Goal: Communication & Community: Ask a question

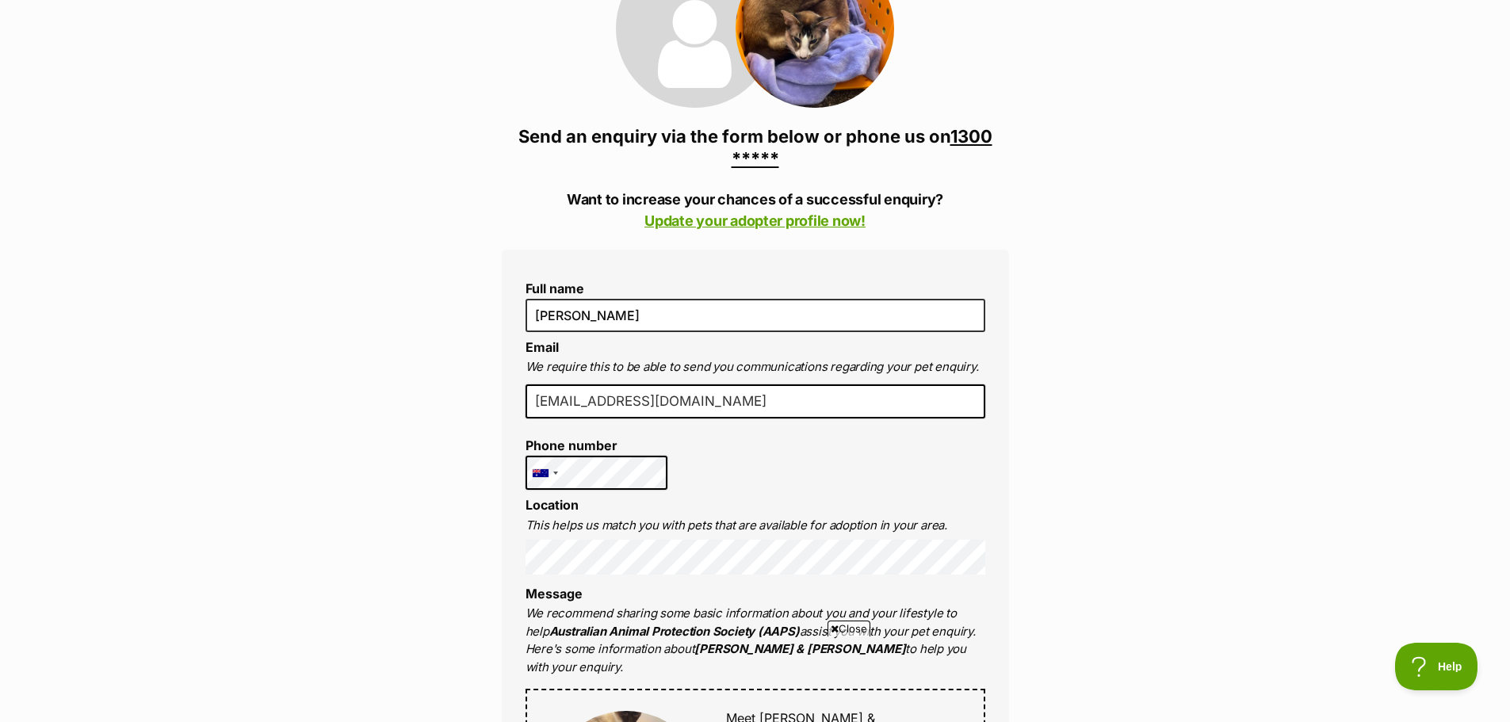
scroll to position [317, 0]
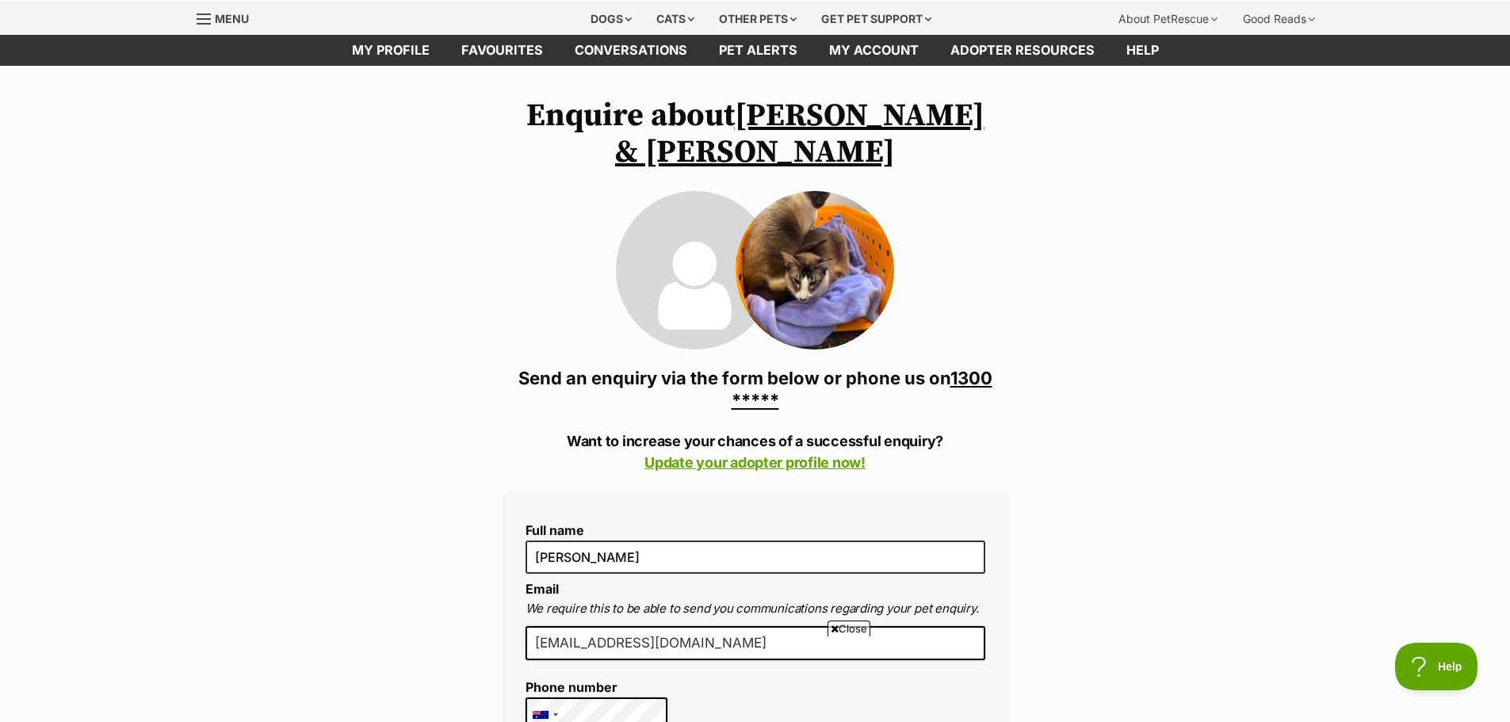
scroll to position [0, 0]
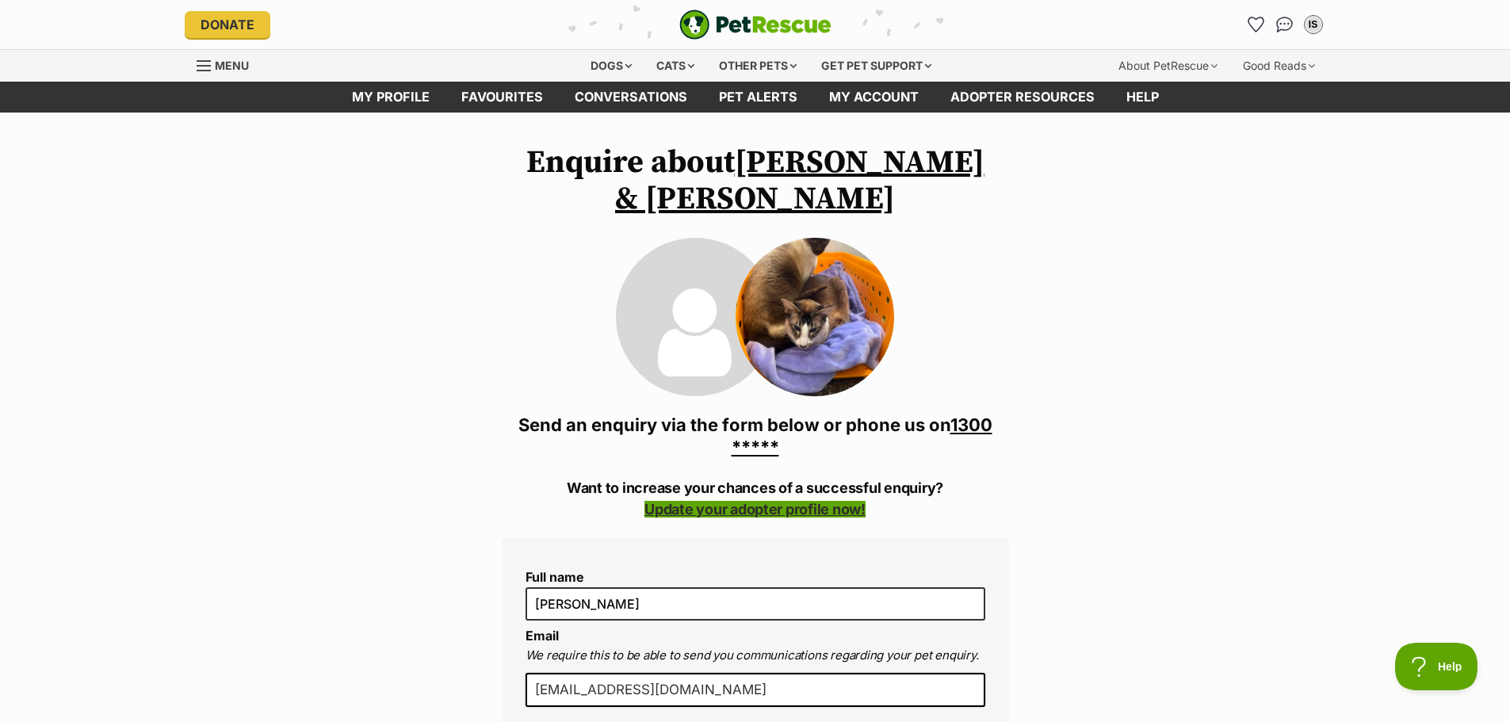
click at [751, 501] on link "Update your adopter profile now!" at bounding box center [754, 509] width 221 height 17
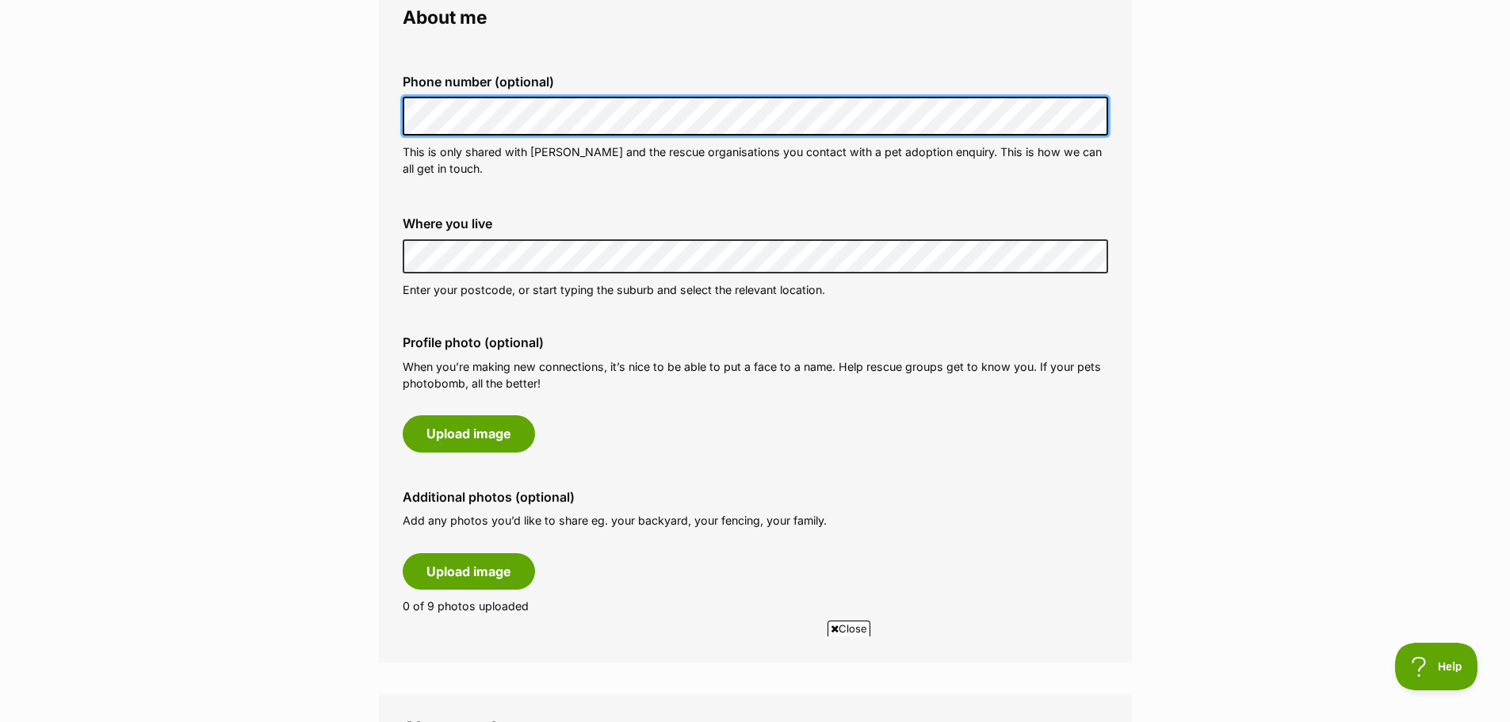
scroll to position [476, 0]
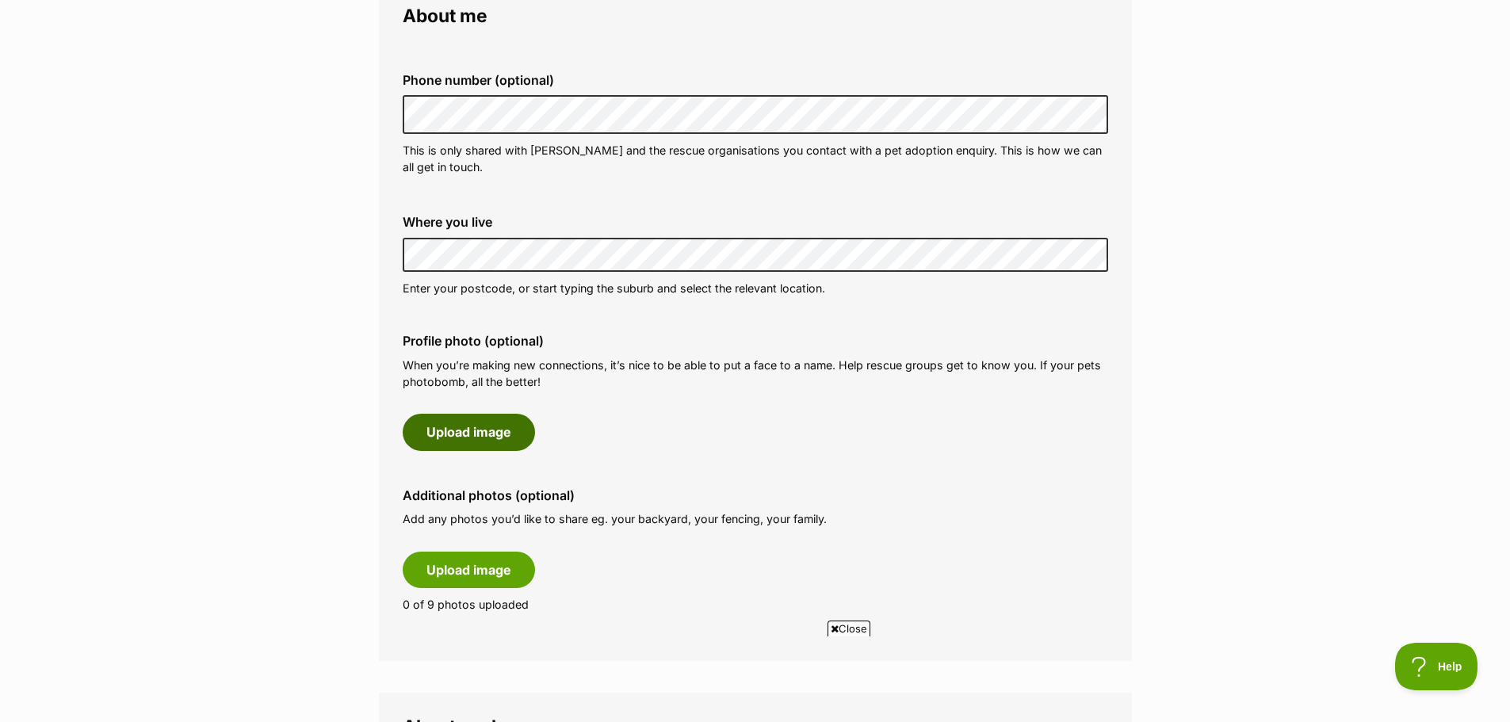
click at [487, 424] on button "Upload image" at bounding box center [469, 432] width 132 height 36
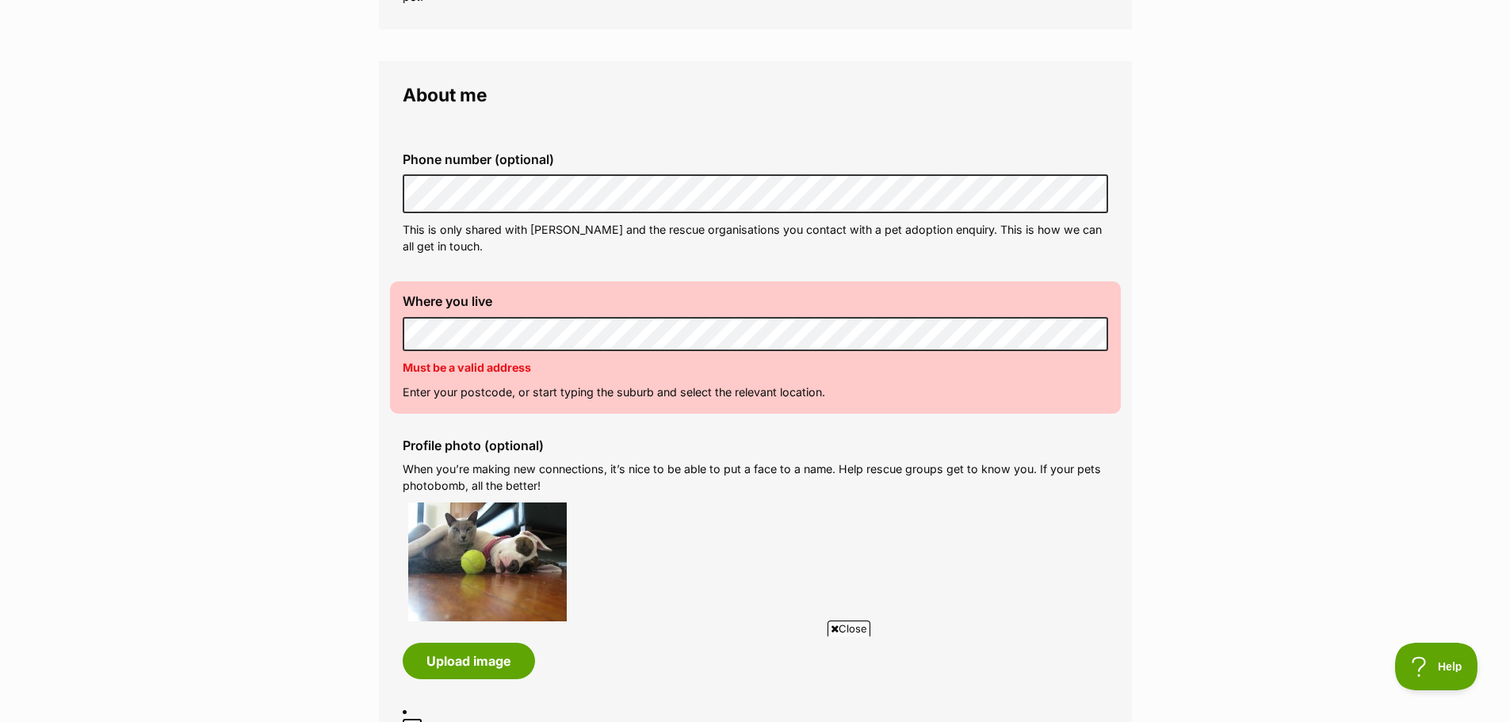
click at [571, 381] on div "Where you live Address line 1 (optional) Address line 2 (optional) Suburb (opti…" at bounding box center [755, 347] width 731 height 132
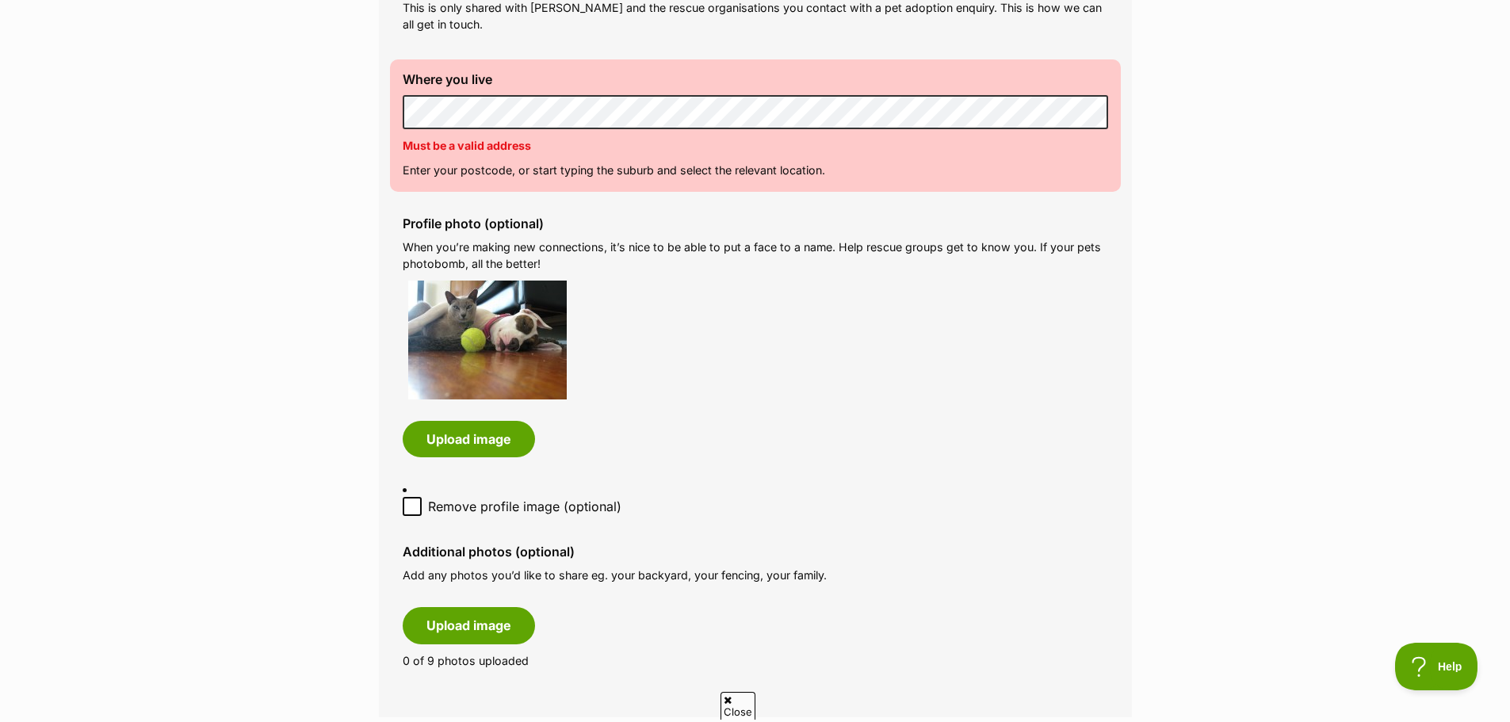
scroll to position [634, 0]
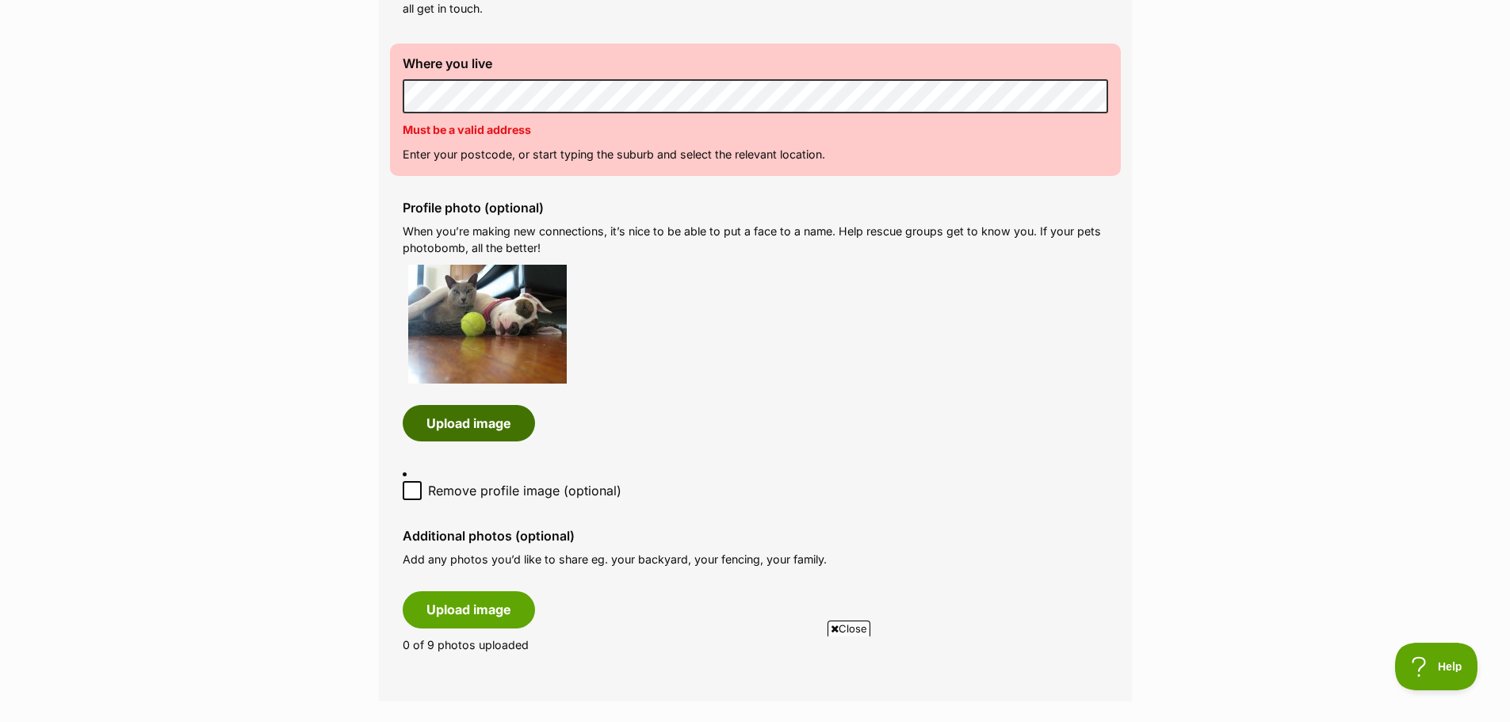
click at [469, 436] on button "Upload image" at bounding box center [469, 423] width 132 height 36
click at [449, 608] on button "Upload image" at bounding box center [469, 609] width 132 height 36
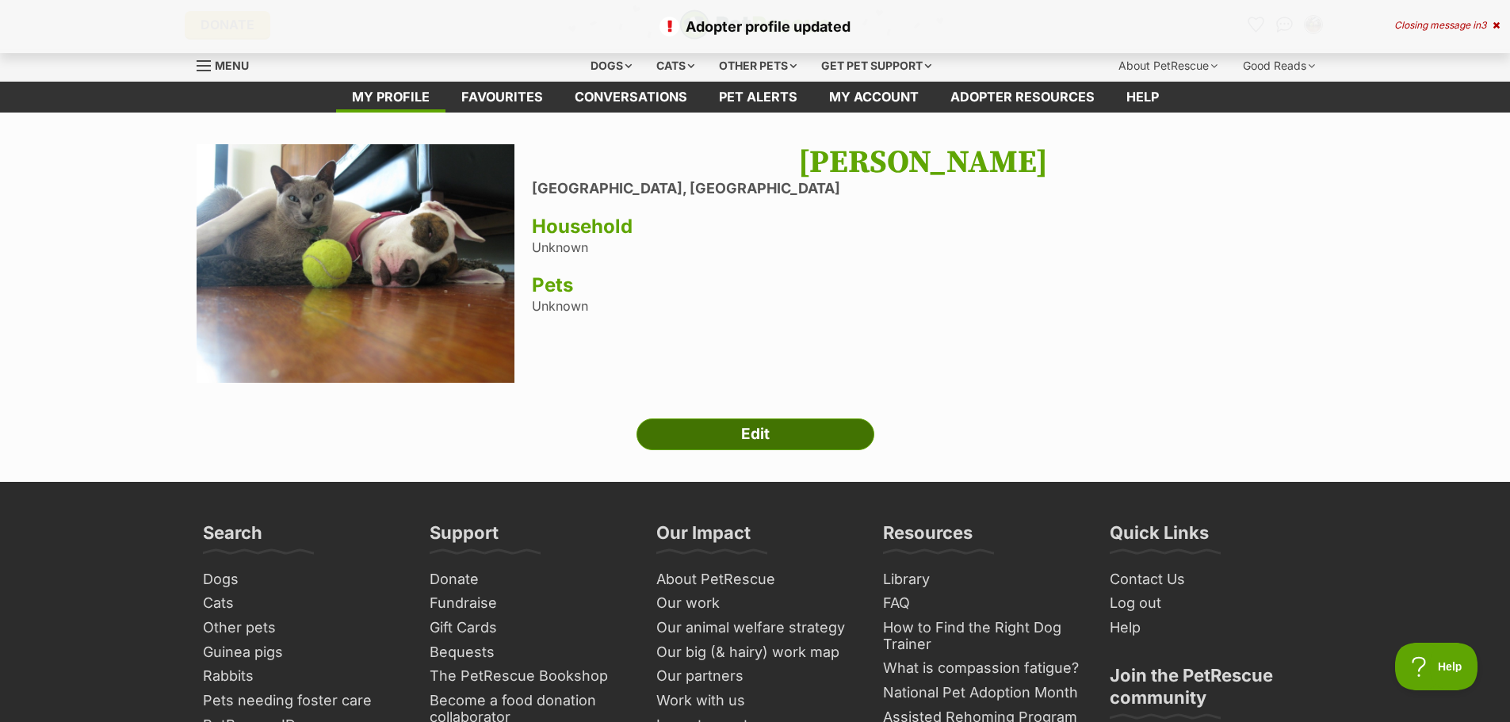
click at [777, 434] on link "Edit" at bounding box center [755, 435] width 238 height 32
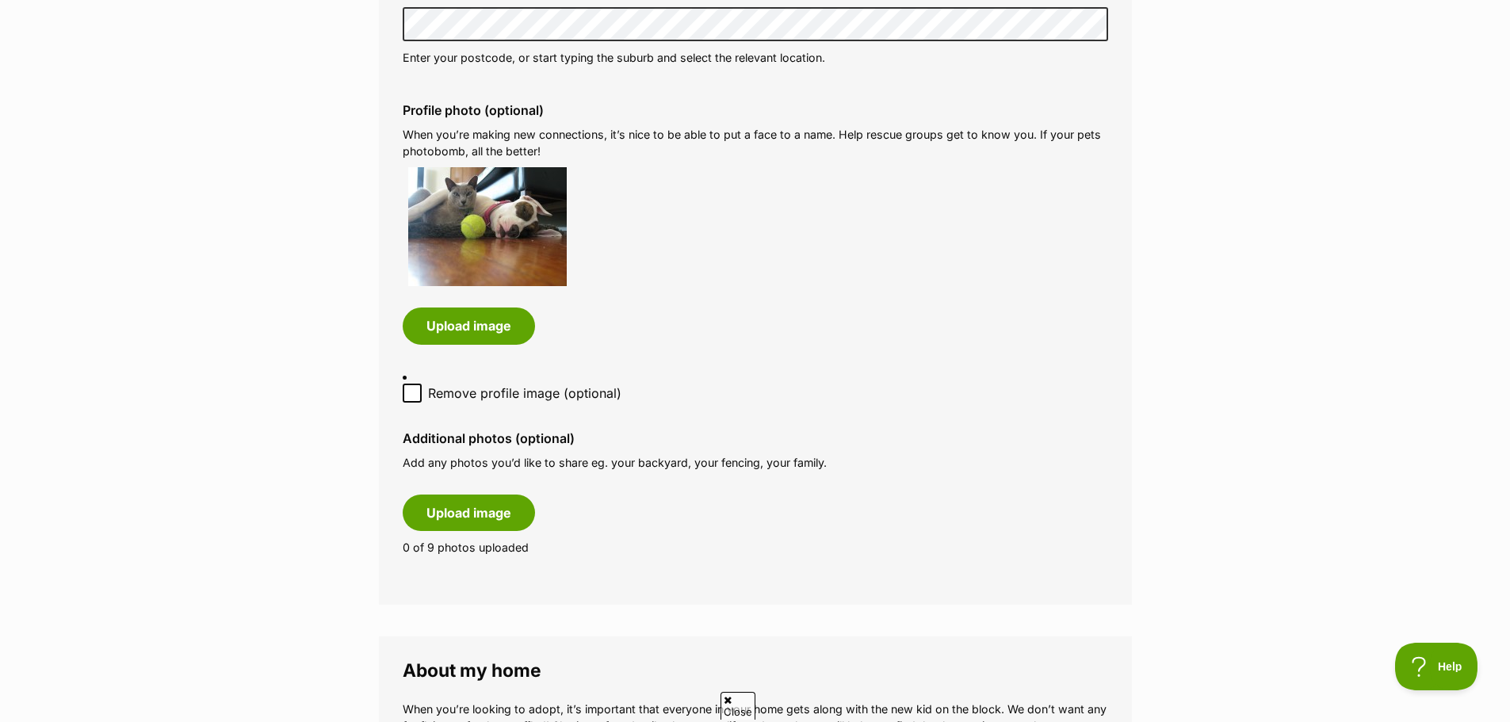
scroll to position [713, 0]
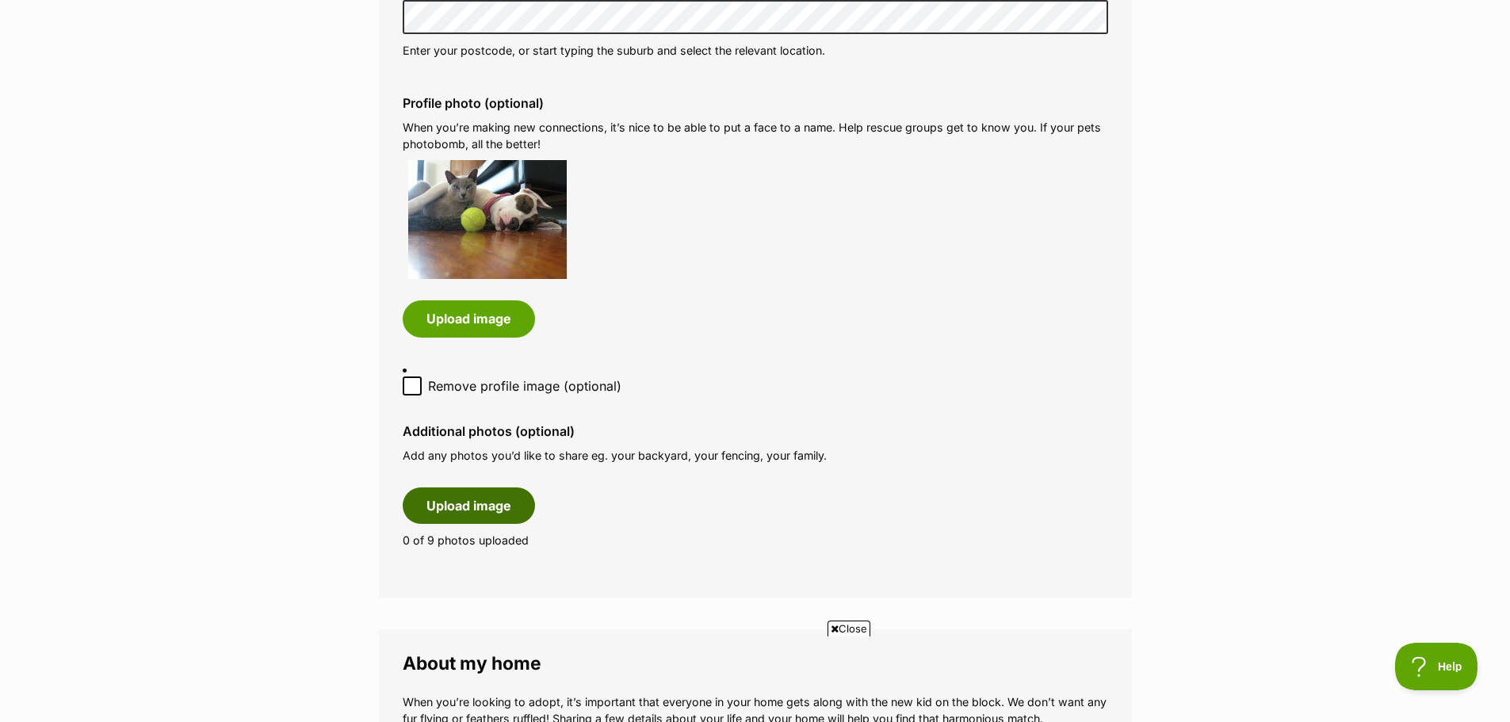
click at [482, 495] on button "Upload image" at bounding box center [469, 505] width 132 height 36
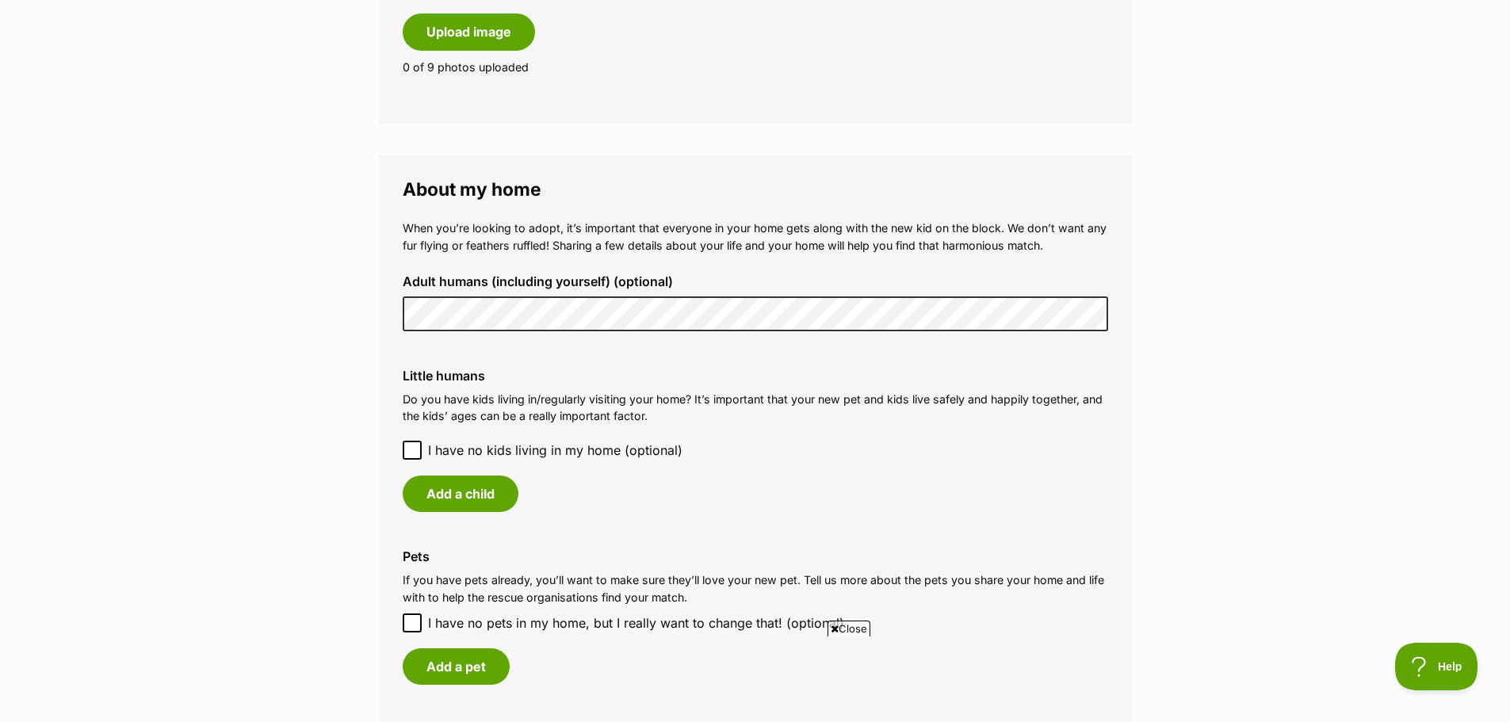
scroll to position [1427, 0]
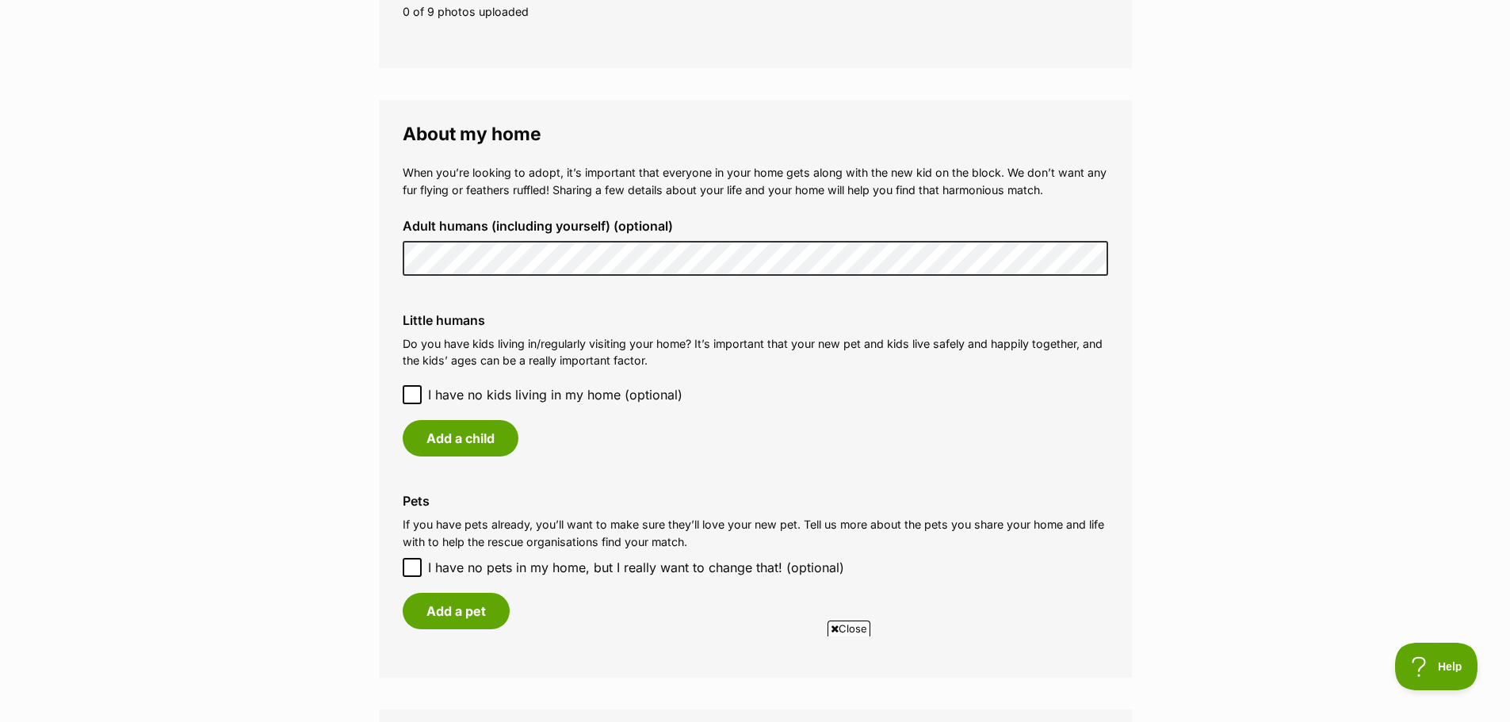
click at [409, 392] on icon at bounding box center [412, 394] width 11 height 11
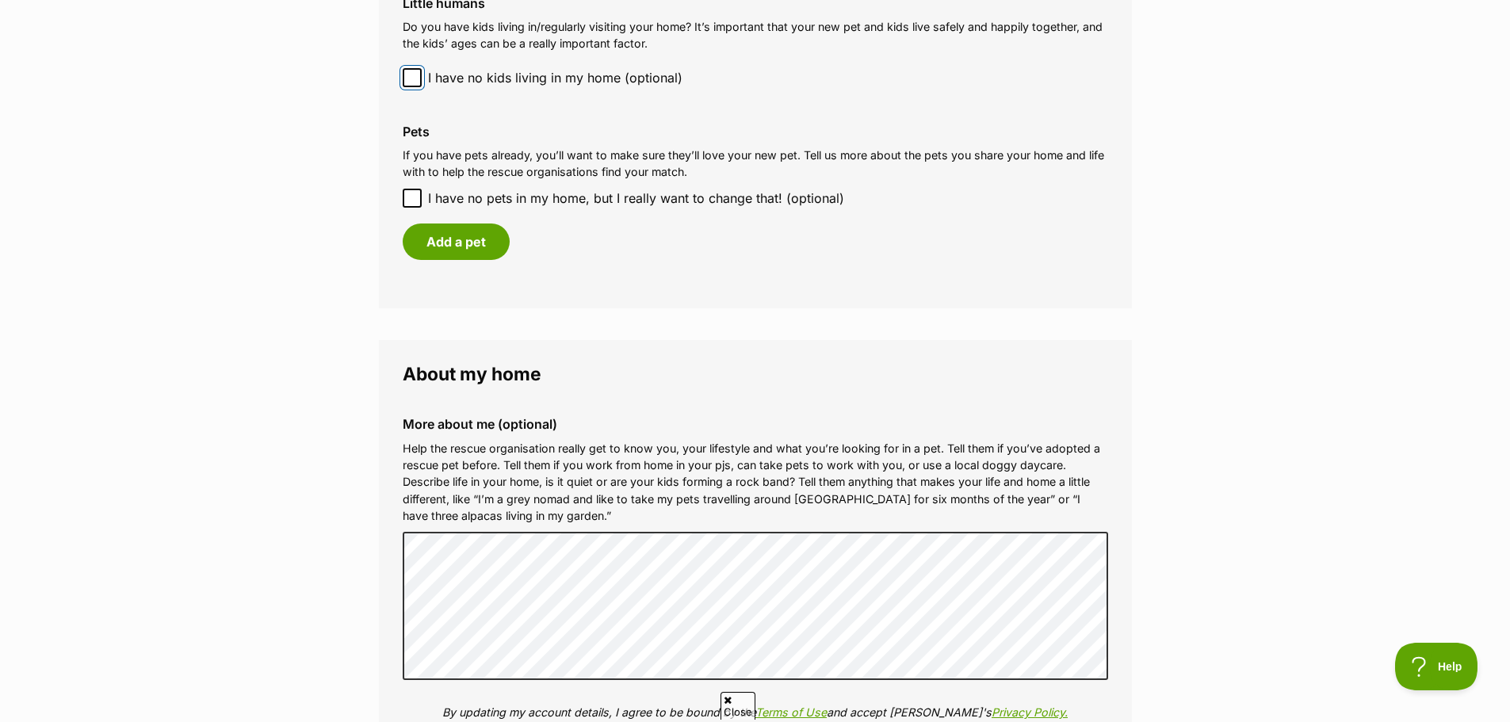
scroll to position [0, 0]
click at [457, 241] on button "Add a pet" at bounding box center [456, 242] width 107 height 36
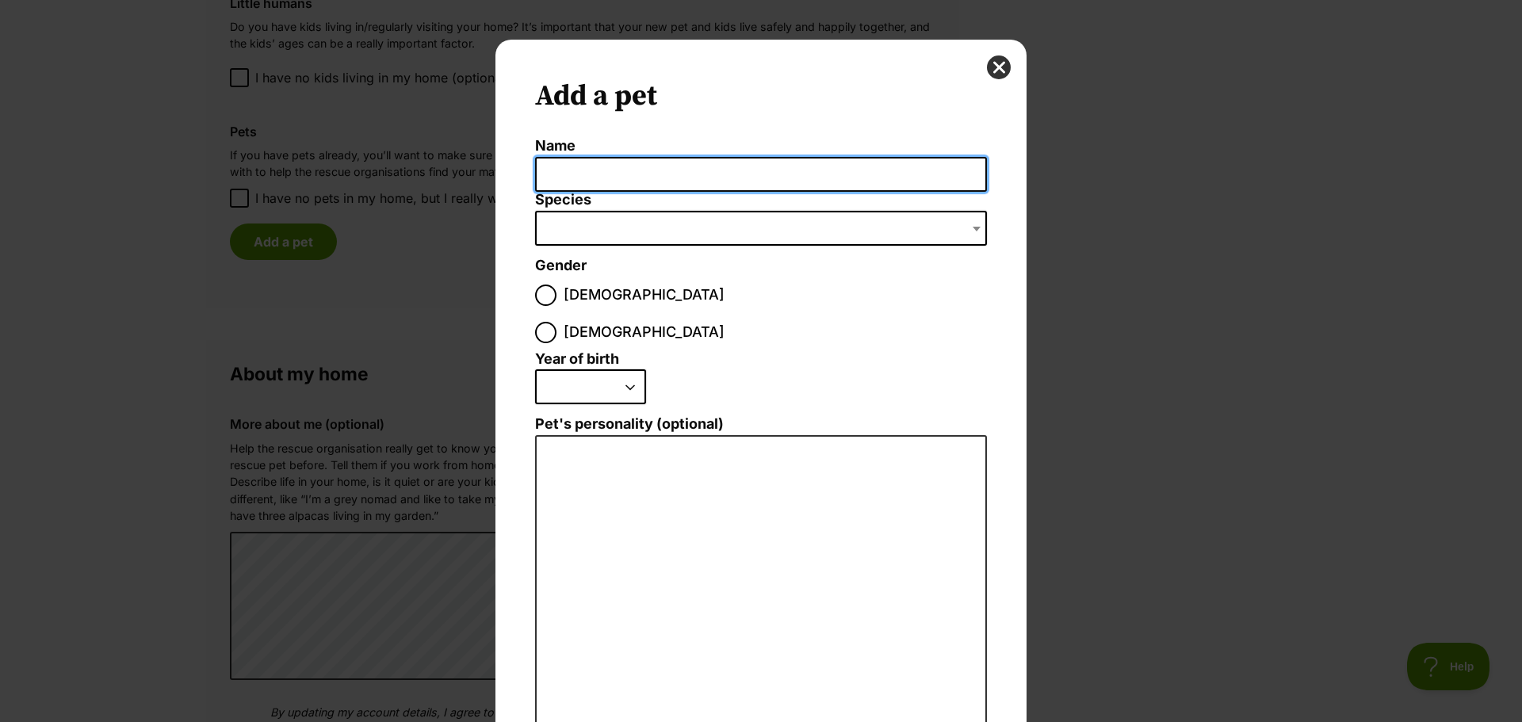
click at [573, 178] on input "Name" at bounding box center [761, 175] width 452 height 36
type input "Poppy Valentines"
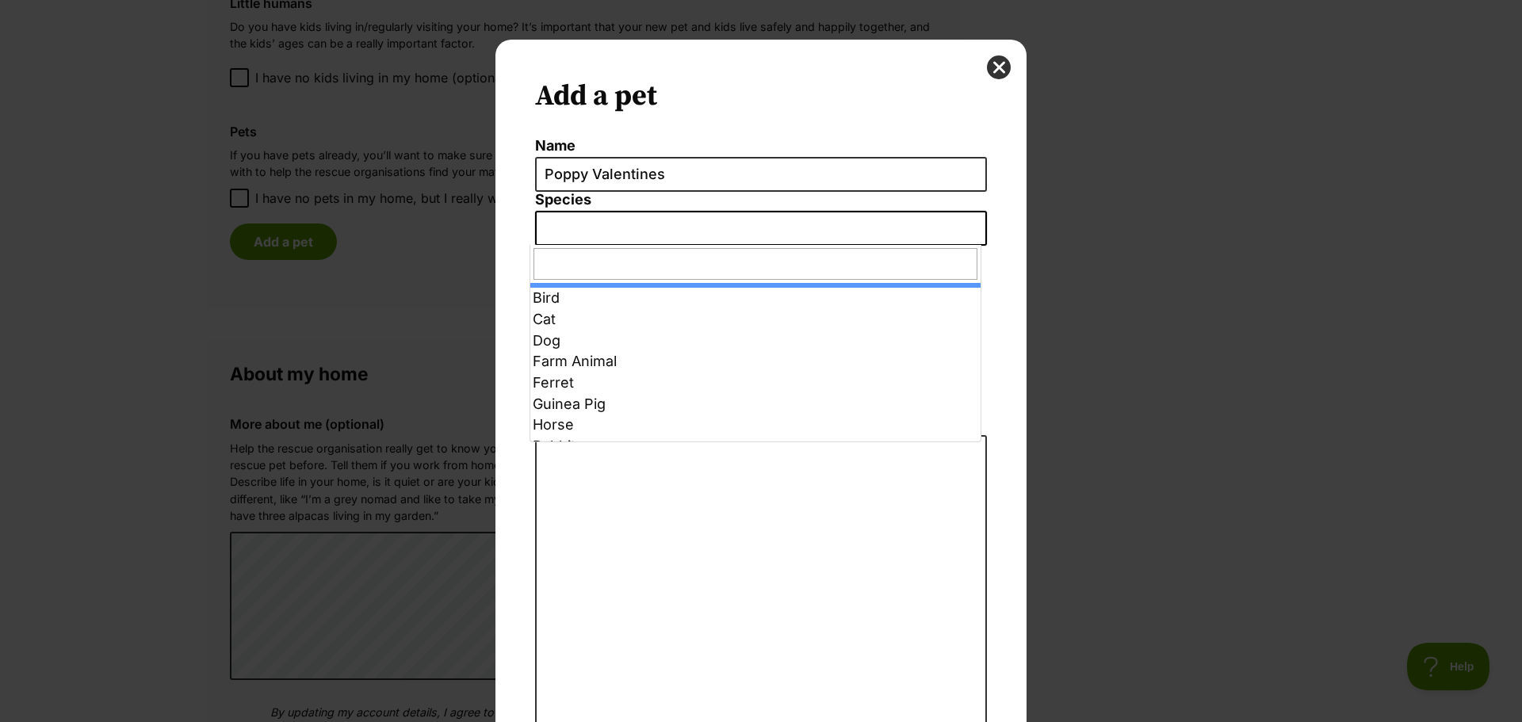
click at [973, 231] on b "Dialog Window - Close (Press escape to close)" at bounding box center [977, 229] width 8 height 5
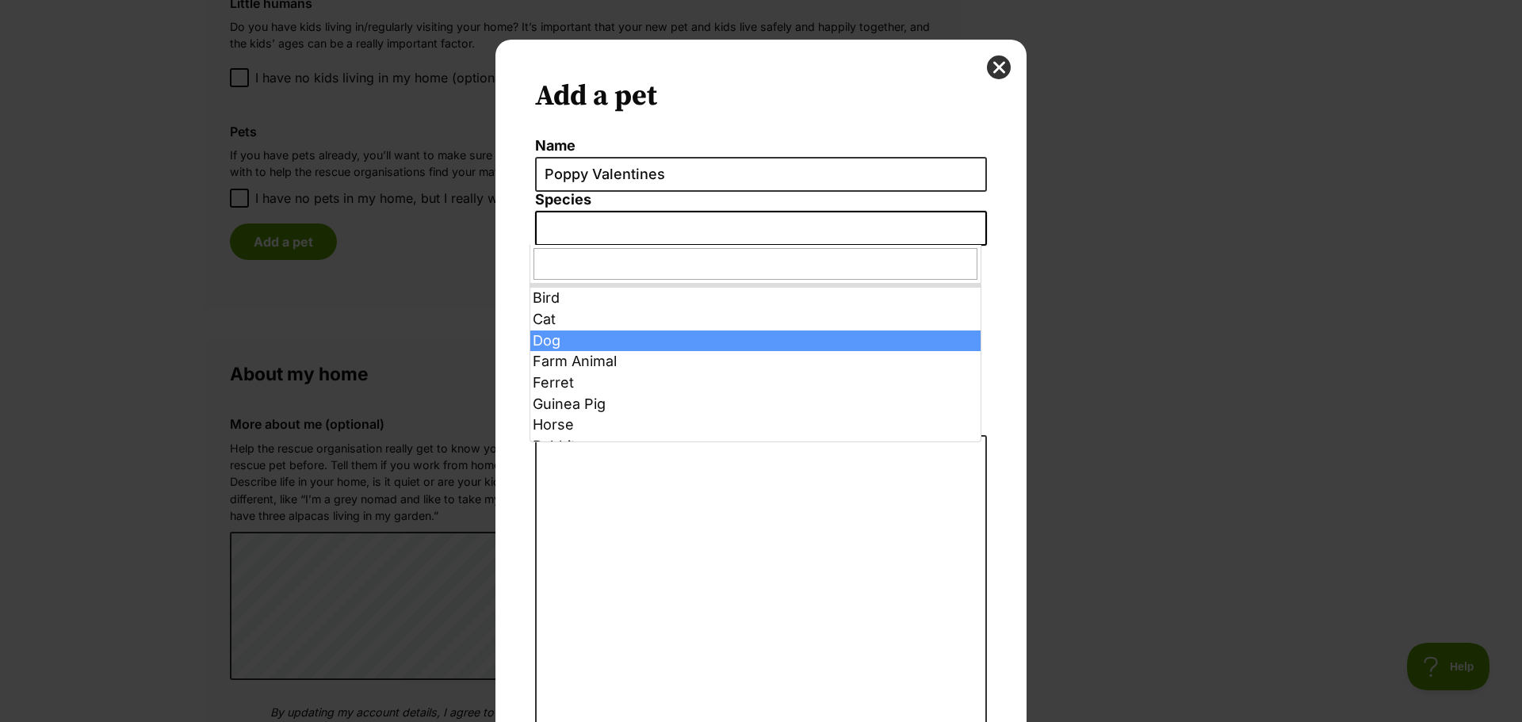
select select "1"
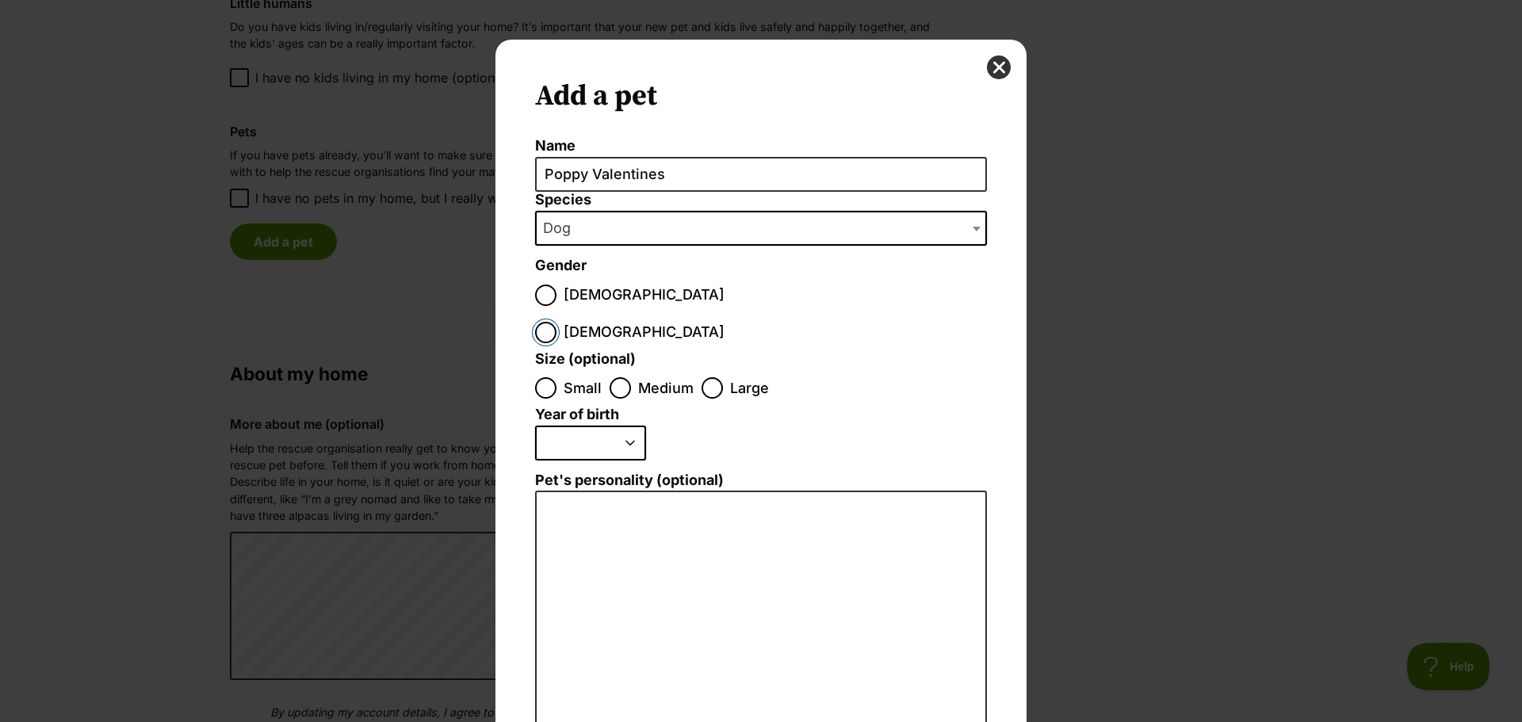
click at [556, 322] on input "Female" at bounding box center [545, 332] width 21 height 21
radio input "true"
click at [708, 377] on input "Large" at bounding box center [711, 387] width 21 height 21
radio input "true"
click at [624, 426] on select "2025 2024 2023 2022 2021 2020 2019 2018 2017 2016 2015 2014 2013 2012 2011 2010…" at bounding box center [590, 443] width 111 height 35
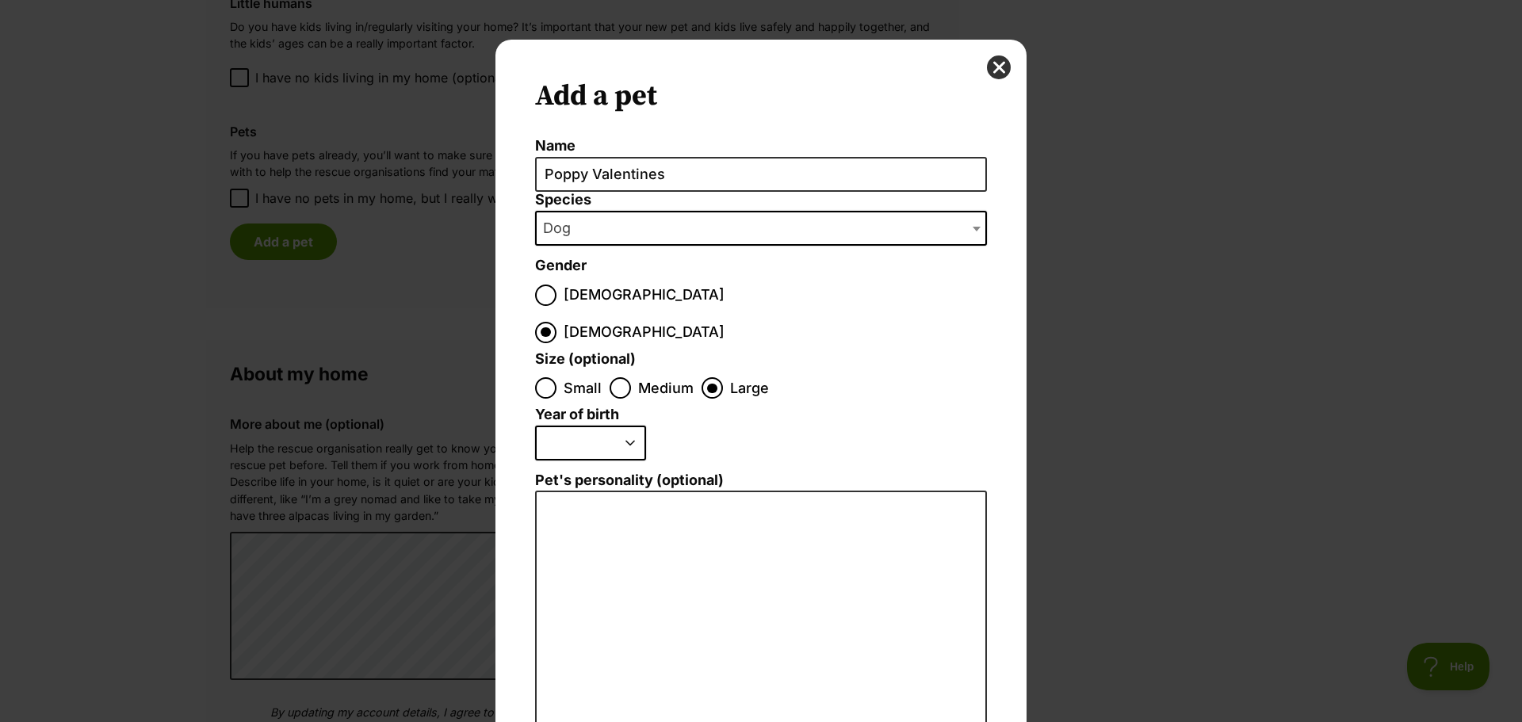
select select "2014"
click at [535, 426] on select "2025 2024 2023 2022 2021 2020 2019 2018 2017 2016 2015 2014 2013 2012 2011 2010…" at bounding box center [590, 443] width 111 height 35
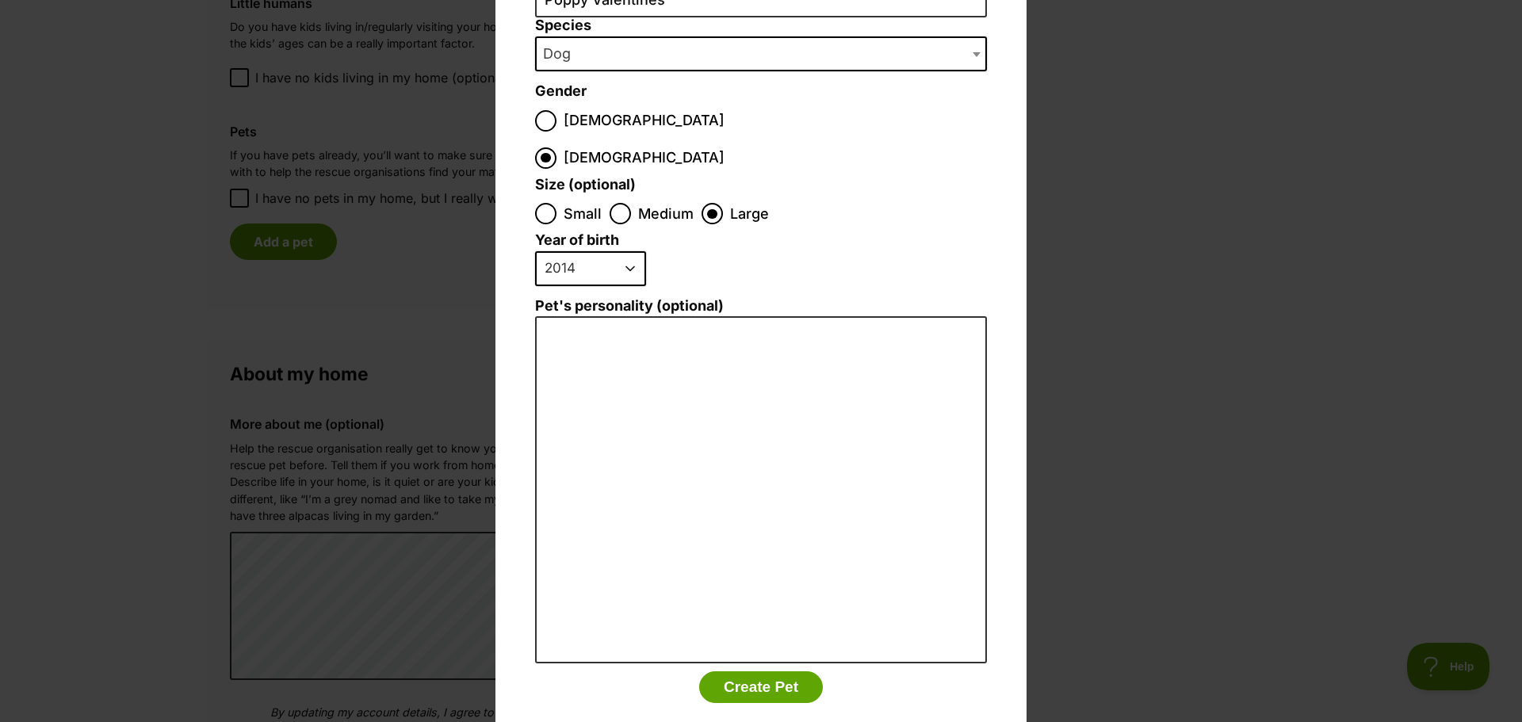
scroll to position [182, 0]
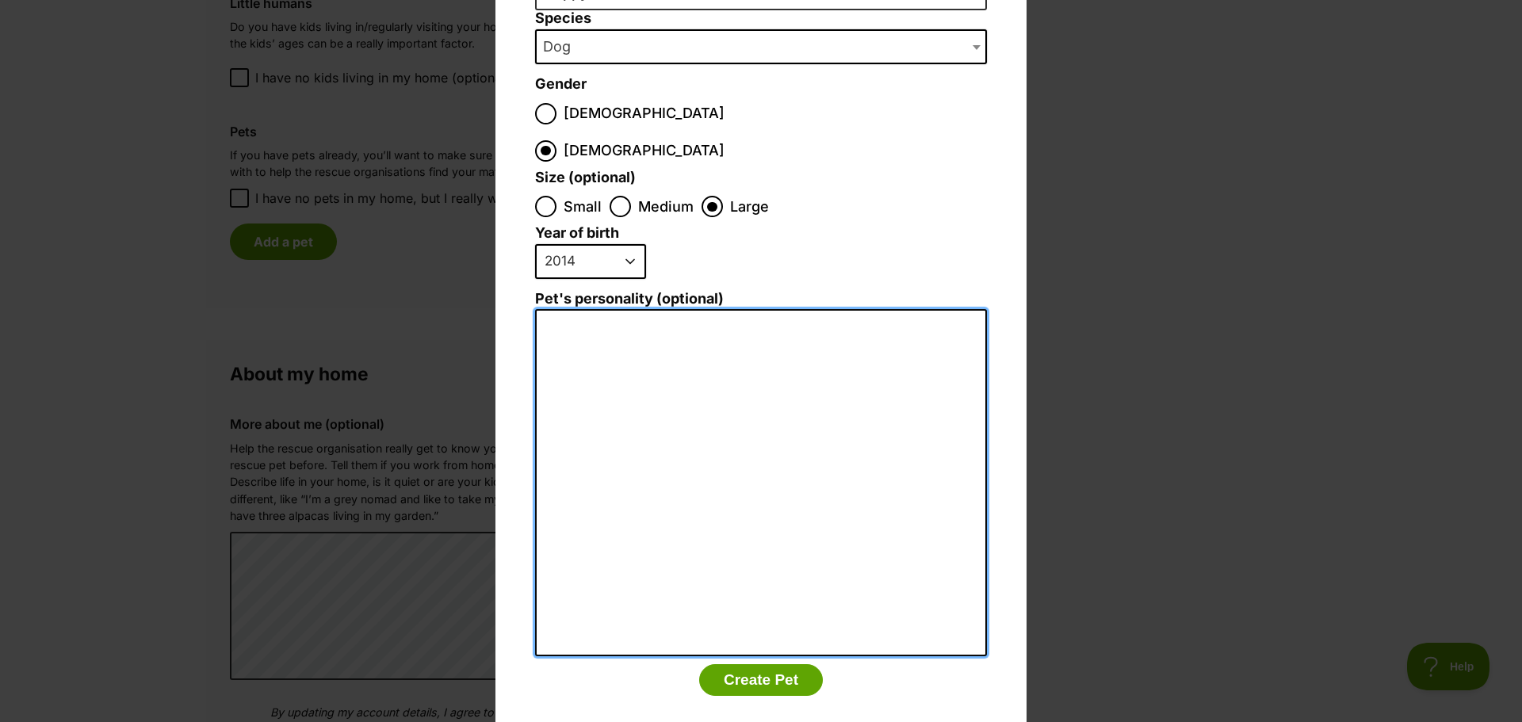
click at [591, 309] on textarea "Pet's personality (optional)" at bounding box center [761, 482] width 452 height 347
type textarea "A"
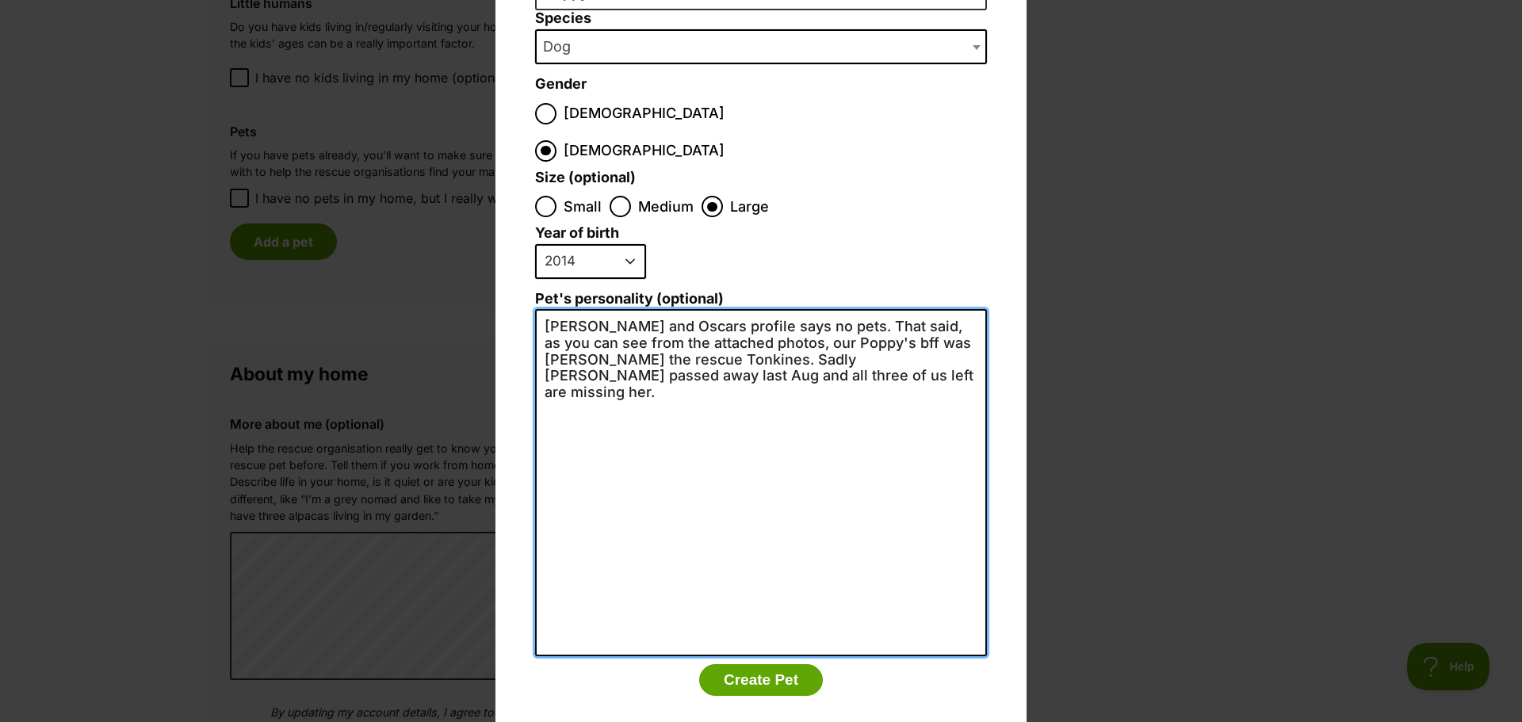
scroll to position [0, 0]
click at [649, 322] on textarea "Minni and Oscars profile says no pets. That said, as you can see from the attac…" at bounding box center [761, 482] width 452 height 347
click at [778, 345] on textarea "Minni and Oscars profile says no pets. That said, as you can see from the attac…" at bounding box center [761, 482] width 452 height 347
click at [908, 338] on textarea "Minni and Oscars profile says no pets. That said, as you can see from the attac…" at bounding box center [761, 482] width 452 height 347
click at [608, 356] on textarea "Minni and Oscars profile says no pets. That said, as you can see from the attac…" at bounding box center [761, 482] width 452 height 347
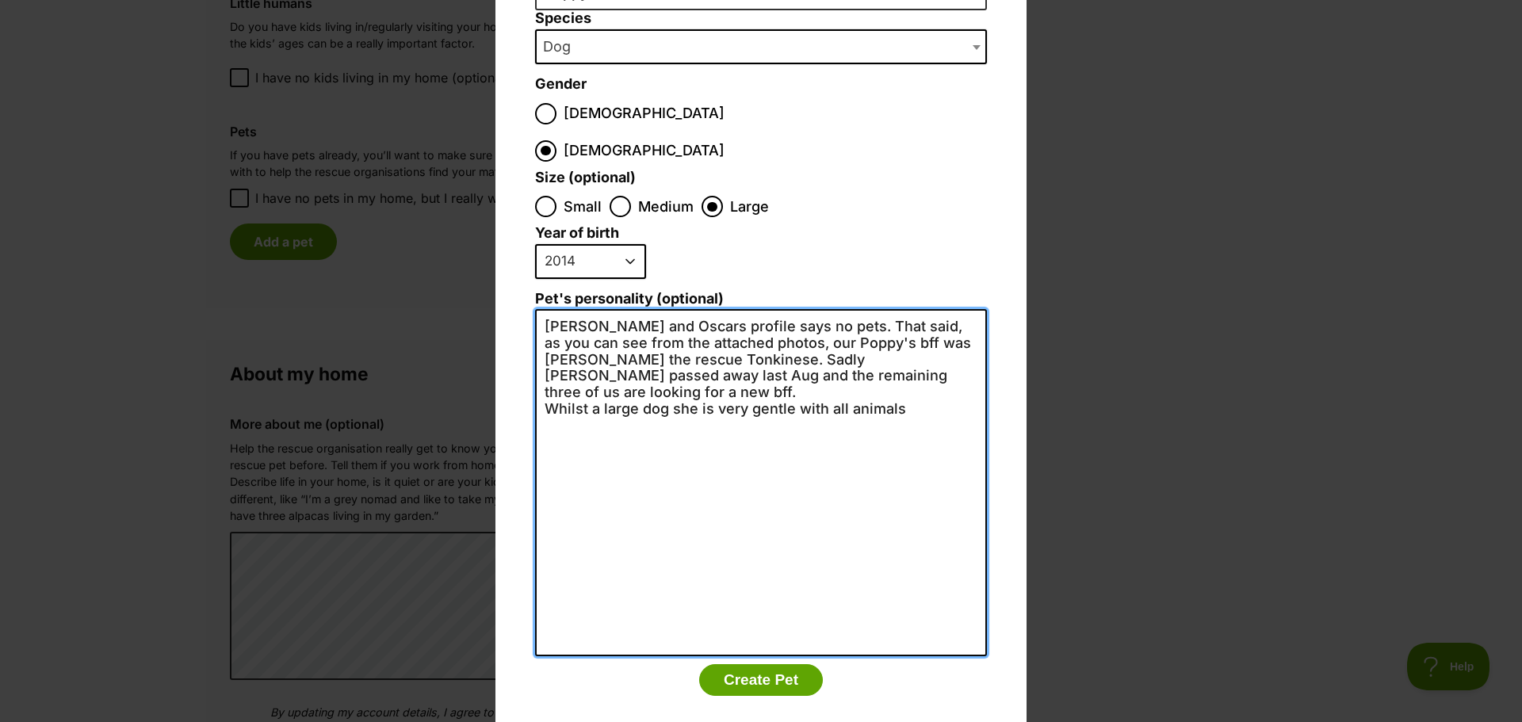
click at [927, 356] on textarea "Minni and Oscars profile says no pets. That said, as you can see from the attac…" at bounding box center [761, 482] width 452 height 347
click at [781, 370] on textarea "Minni and Oscars profile says no pets. That said, as you can see from the attac…" at bounding box center [761, 482] width 452 height 347
click at [962, 373] on textarea "Minni and Oscars profile says no pets. That said, as you can see from the attac…" at bounding box center [761, 482] width 452 height 347
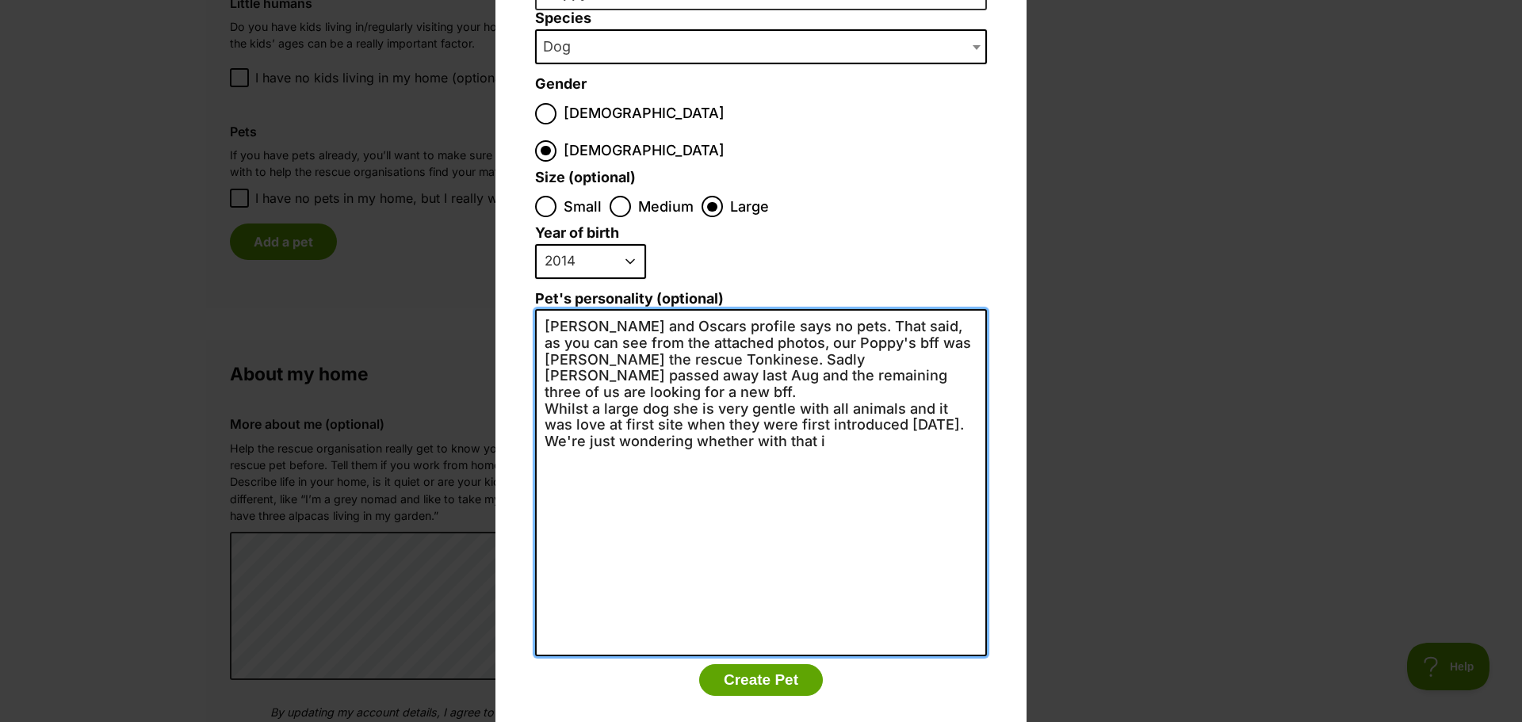
click at [832, 391] on textarea "Minni and Oscars profile says no pets. That said, as you can see from the attac…" at bounding box center [761, 482] width 452 height 347
click at [827, 388] on textarea "Minni and Oscars profile says no pets. That said, as you can see from the attac…" at bounding box center [761, 482] width 452 height 347
drag, startPoint x: 827, startPoint y: 388, endPoint x: 529, endPoint y: 381, distance: 298.1
click at [535, 390] on textarea "Minni and Oscars profile says no pets. That said, as you can see from the attac…" at bounding box center [761, 482] width 452 height 347
click at [611, 340] on textarea "Minni and Oscars profile says no pets. That said, as you can see from the attac…" at bounding box center [761, 482] width 452 height 347
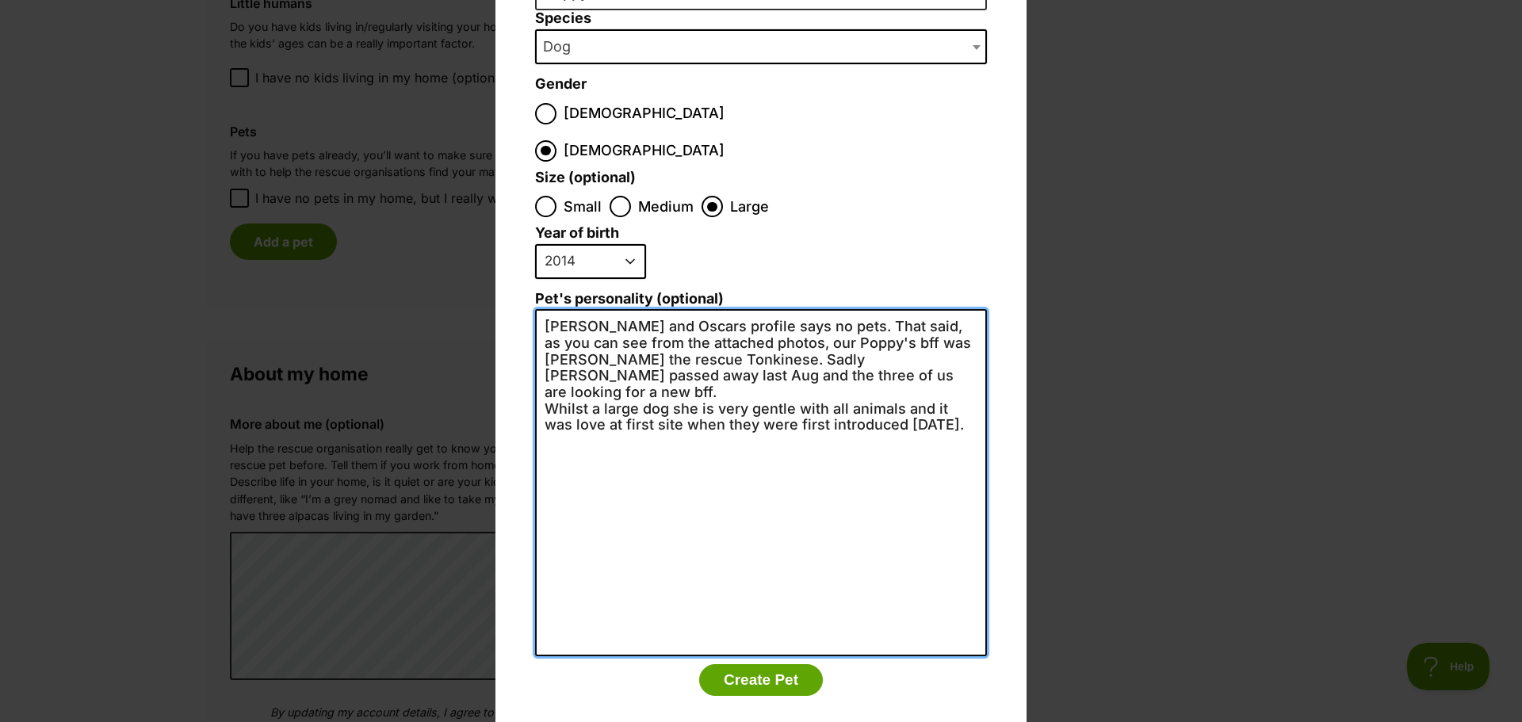
click at [617, 341] on textarea "Minni and Oscars profile says no pets. That said, as you can see from the attac…" at bounding box center [761, 482] width 452 height 347
click at [965, 376] on textarea "Minni and Oscars profile says no pets. That said, as you can see from the attac…" at bounding box center [761, 482] width 452 height 347
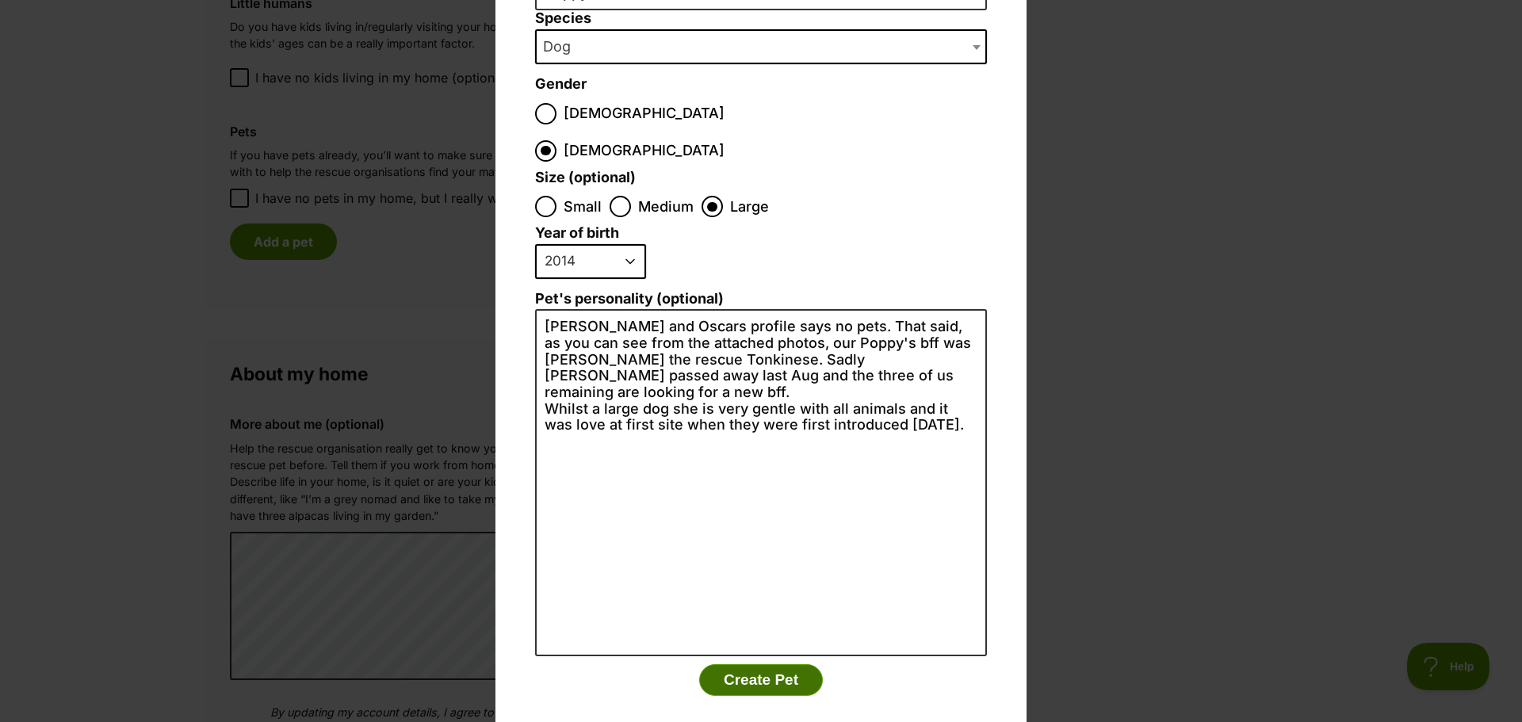
click at [759, 664] on button "Create Pet" at bounding box center [761, 680] width 124 height 32
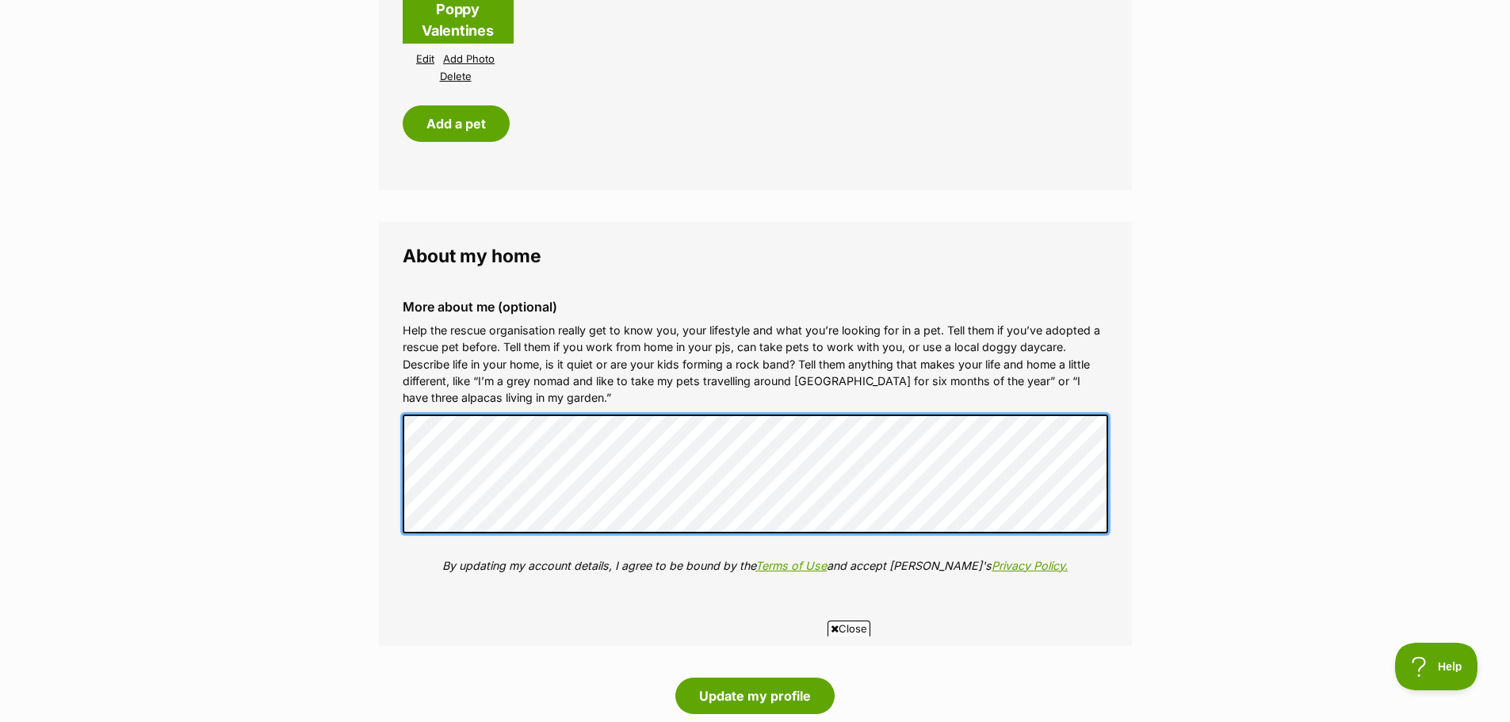
scroll to position [1902, 0]
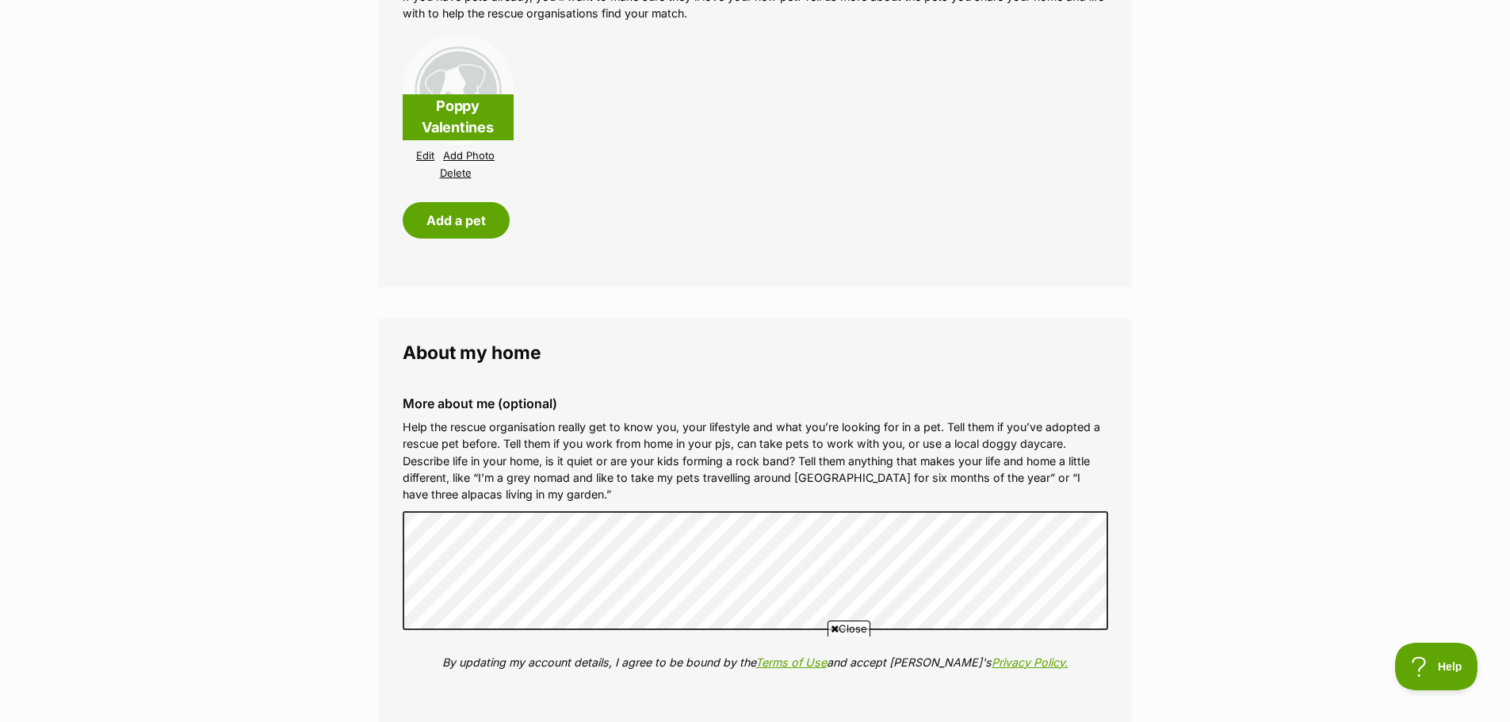
click at [427, 153] on link "Edit" at bounding box center [425, 156] width 18 height 12
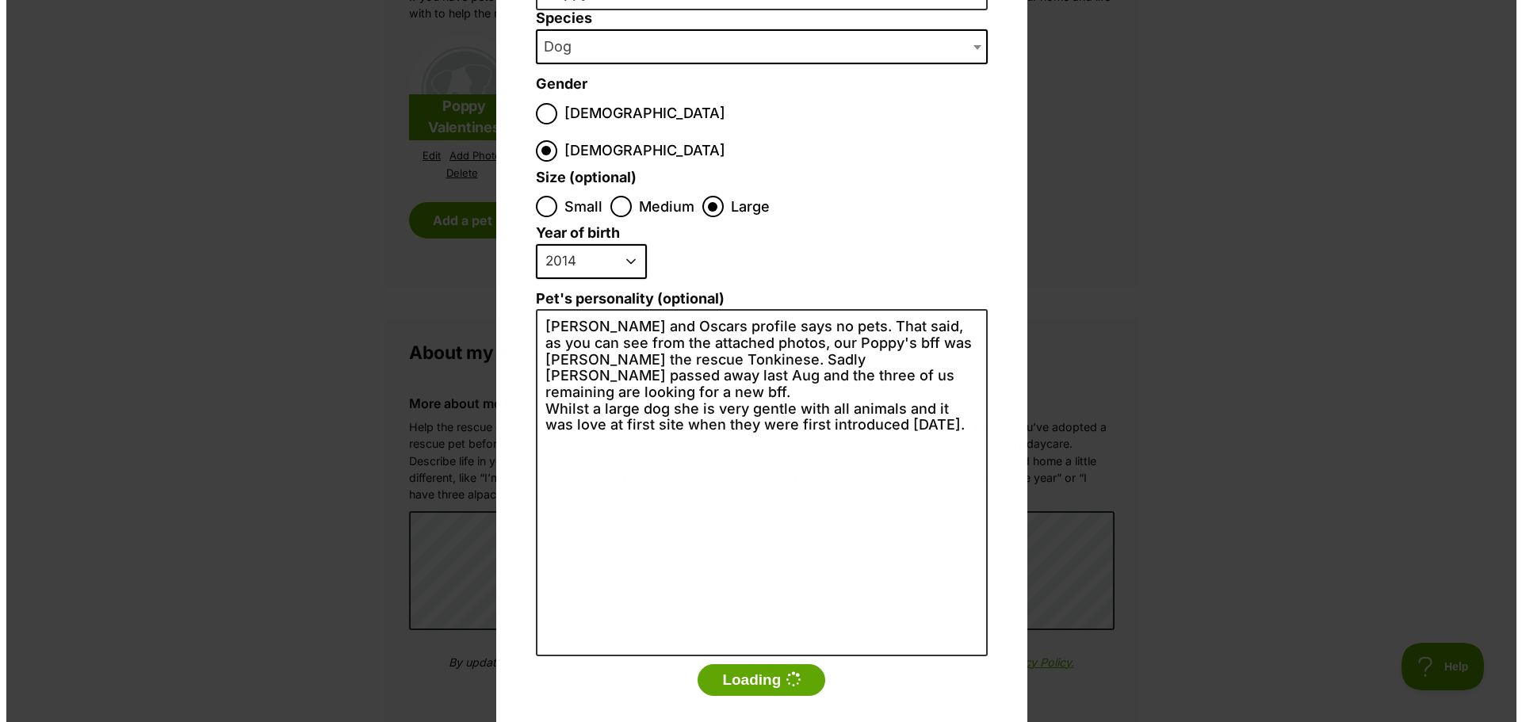
scroll to position [0, 0]
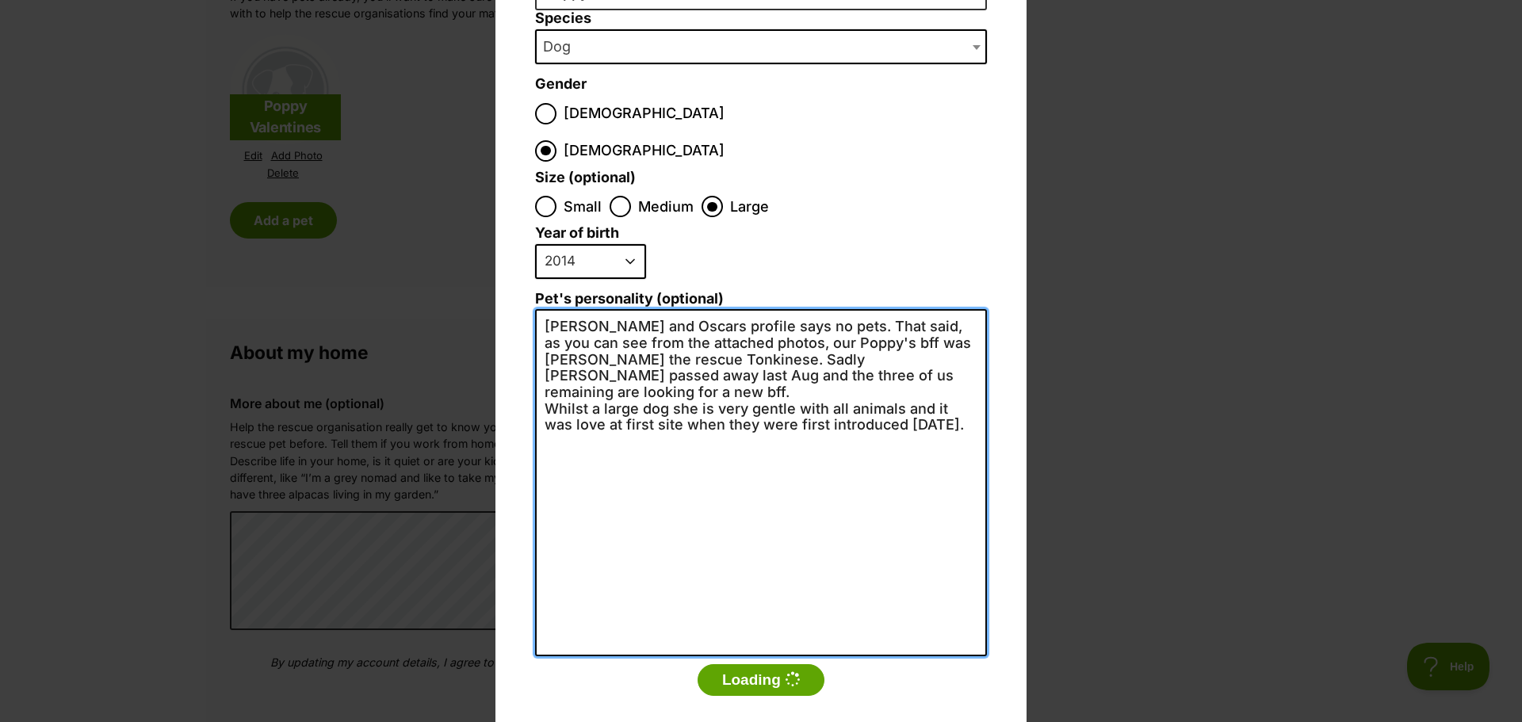
click at [543, 386] on textarea "Minni and Oscars profile says no pets. That said, as you can see from the attac…" at bounding box center [761, 482] width 452 height 347
type textarea "Minni and Oscars profile says no pets. That said, as you can see from the attac…"
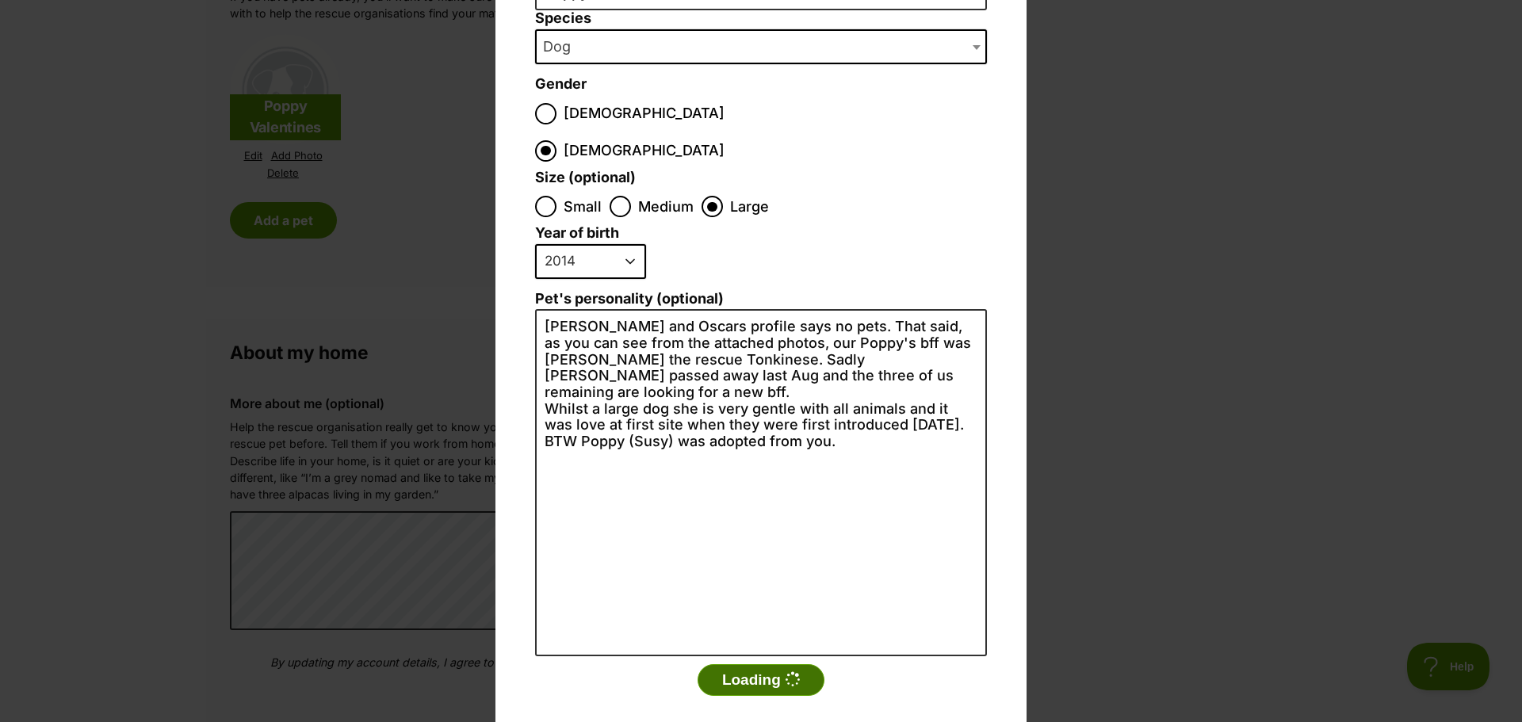
click at [747, 664] on button "Loading" at bounding box center [761, 680] width 127 height 32
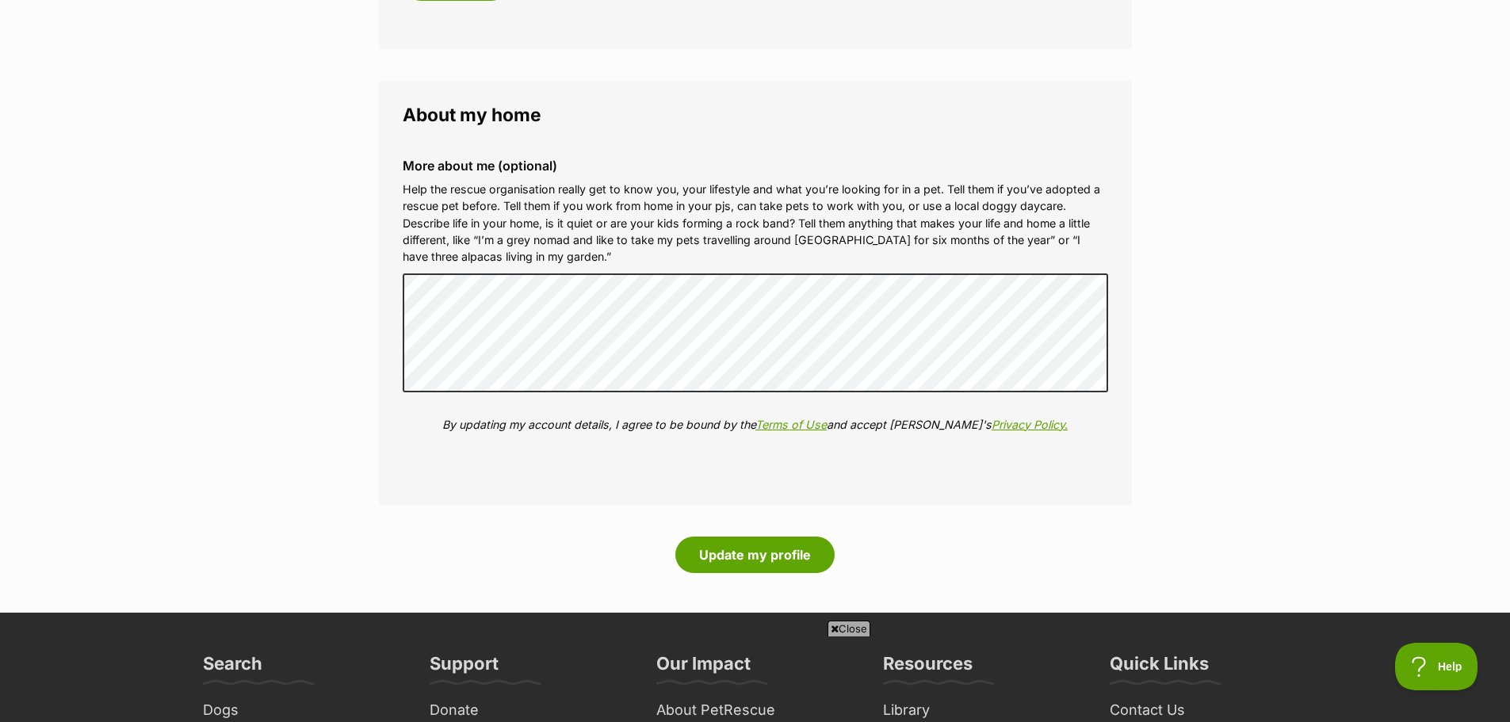
click at [751, 560] on button "Update my profile" at bounding box center [754, 555] width 159 height 36
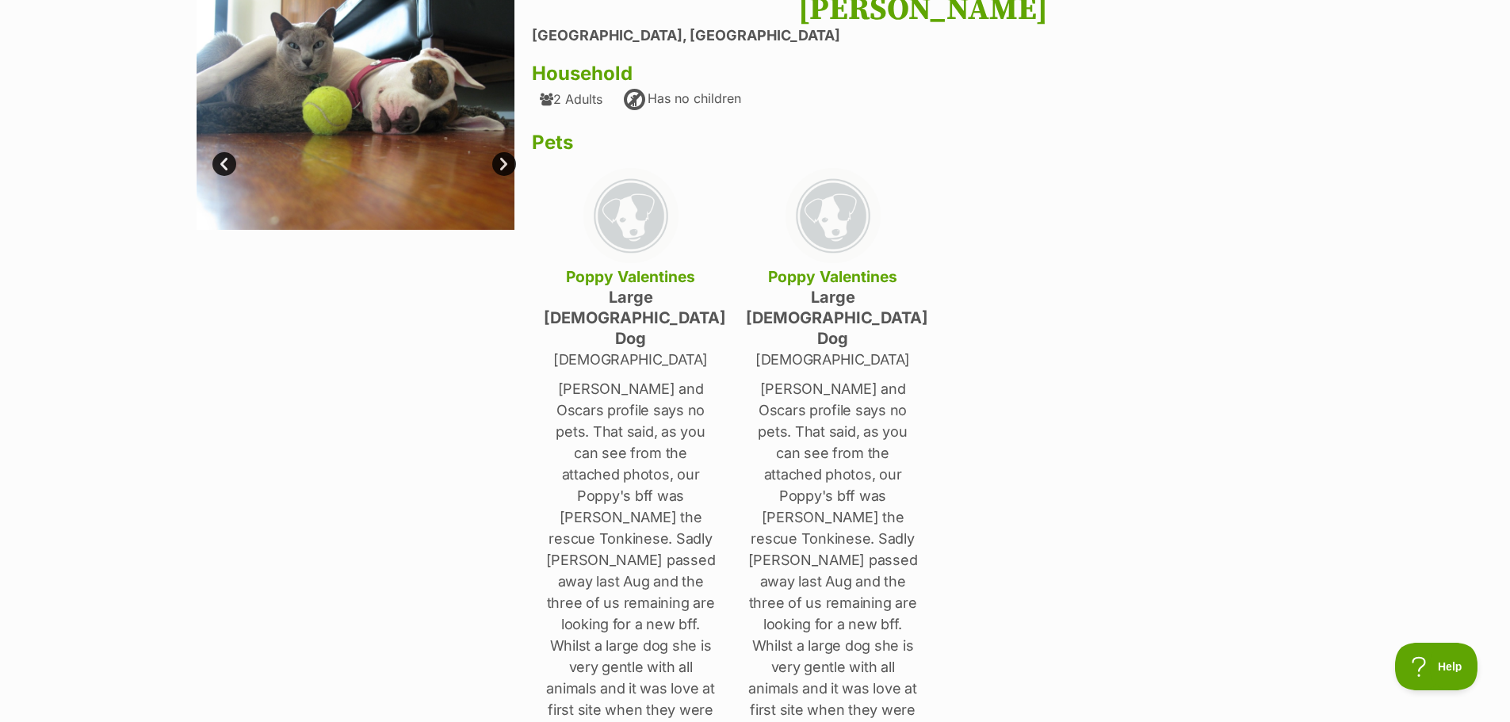
scroll to position [476, 0]
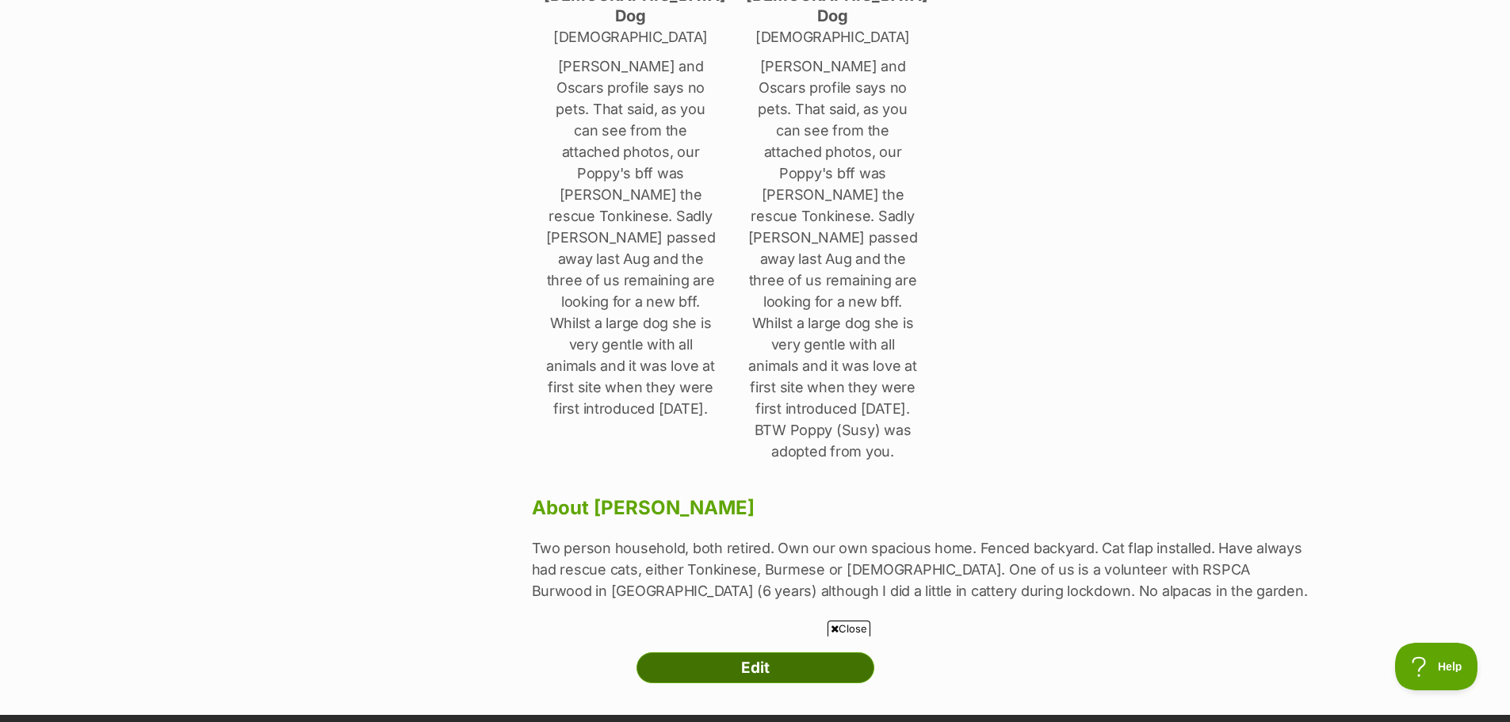
click at [755, 652] on link "Edit" at bounding box center [755, 668] width 238 height 32
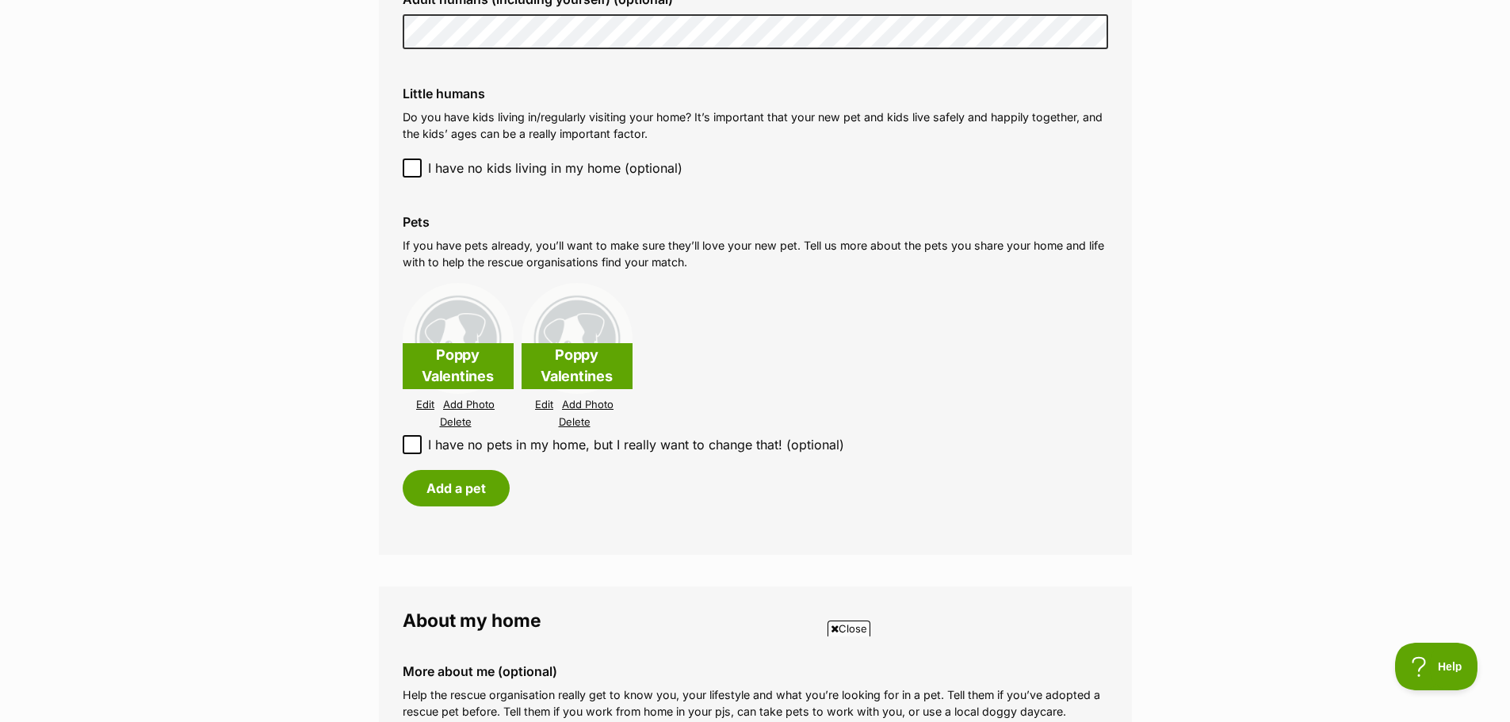
scroll to position [1665, 0]
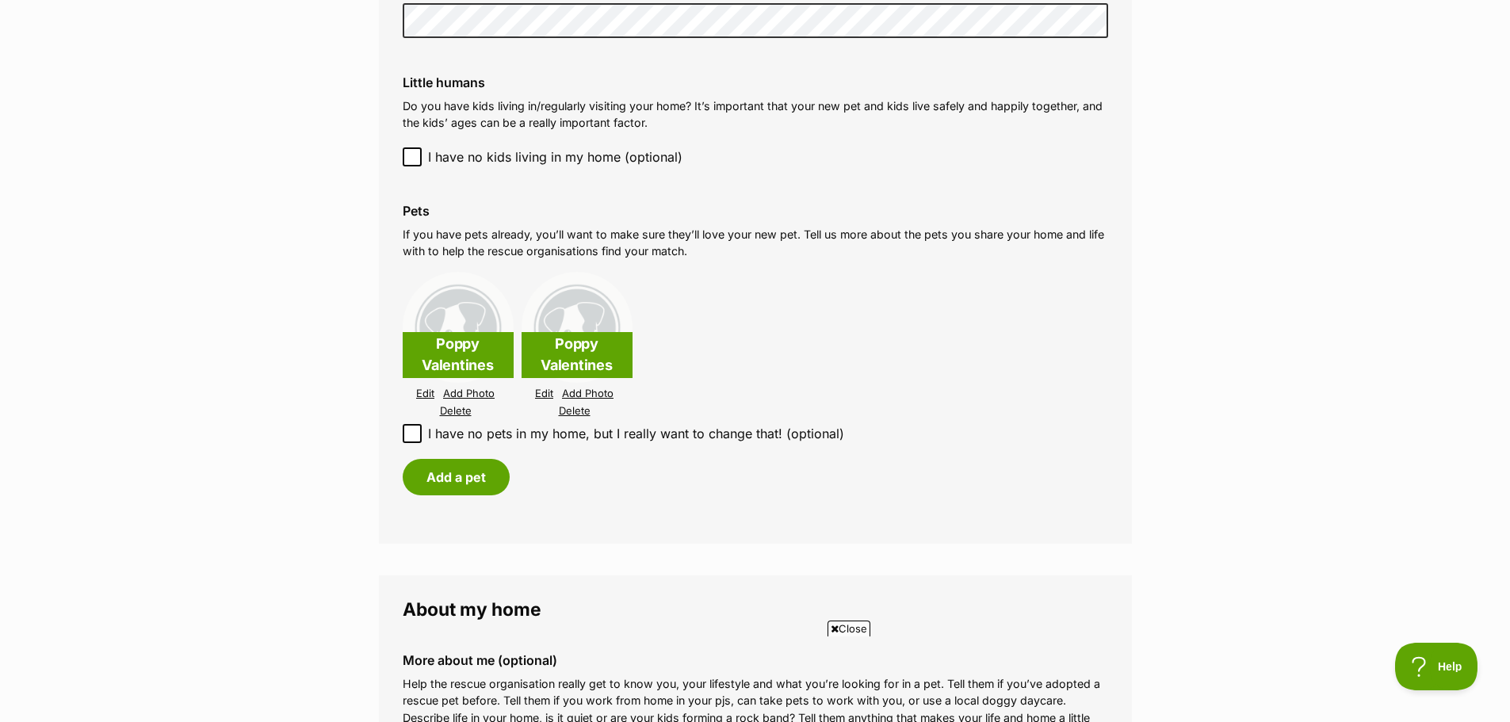
click at [422, 392] on link "Edit" at bounding box center [425, 394] width 18 height 12
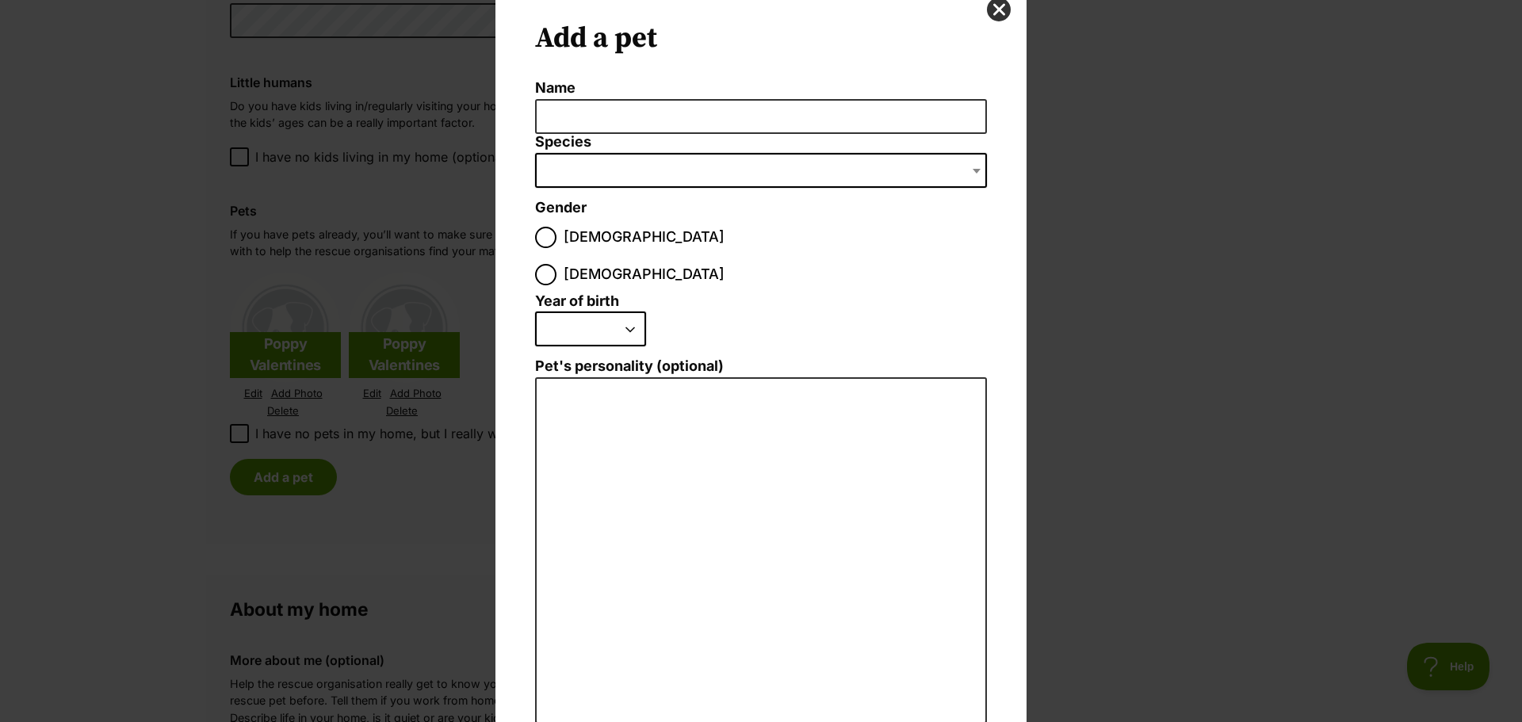
scroll to position [0, 0]
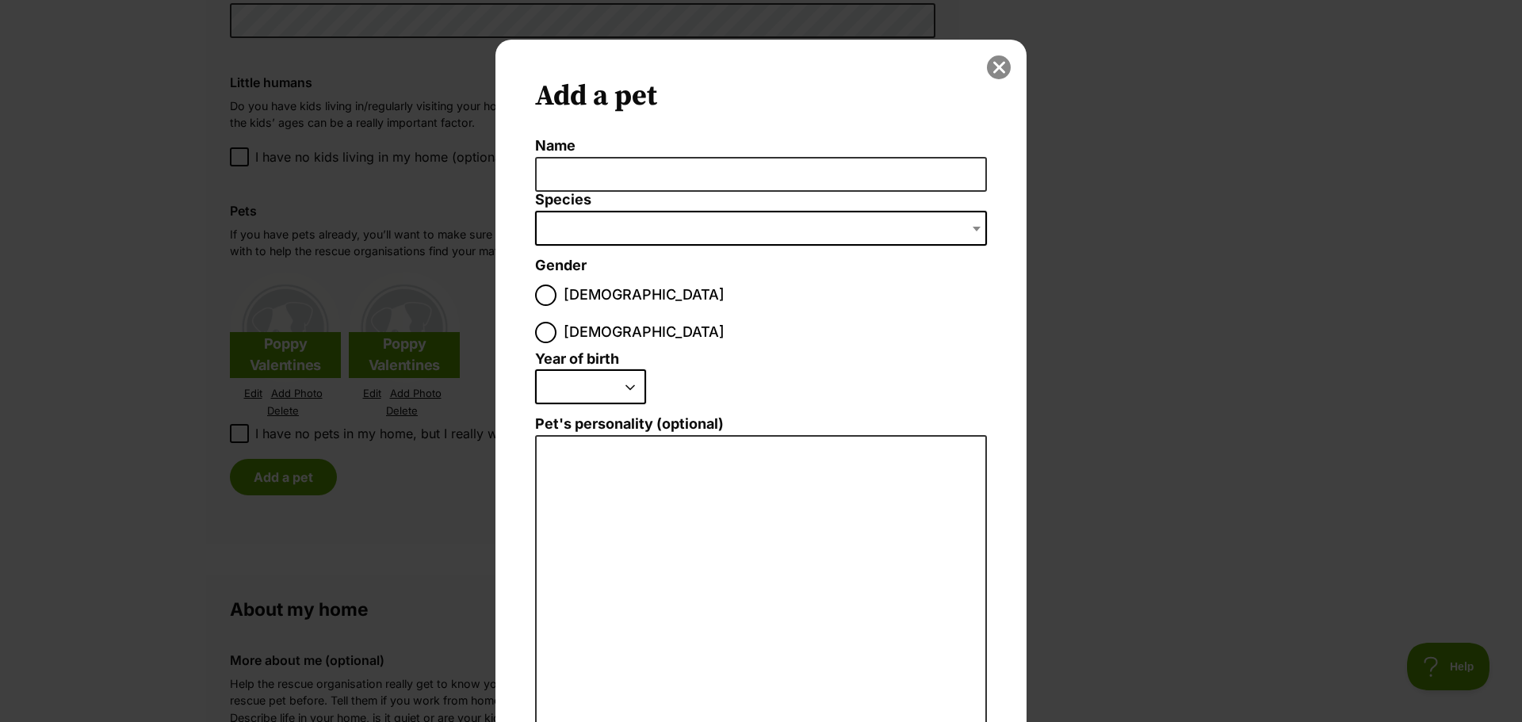
click at [1003, 71] on button "close" at bounding box center [999, 67] width 24 height 24
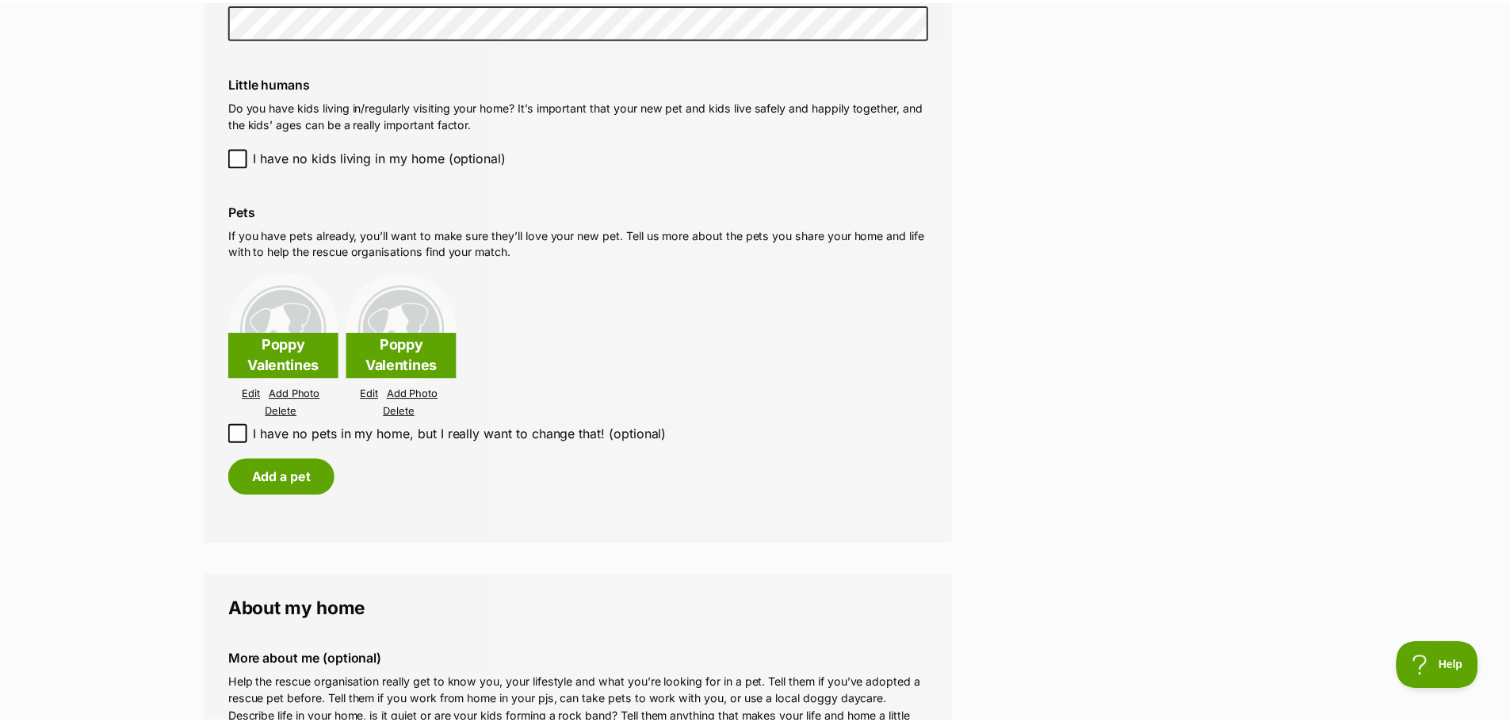
scroll to position [1665, 0]
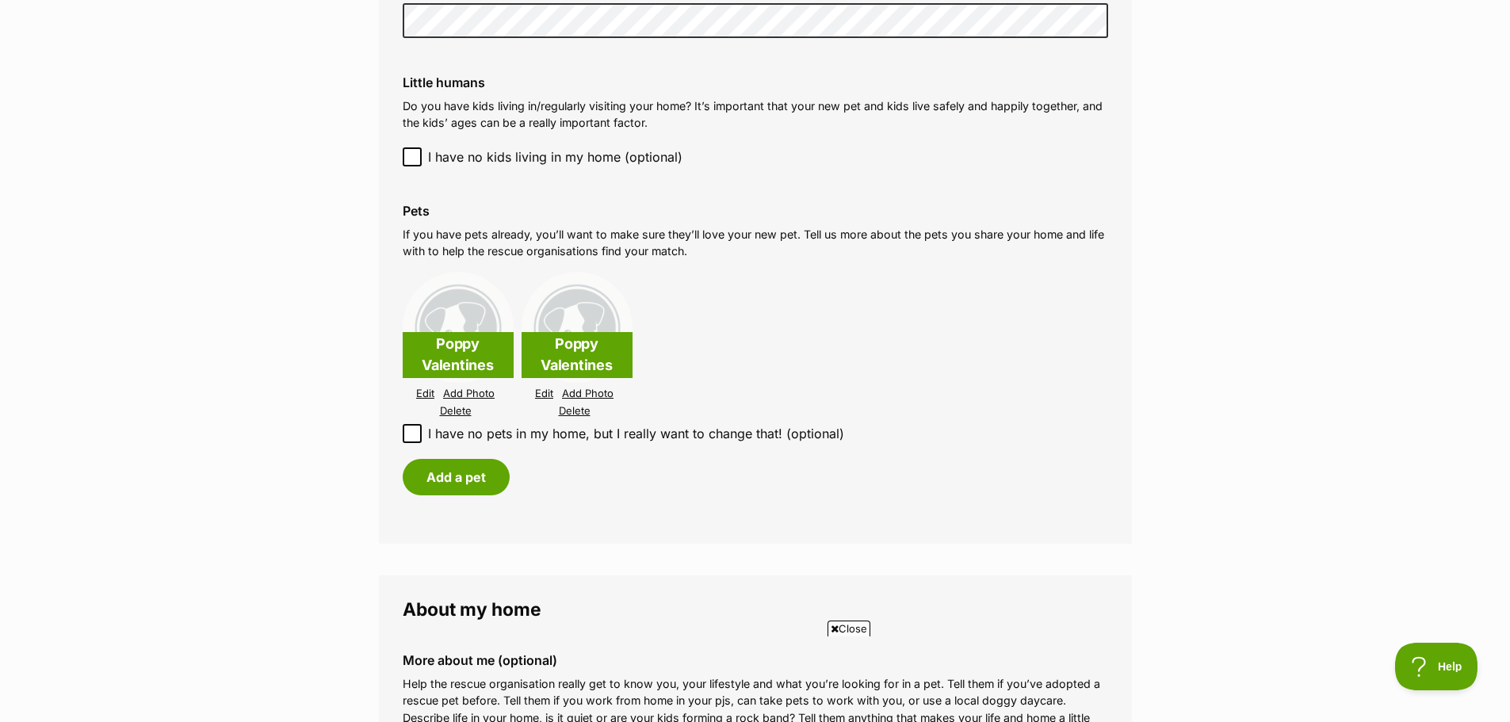
click at [538, 393] on link "Edit" at bounding box center [544, 394] width 18 height 12
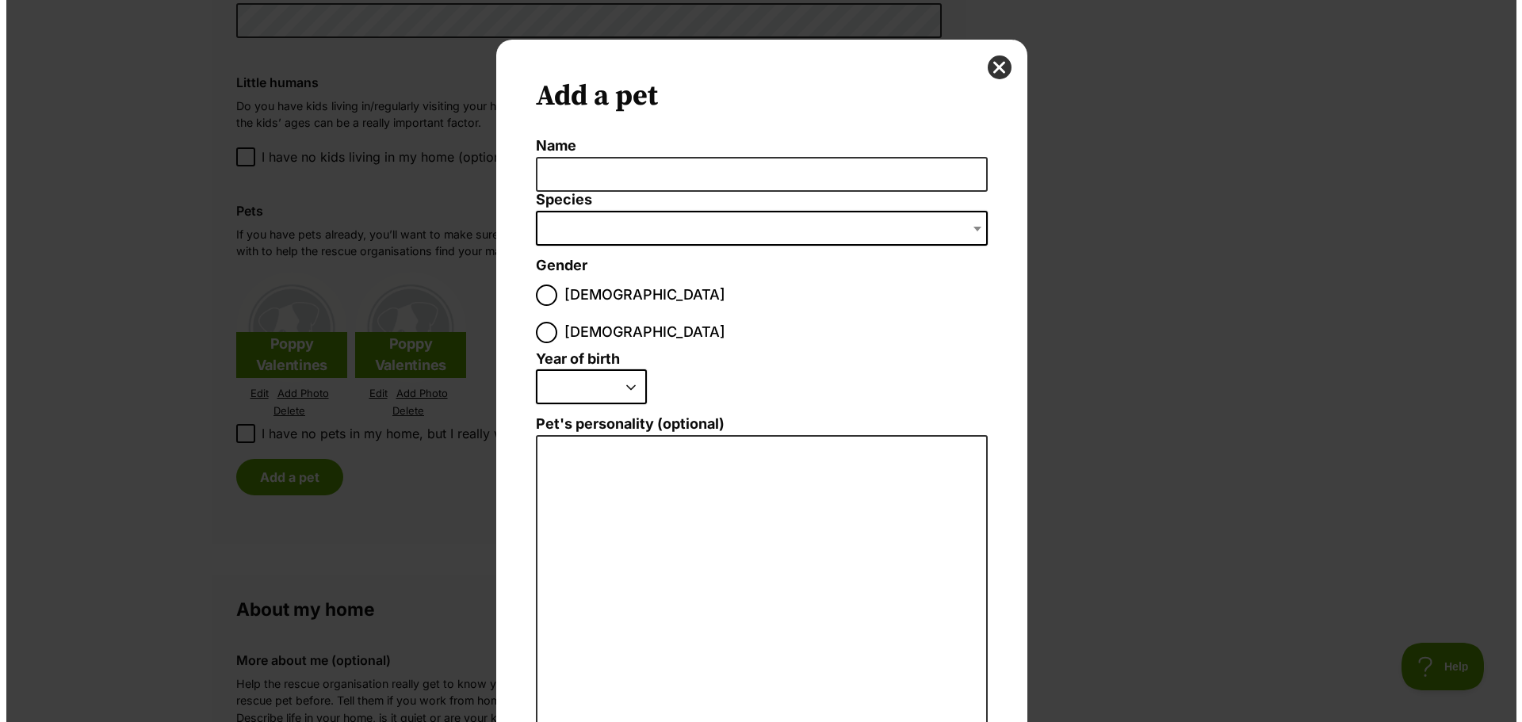
scroll to position [0, 0]
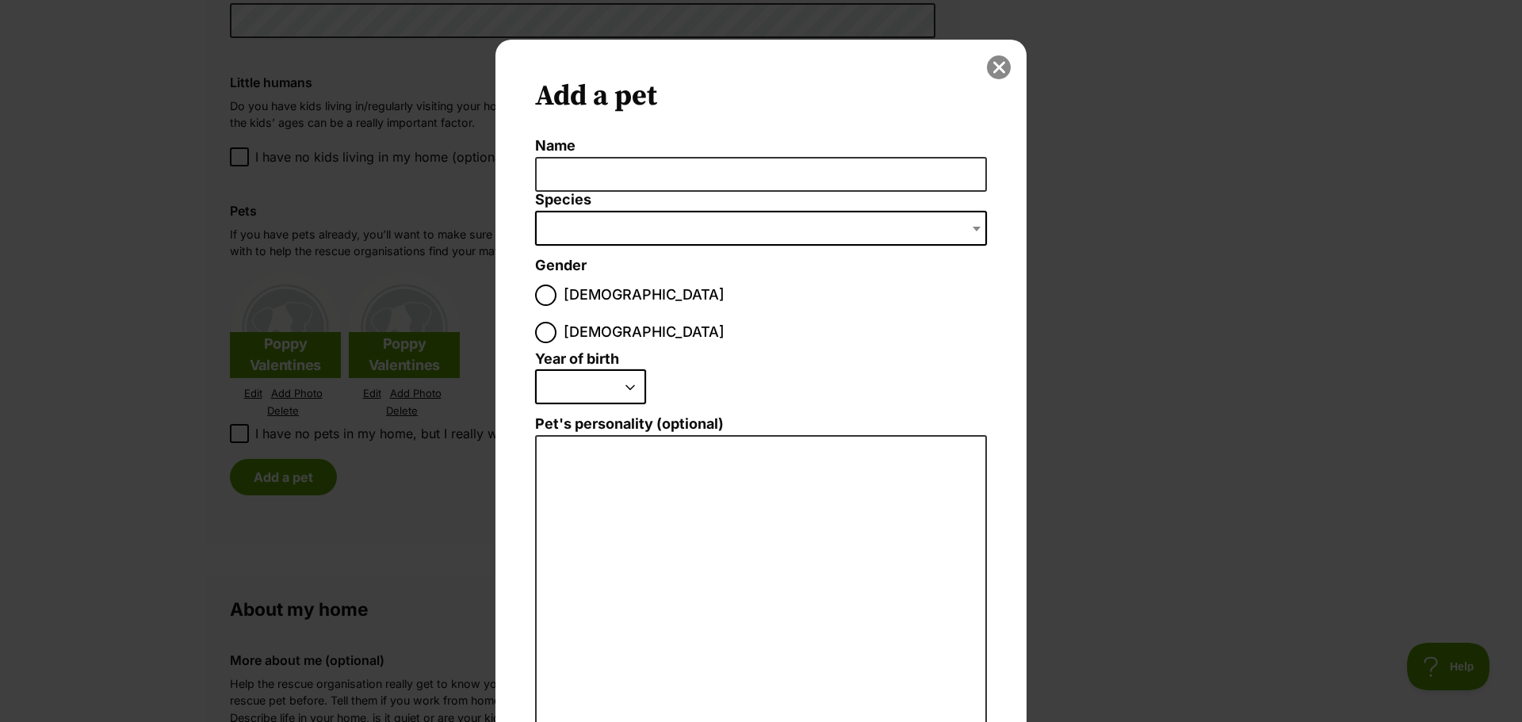
click at [999, 66] on button "close" at bounding box center [999, 67] width 24 height 24
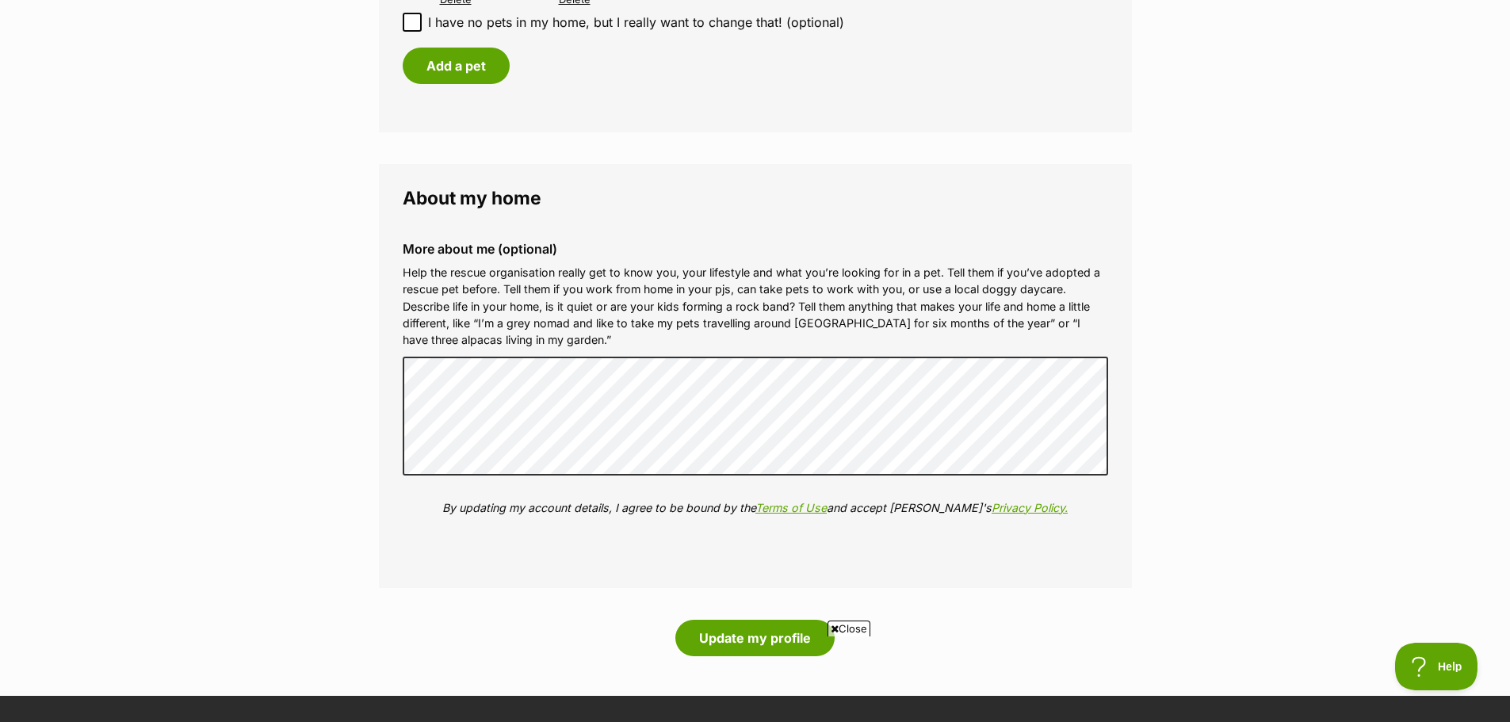
scroll to position [2219, 0]
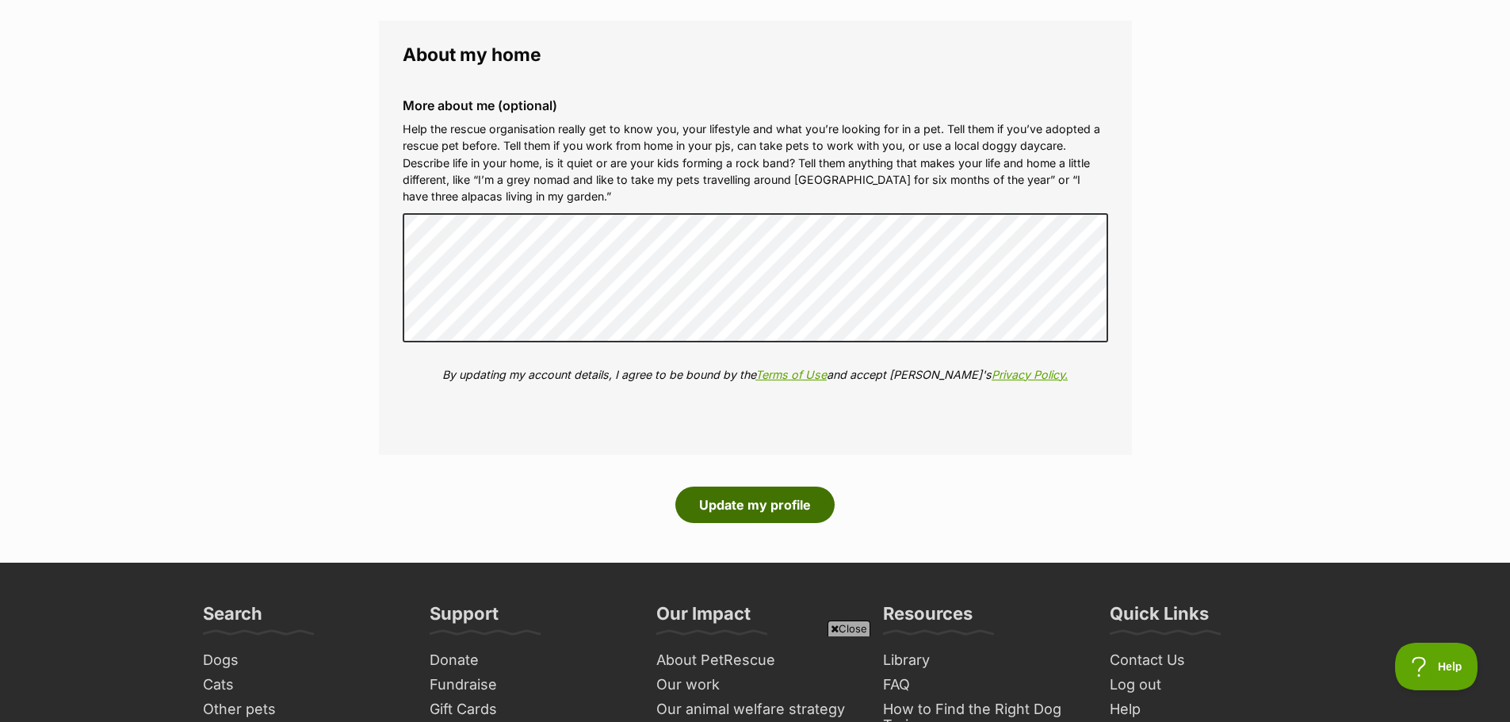
click at [767, 511] on button "Update my profile" at bounding box center [754, 505] width 159 height 36
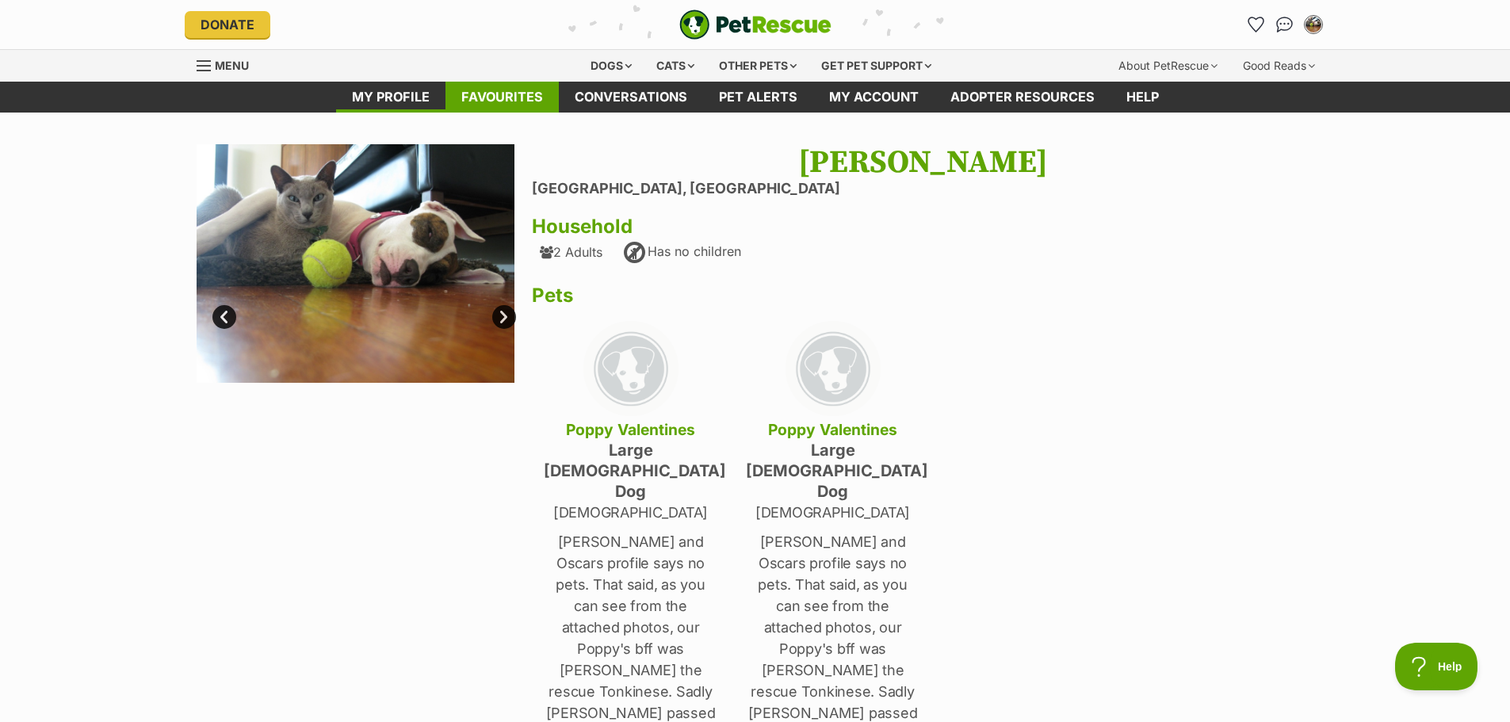
click at [496, 94] on link "Favourites" at bounding box center [501, 97] width 113 height 31
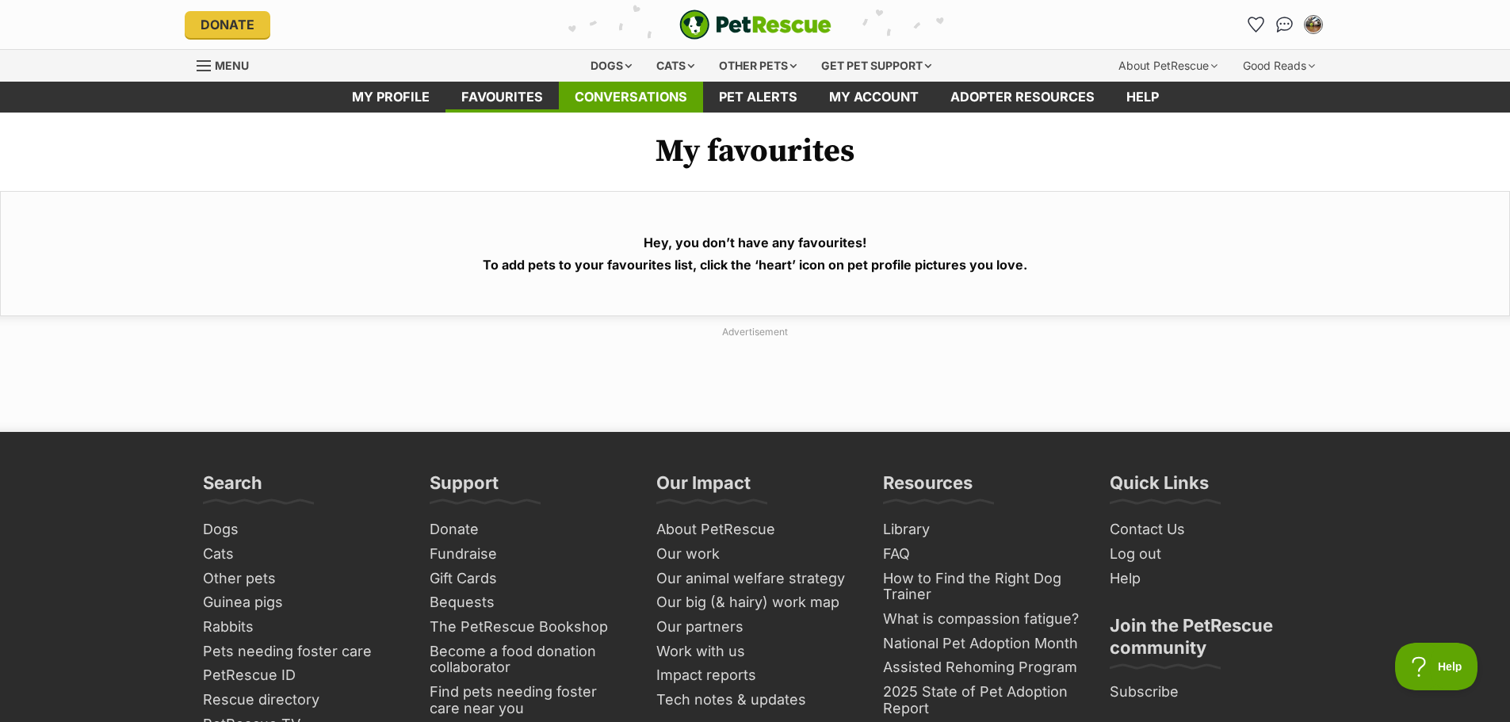
click at [618, 93] on link "Conversations" at bounding box center [631, 97] width 144 height 31
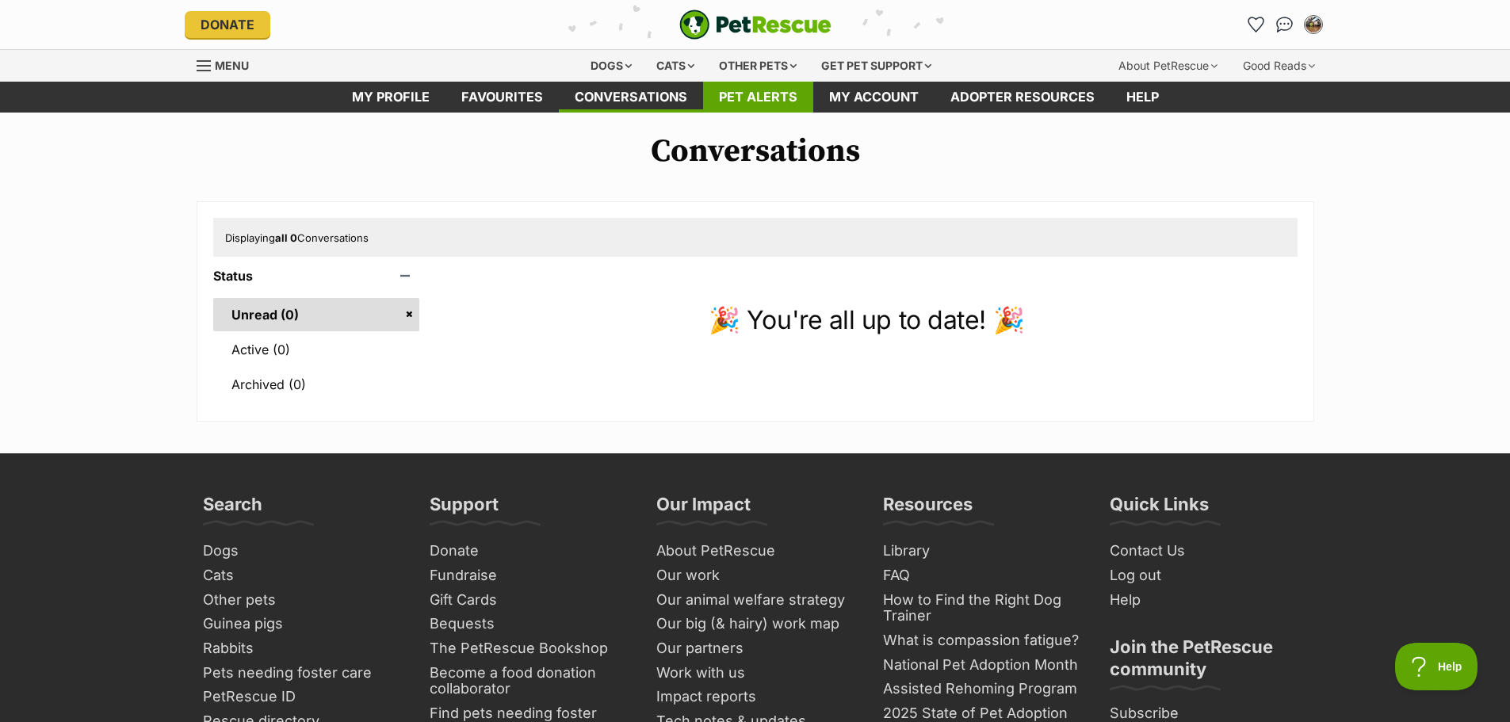
click at [747, 93] on link "Pet alerts" at bounding box center [758, 97] width 110 height 31
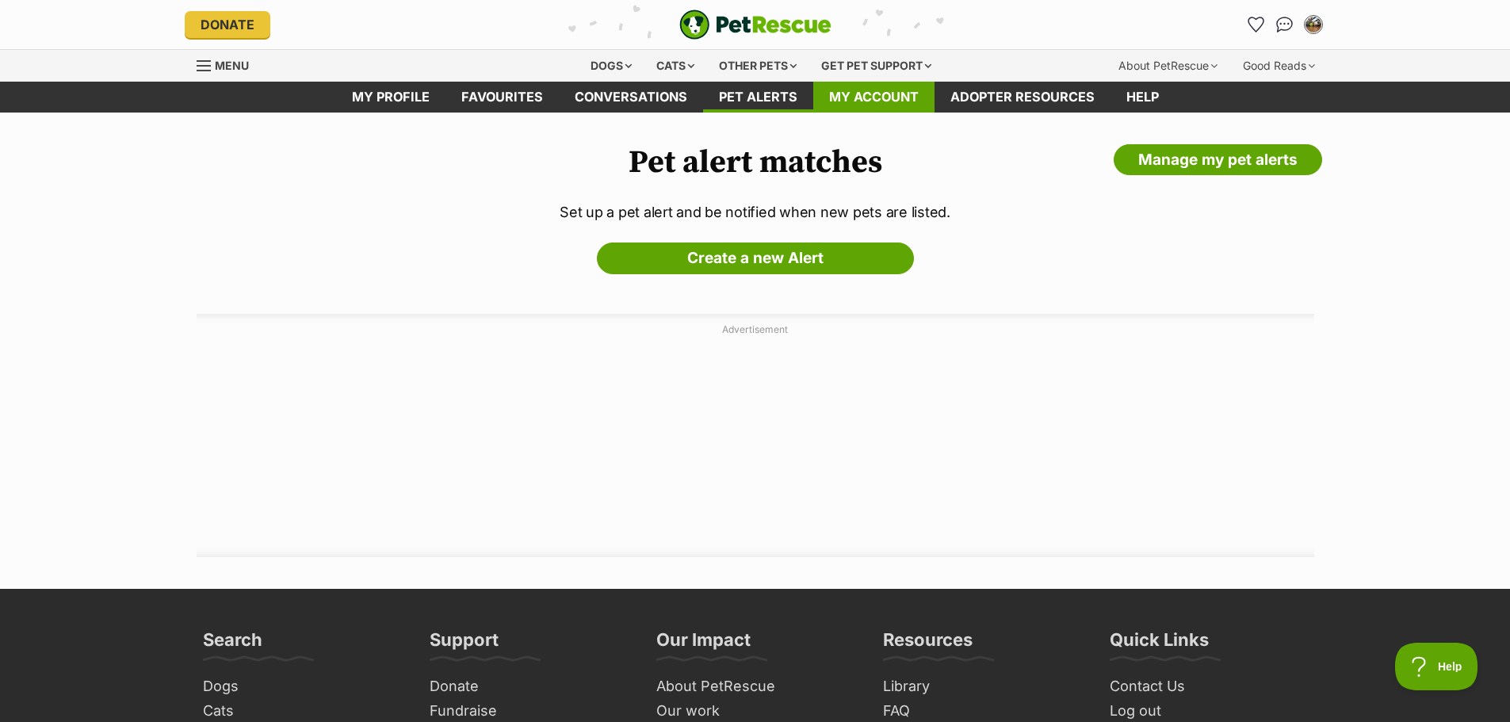
click at [873, 93] on link "My account" at bounding box center [873, 97] width 121 height 31
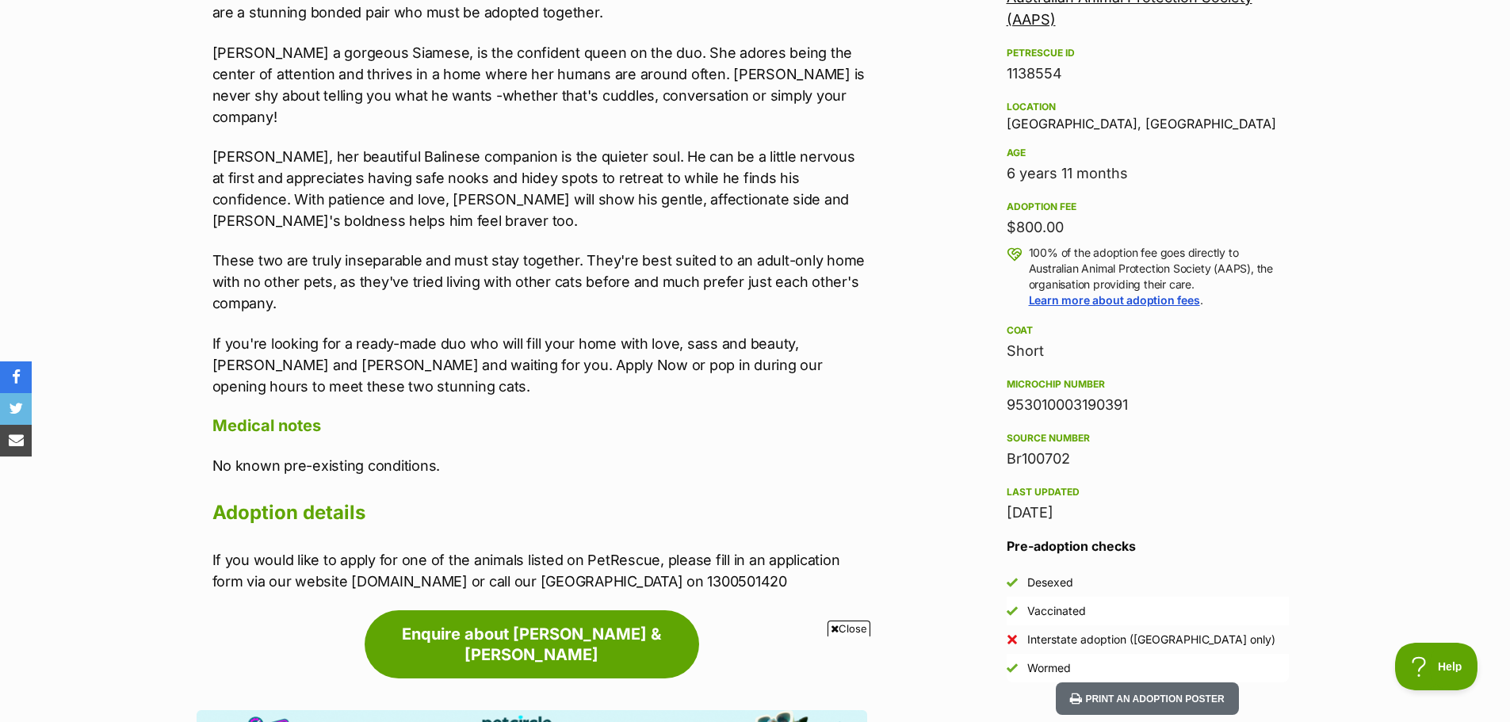
scroll to position [1030, 0]
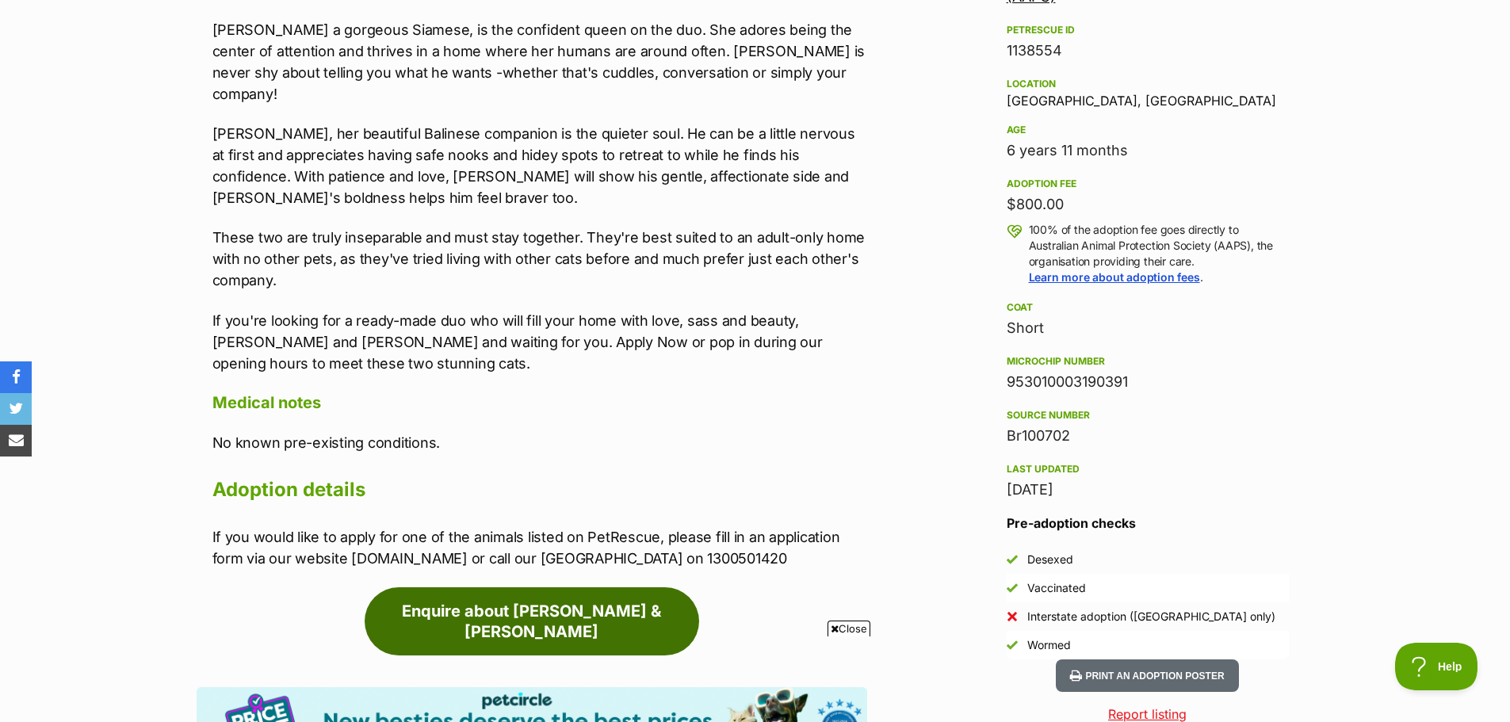
click at [533, 588] on link "Enquire about Minnie & Oscar" at bounding box center [532, 621] width 334 height 68
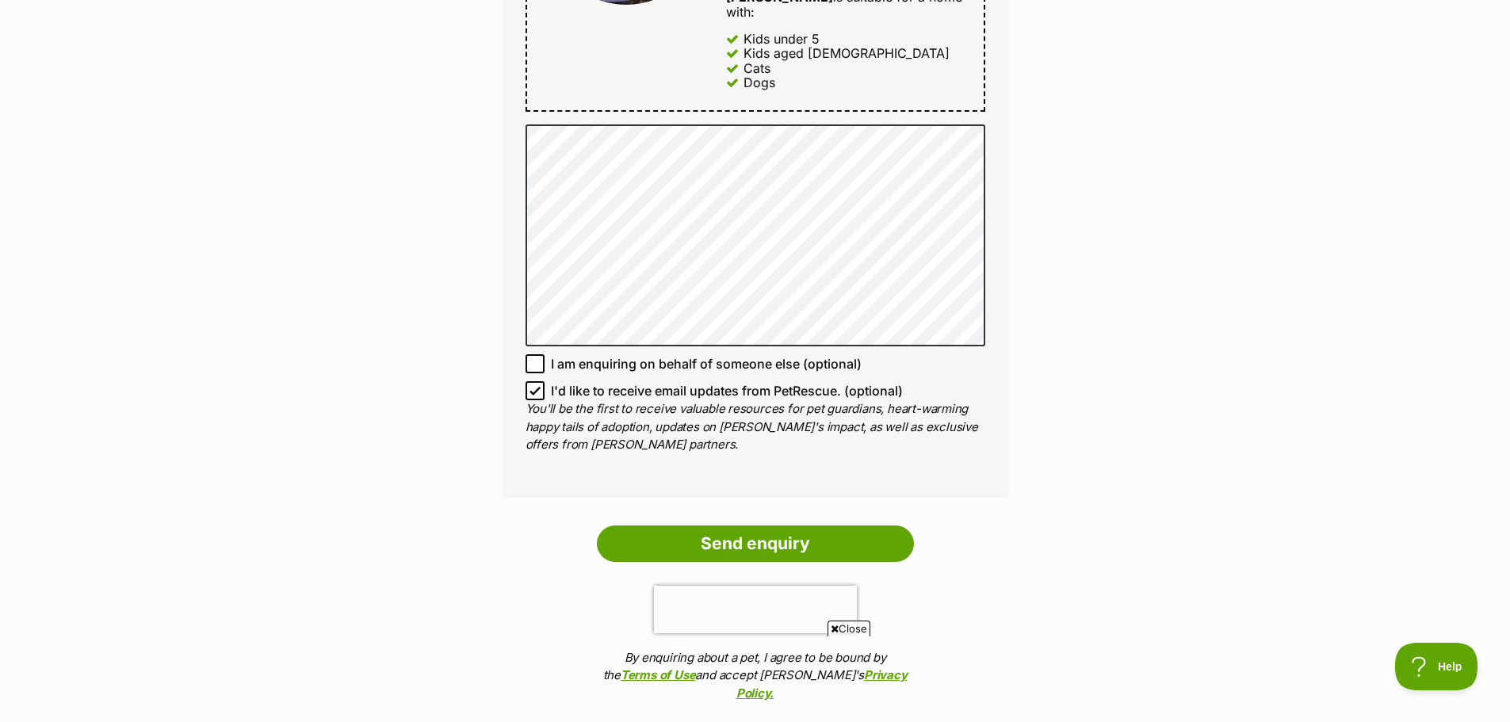
scroll to position [1268, 0]
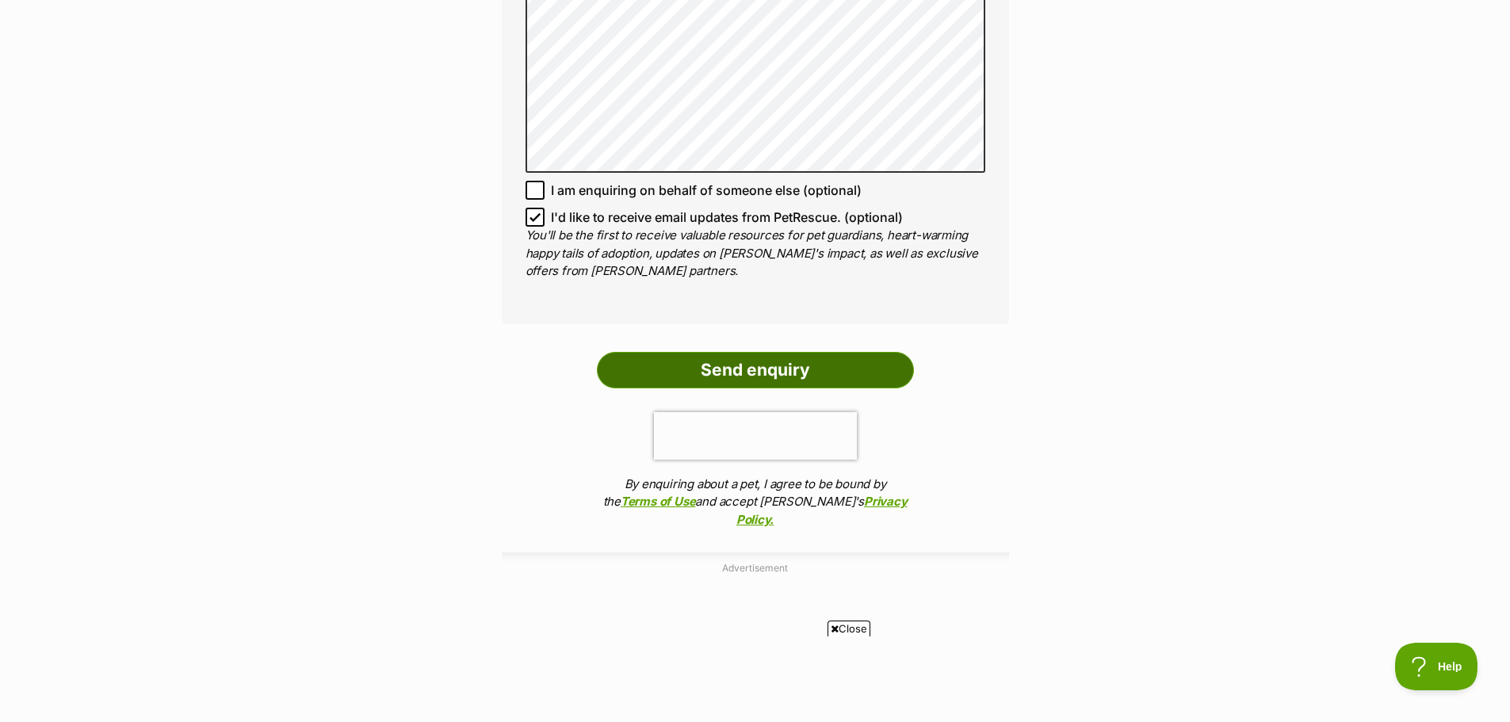
click at [791, 352] on input "Send enquiry" at bounding box center [755, 370] width 317 height 36
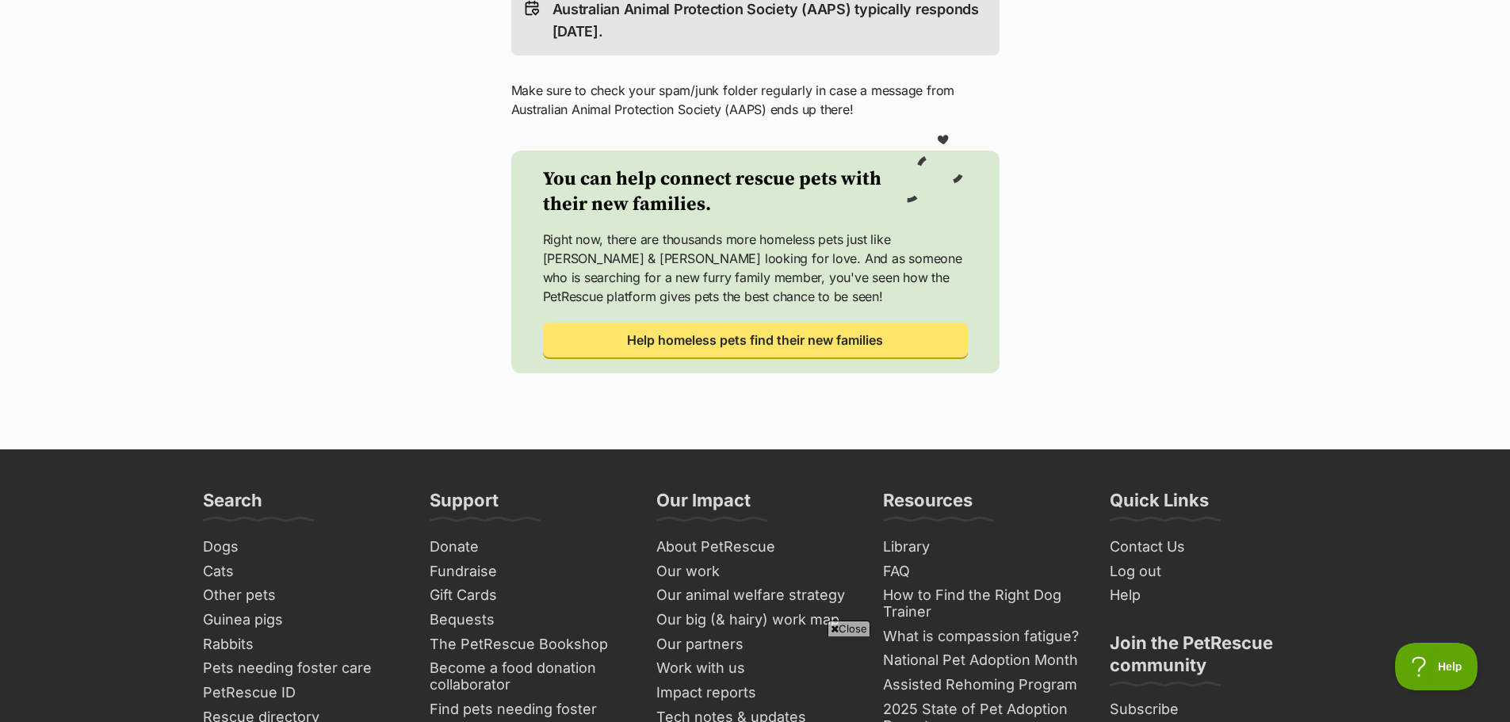
scroll to position [713, 0]
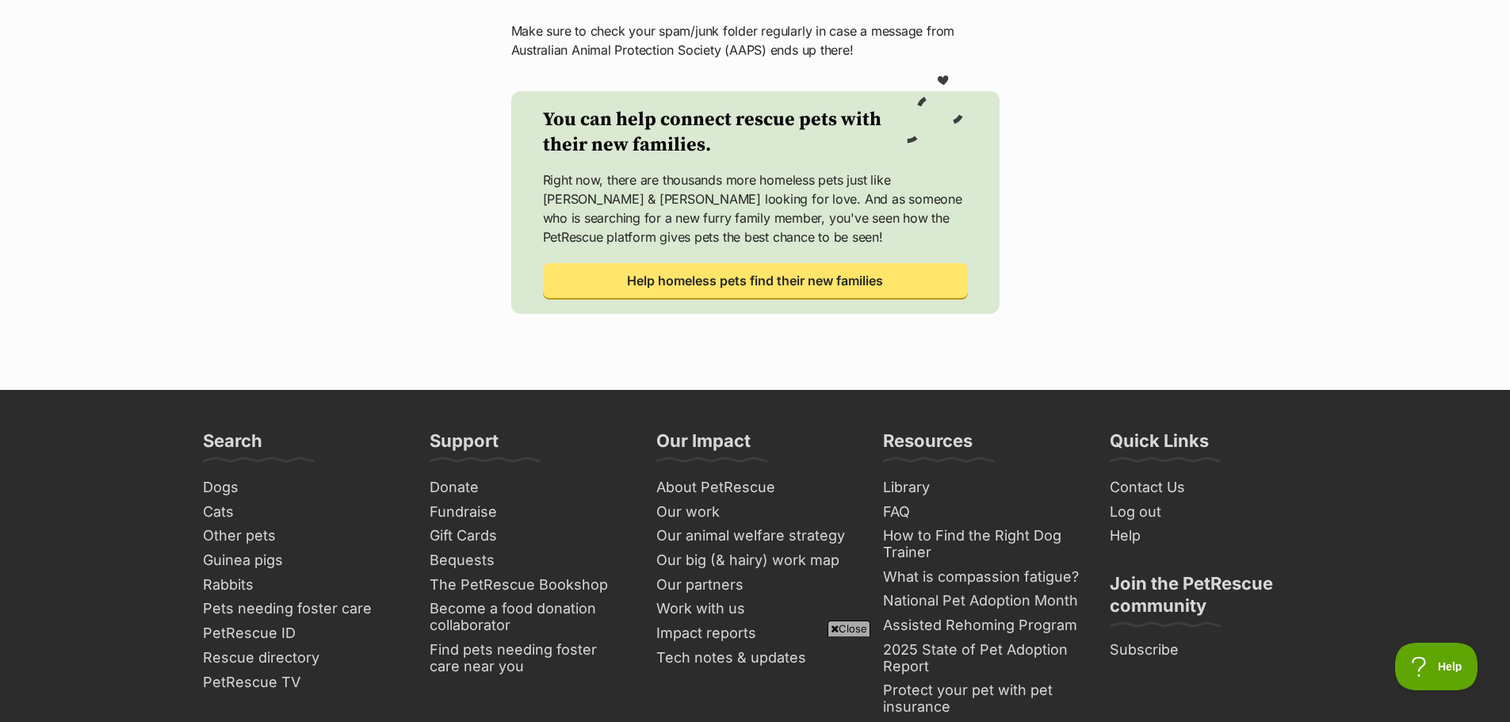
click at [831, 629] on icon at bounding box center [835, 629] width 8 height 10
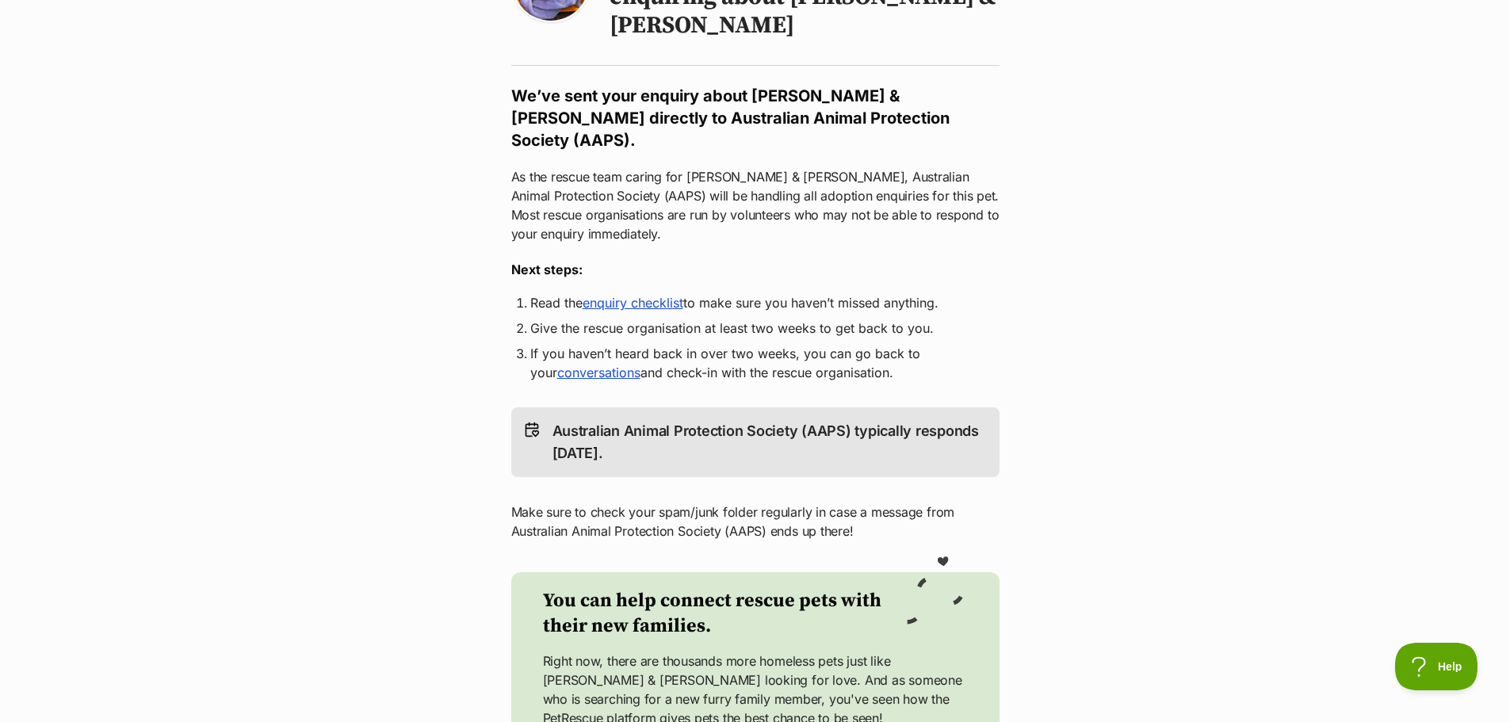
scroll to position [0, 0]
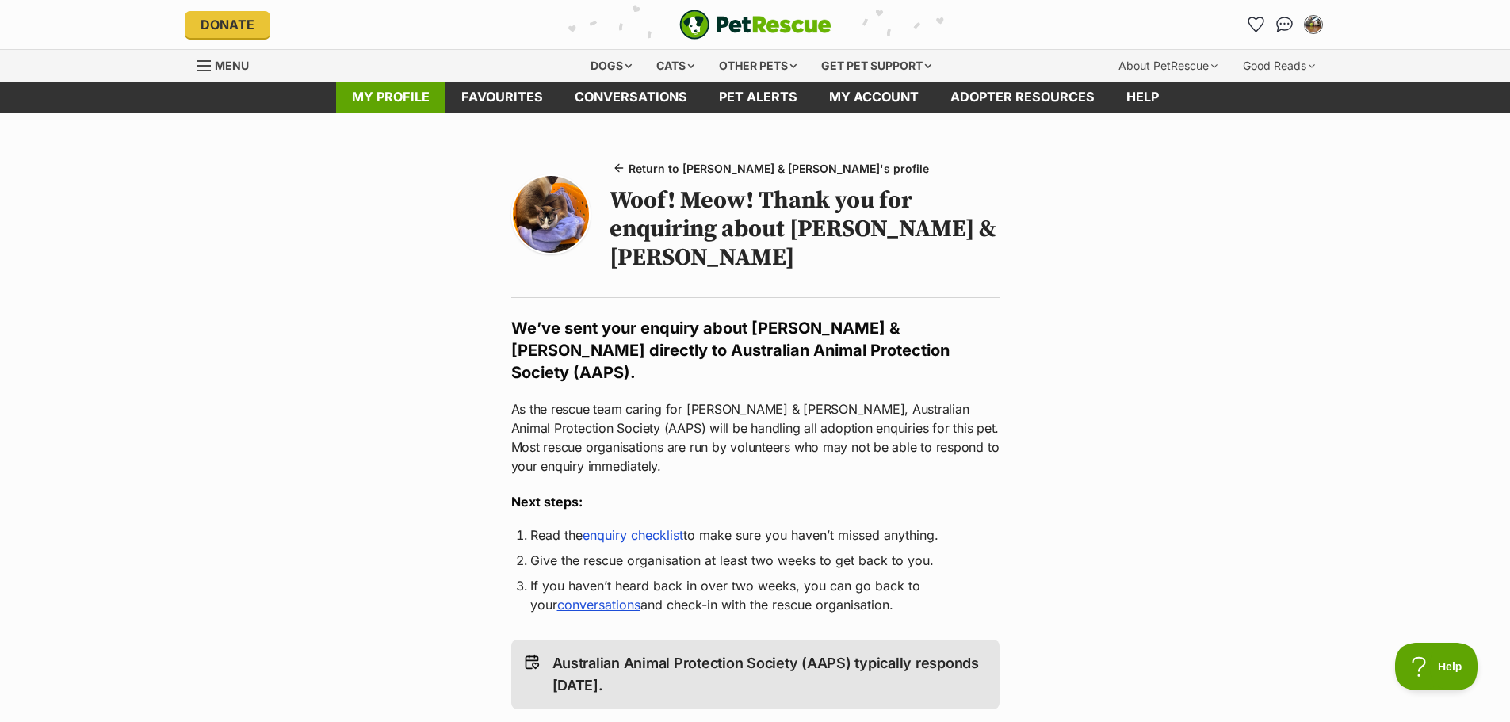
click at [401, 97] on link "My profile" at bounding box center [390, 97] width 109 height 31
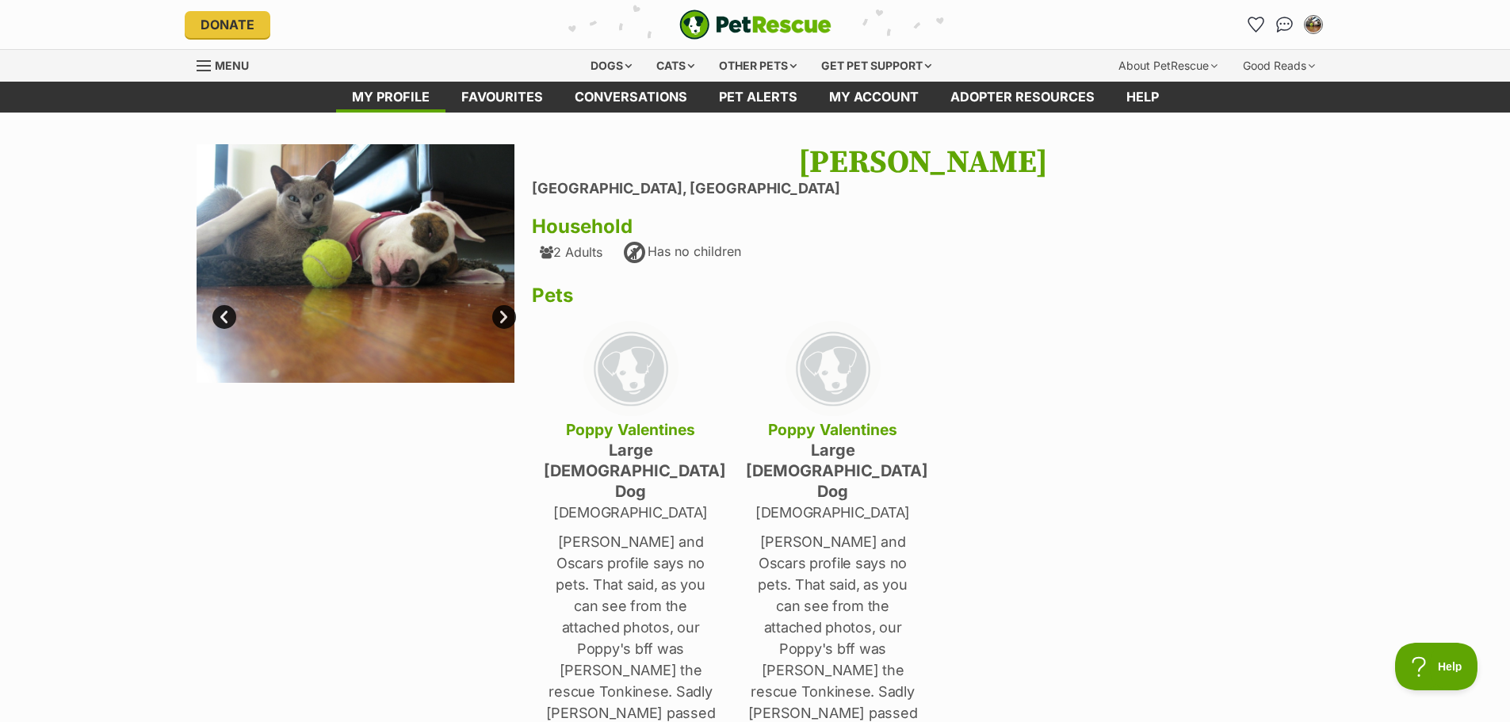
click at [502, 319] on link "Next" at bounding box center [504, 317] width 24 height 24
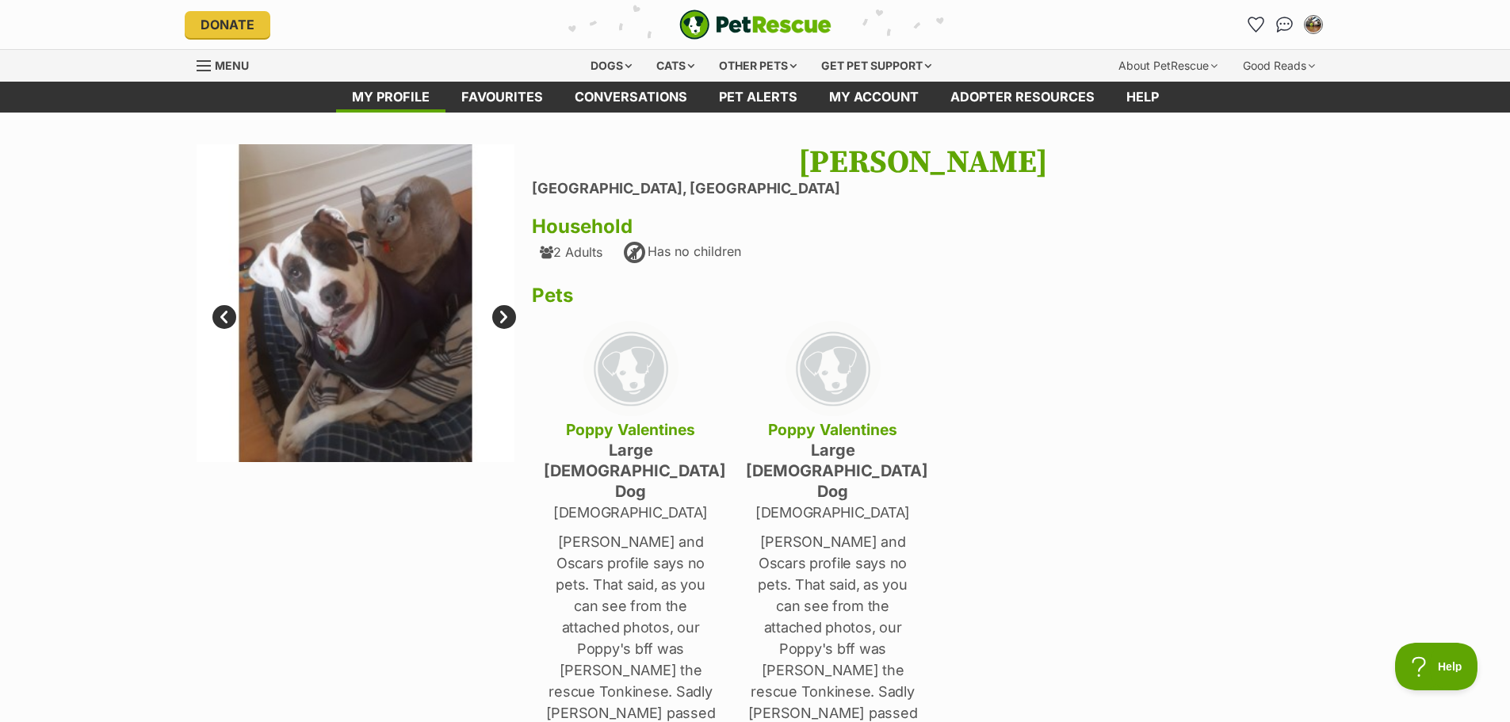
click at [221, 316] on link "Prev" at bounding box center [224, 317] width 24 height 24
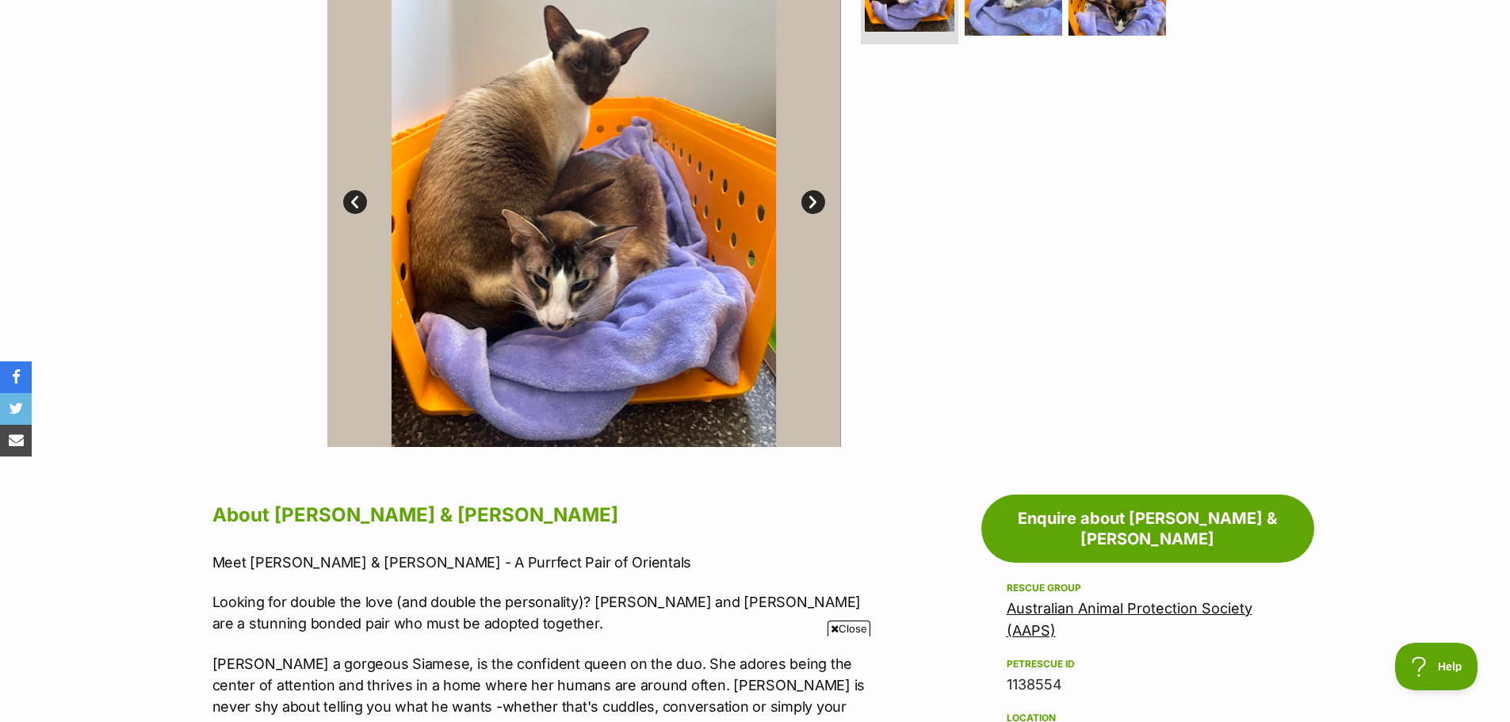
scroll to position [317, 0]
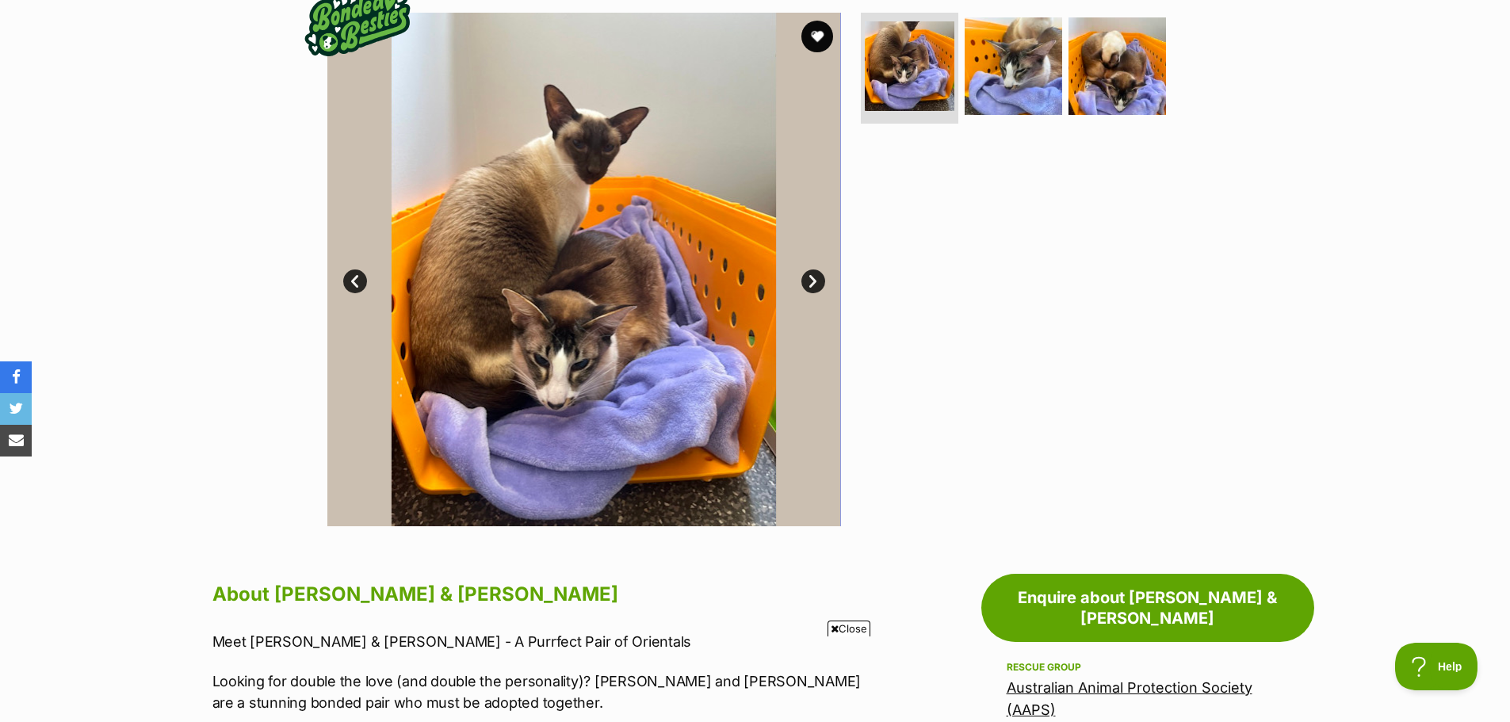
click at [361, 278] on link "Prev" at bounding box center [355, 282] width 24 height 24
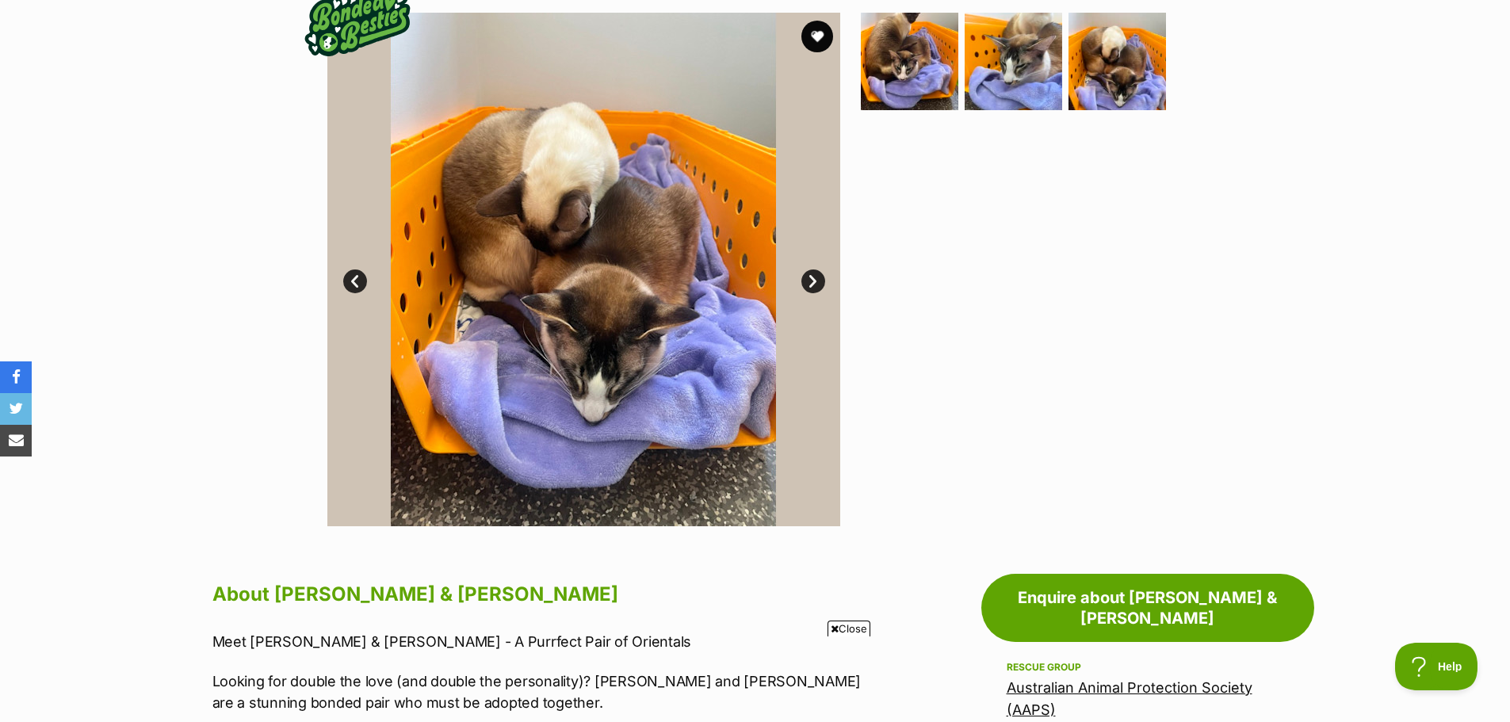
click at [357, 278] on link "Prev" at bounding box center [355, 282] width 24 height 24
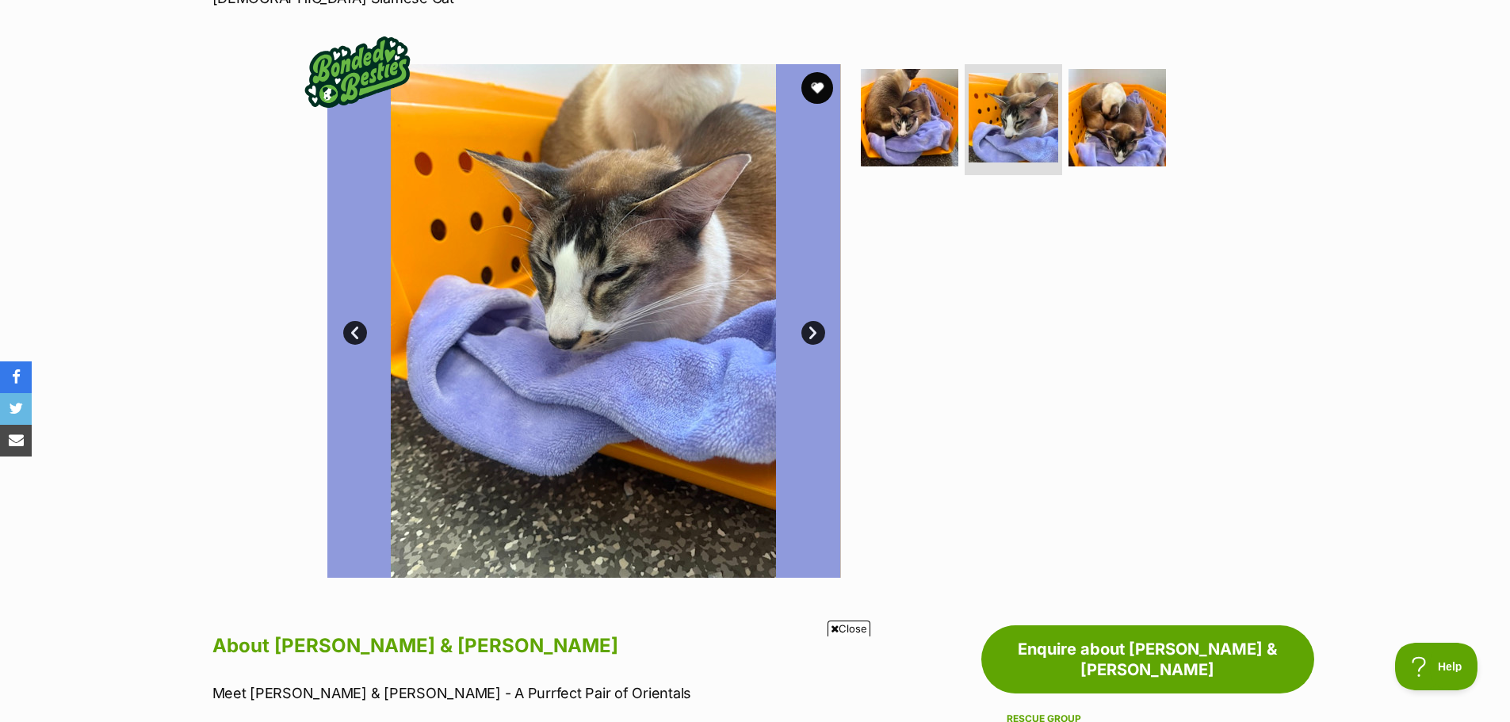
scroll to position [238, 0]
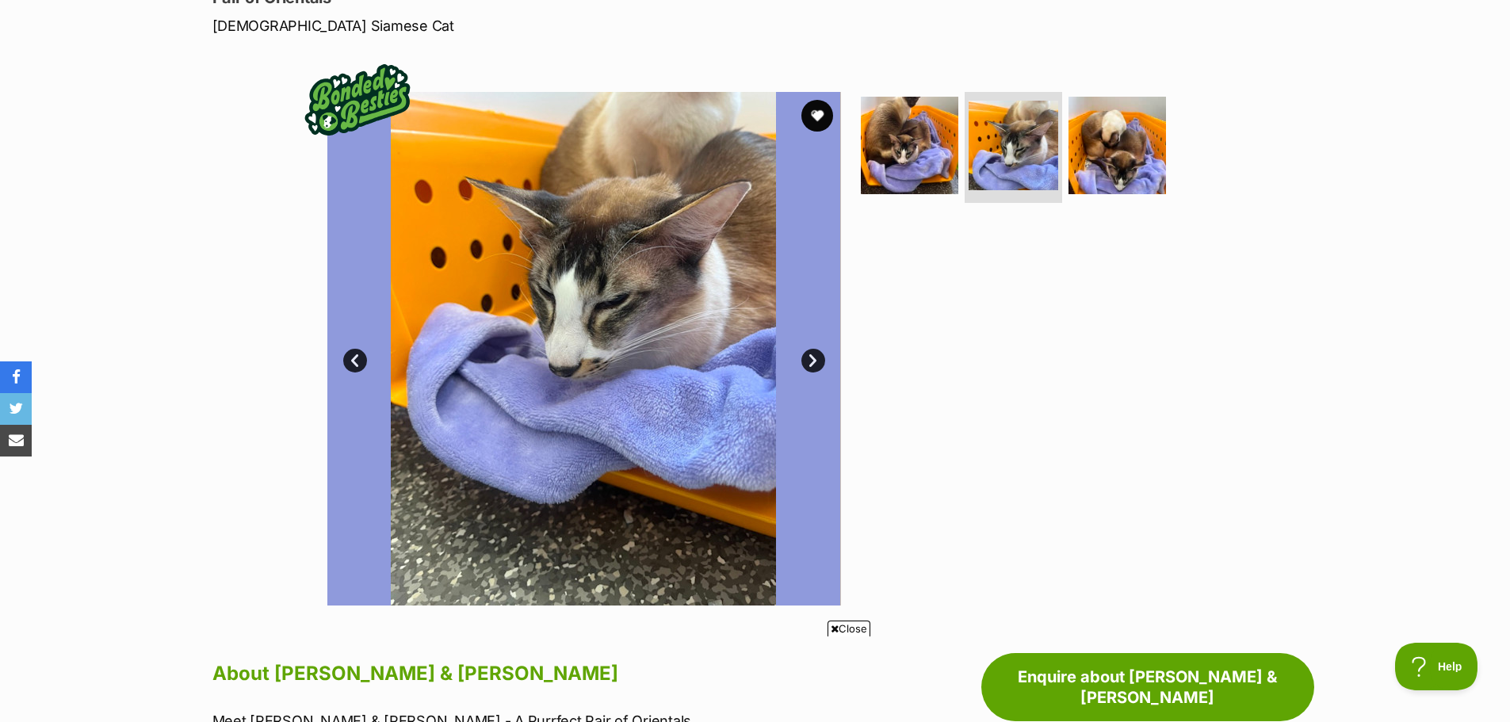
click at [354, 365] on link "Prev" at bounding box center [355, 361] width 24 height 24
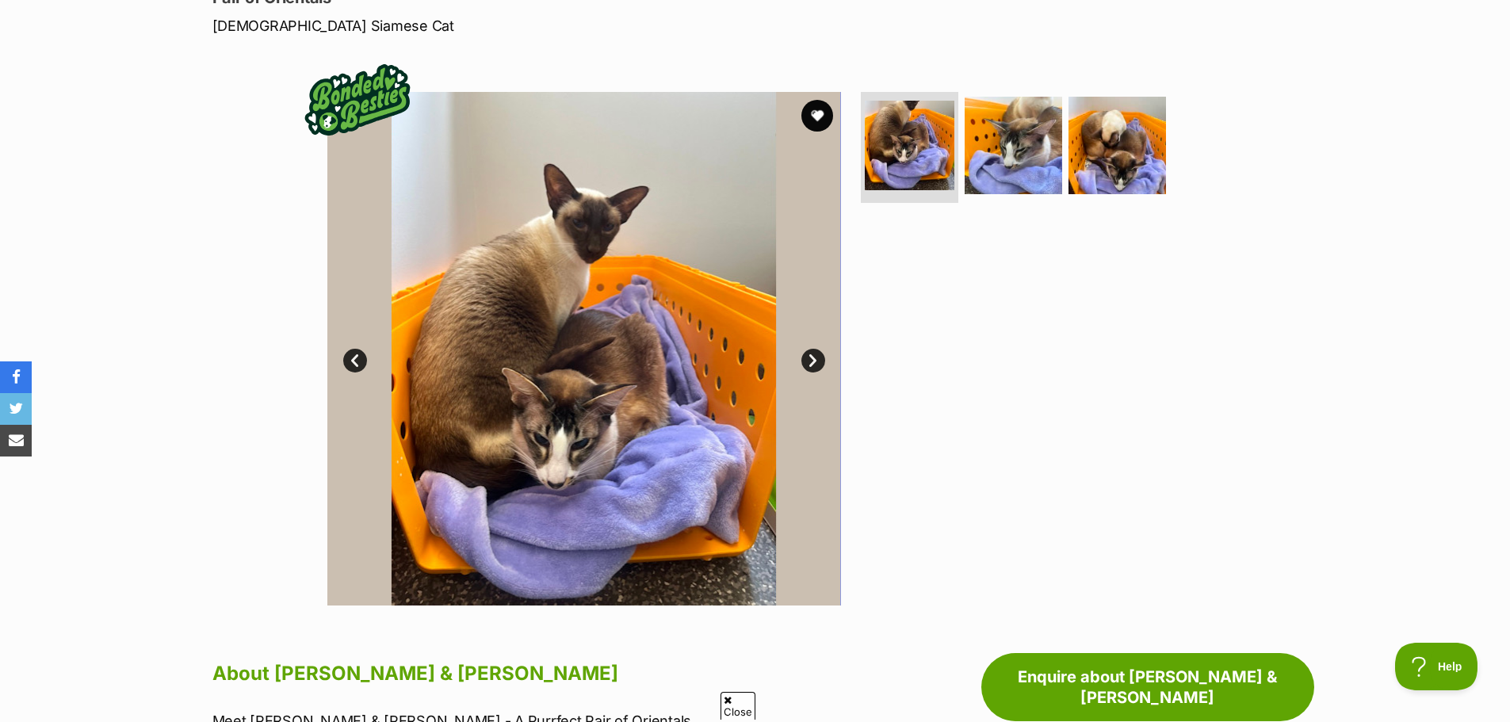
scroll to position [0, 0]
